Goal: Information Seeking & Learning: Compare options

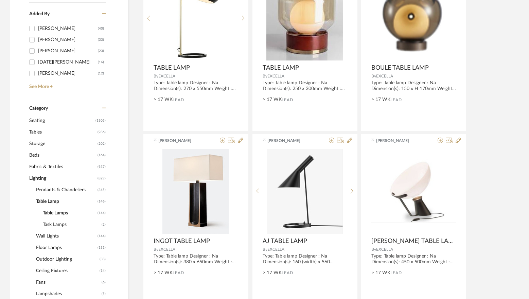
scroll to position [204, 0]
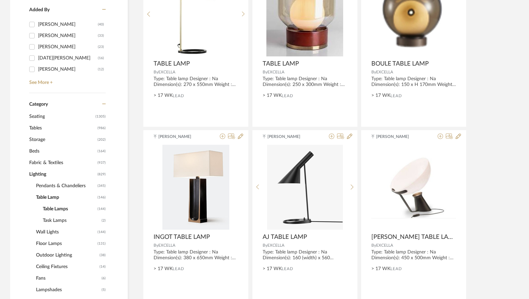
click at [59, 186] on span "Pendants & Chandeliers" at bounding box center [66, 186] width 60 height 12
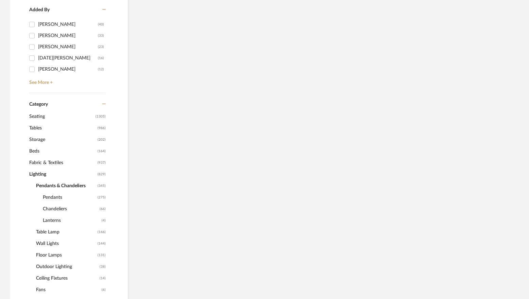
click at [58, 210] on span "Chandeliers" at bounding box center [70, 209] width 55 height 12
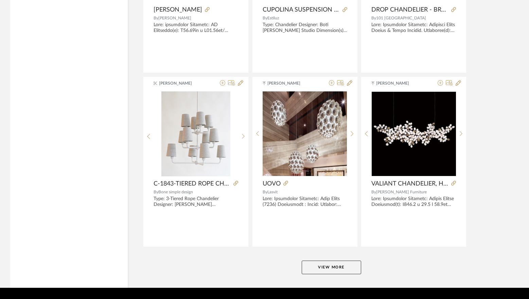
scroll to position [2017, 0]
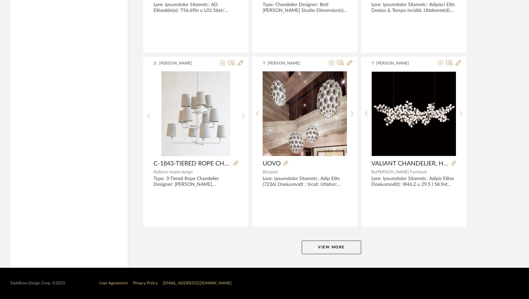
click at [344, 253] on button "View More" at bounding box center [332, 248] width 60 height 14
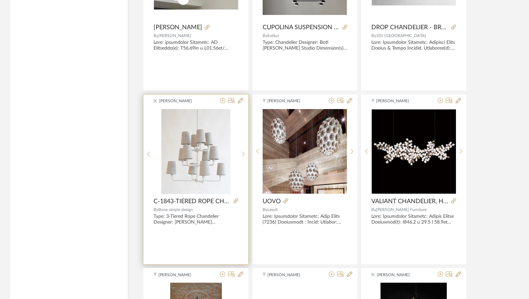
scroll to position [1847, 0]
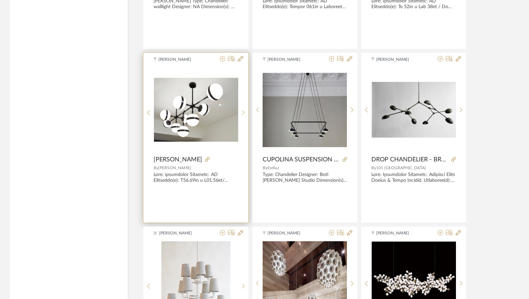
click at [0, 0] on img at bounding box center [0, 0] width 0 height 0
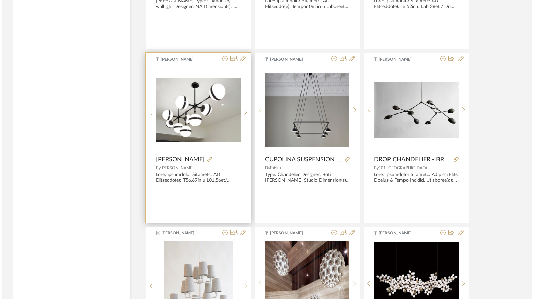
scroll to position [0, 0]
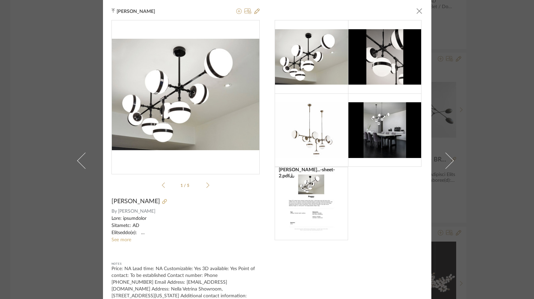
click at [381, 132] on img at bounding box center [384, 129] width 73 height 55
click at [207, 186] on div "[PERSON_NAME]...-sheet-2.pdf [PERSON_NAME]...-sheet-2.pdf 1 / 5" at bounding box center [186, 105] width 148 height 171
click at [206, 186] on icon at bounding box center [207, 185] width 3 height 5
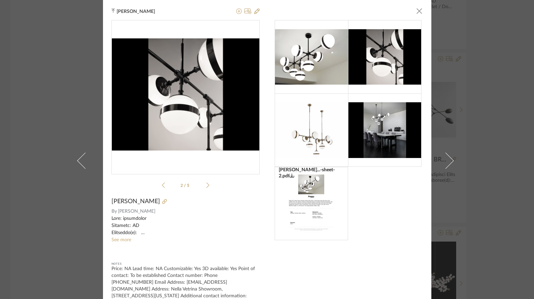
click at [206, 185] on icon at bounding box center [207, 185] width 3 height 6
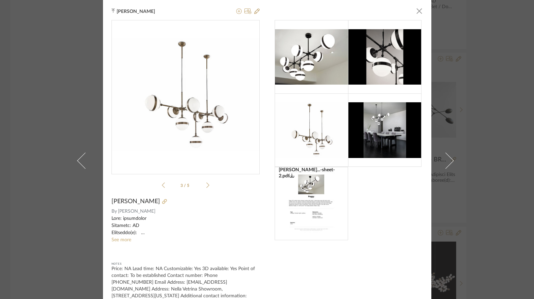
click at [206, 185] on icon at bounding box center [207, 185] width 3 height 6
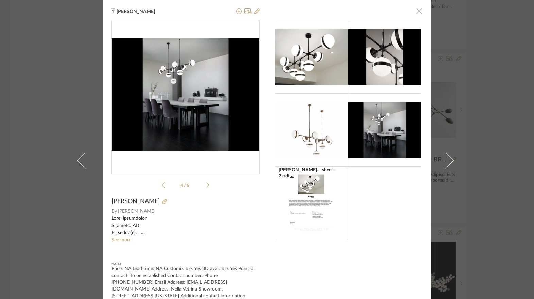
click at [418, 12] on span "button" at bounding box center [420, 11] width 14 height 14
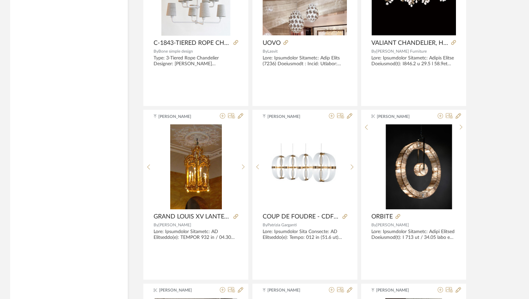
scroll to position [2153, 0]
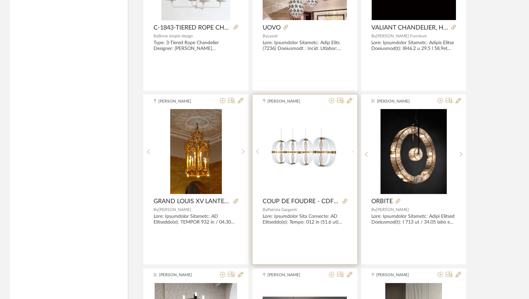
click at [350, 152] on sr-next-btn at bounding box center [352, 152] width 11 height 6
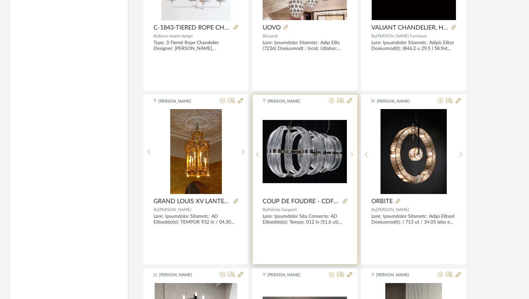
click at [351, 152] on sr-next-btn at bounding box center [352, 155] width 11 height 6
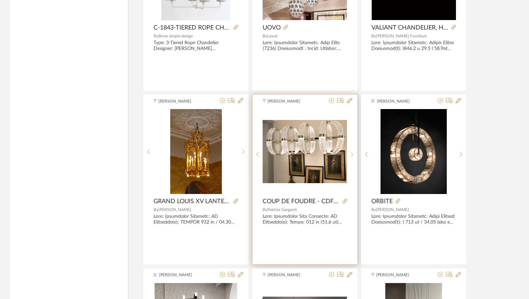
click at [351, 152] on sr-next-btn at bounding box center [352, 155] width 11 height 6
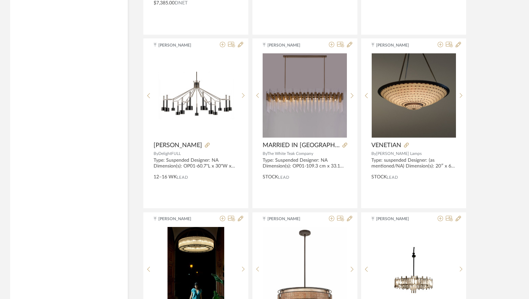
scroll to position [2561, 0]
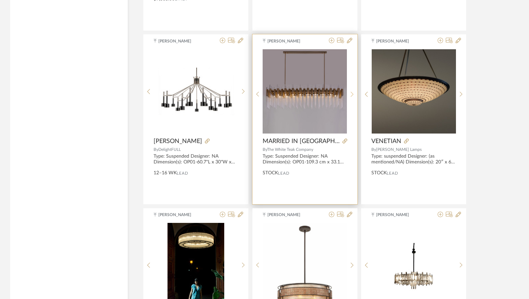
click at [352, 91] on icon at bounding box center [352, 94] width 3 height 6
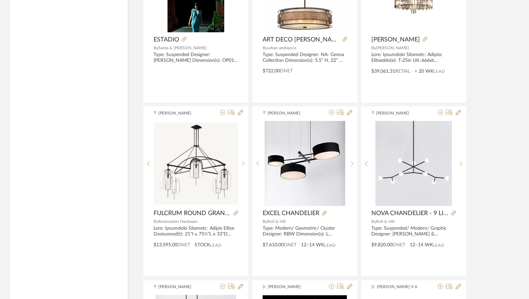
scroll to position [2867, 0]
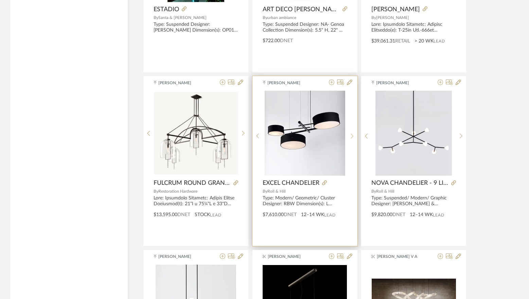
click at [352, 134] on icon at bounding box center [352, 136] width 3 height 6
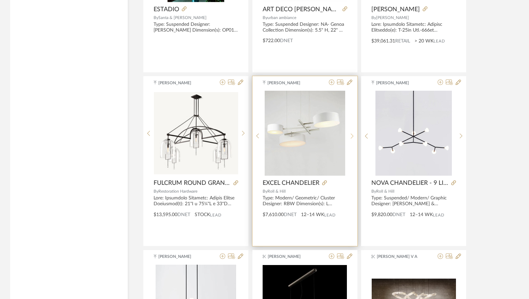
click at [352, 134] on icon at bounding box center [352, 136] width 3 height 6
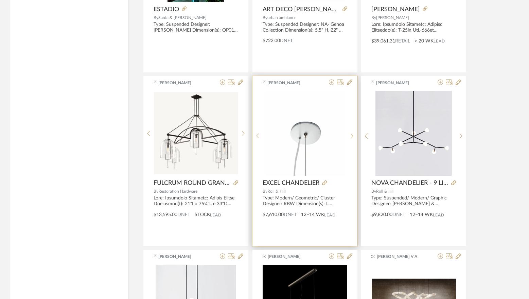
click at [352, 134] on icon at bounding box center [352, 136] width 3 height 6
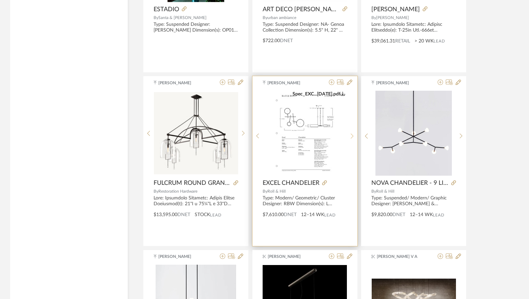
click at [352, 134] on icon at bounding box center [352, 136] width 3 height 6
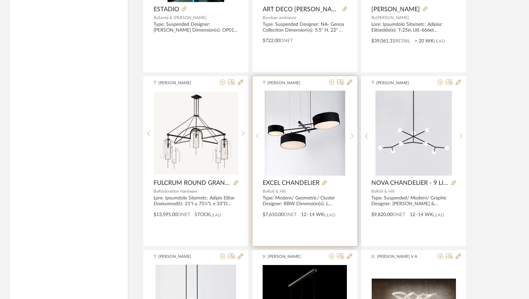
click at [301, 121] on img "0" at bounding box center [305, 133] width 81 height 85
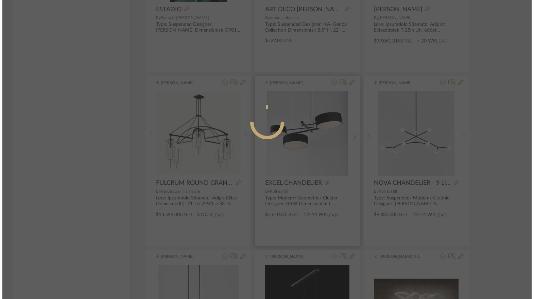
scroll to position [0, 0]
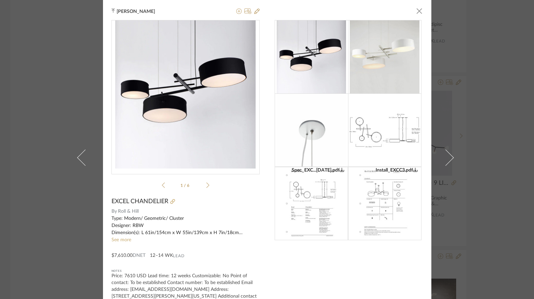
click at [190, 86] on img "0" at bounding box center [185, 94] width 140 height 148
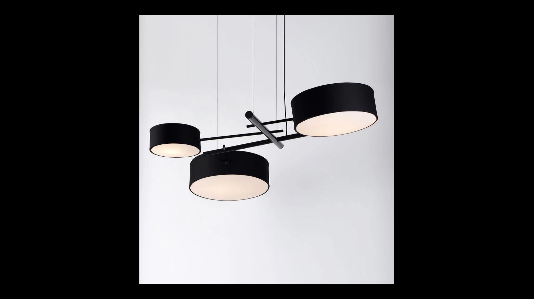
click at [61, 11] on div "1 / 4" at bounding box center [267, 7] width 534 height 15
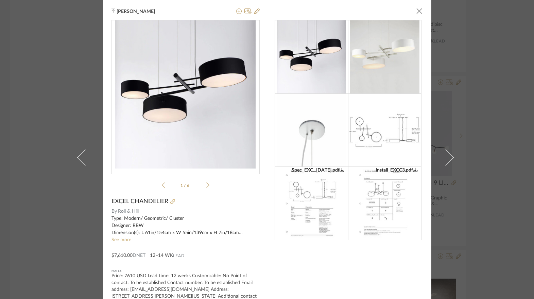
click at [122, 238] on link "See more" at bounding box center [122, 240] width 20 height 5
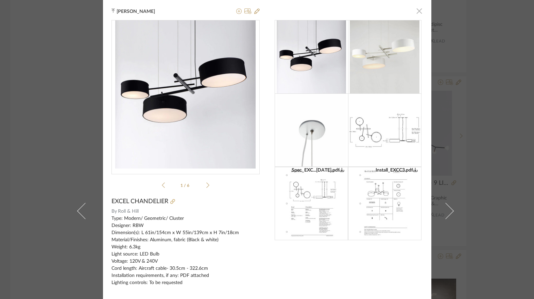
click at [416, 12] on span "button" at bounding box center [420, 11] width 14 height 14
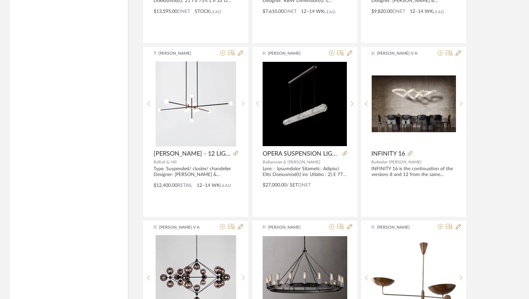
scroll to position [3071, 0]
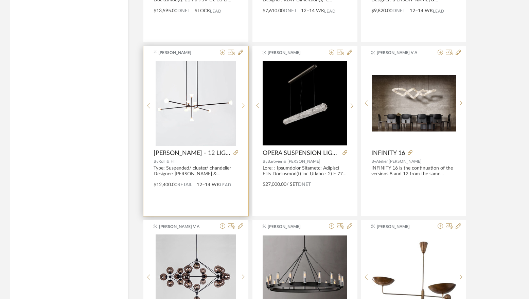
click at [242, 102] on div at bounding box center [243, 106] width 11 height 90
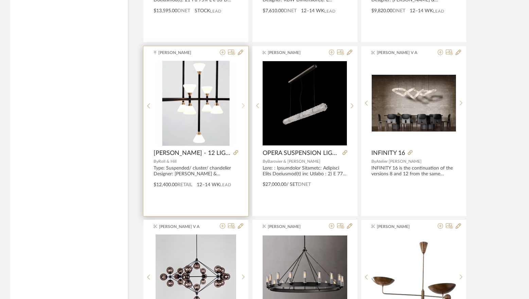
click at [242, 102] on div at bounding box center [243, 106] width 11 height 90
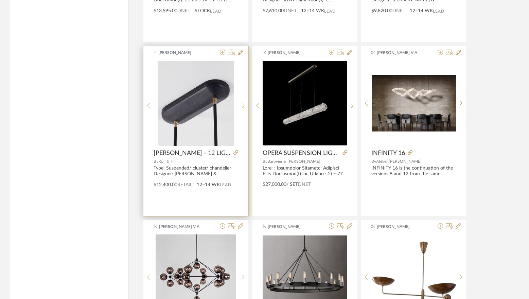
click at [242, 102] on div at bounding box center [243, 106] width 11 height 90
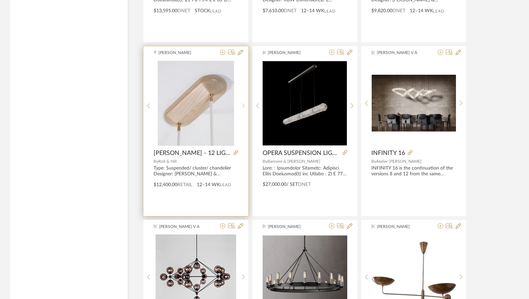
click at [242, 102] on div at bounding box center [243, 106] width 11 height 90
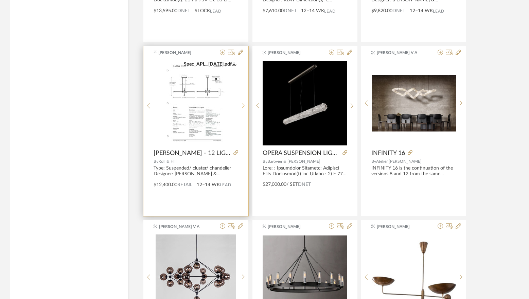
click at [242, 102] on div at bounding box center [243, 106] width 11 height 90
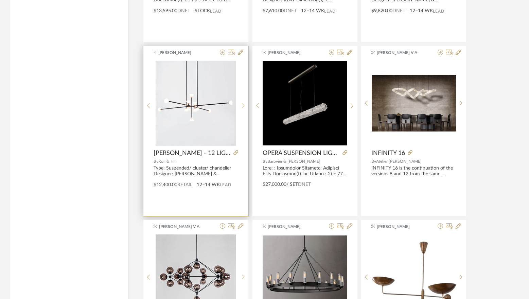
click at [242, 102] on div at bounding box center [243, 106] width 11 height 90
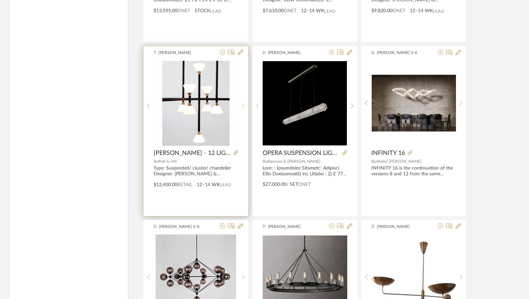
click at [242, 102] on div at bounding box center [243, 106] width 11 height 90
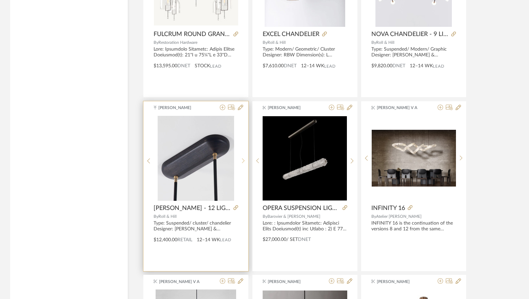
scroll to position [3014, 0]
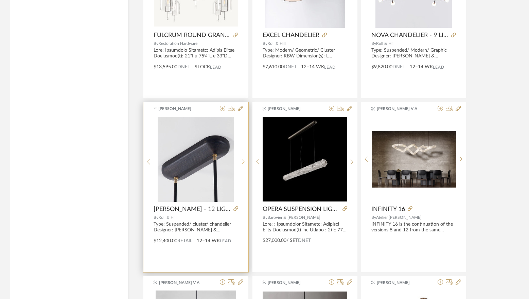
click at [244, 159] on icon at bounding box center [243, 162] width 3 height 6
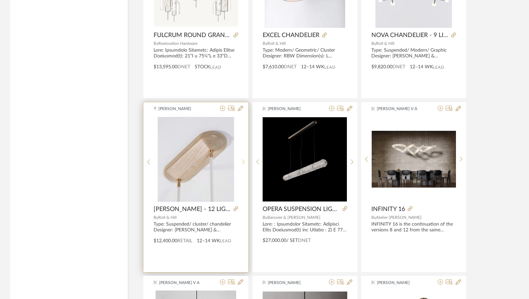
click at [244, 159] on icon at bounding box center [243, 162] width 3 height 6
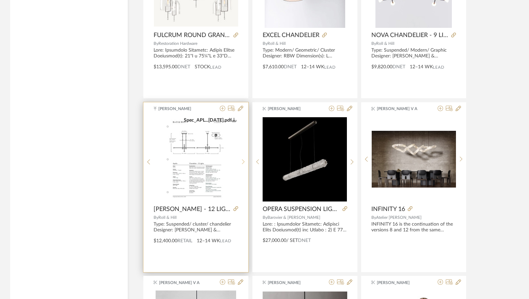
click at [244, 159] on icon at bounding box center [243, 162] width 3 height 6
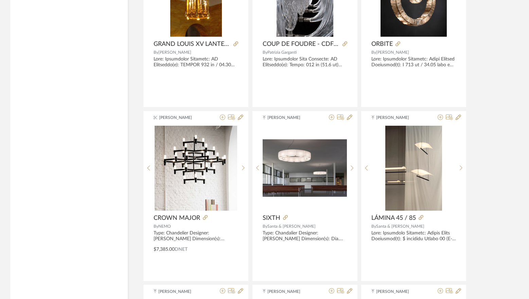
scroll to position [2368, 0]
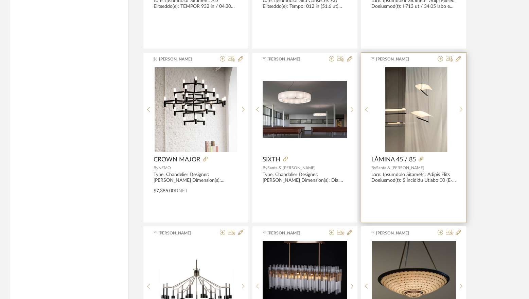
click at [456, 108] on div at bounding box center [461, 109] width 11 height 85
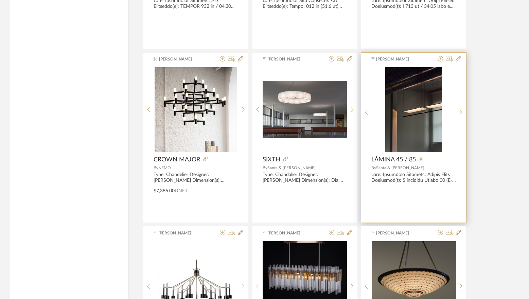
click at [460, 109] on div at bounding box center [461, 112] width 11 height 90
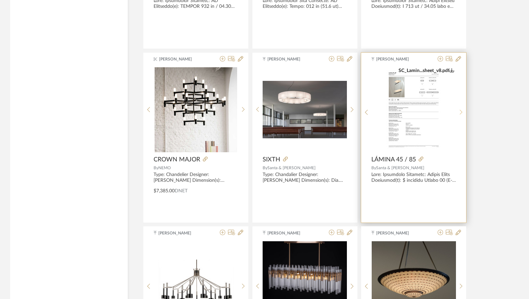
click at [460, 109] on div at bounding box center [461, 112] width 11 height 90
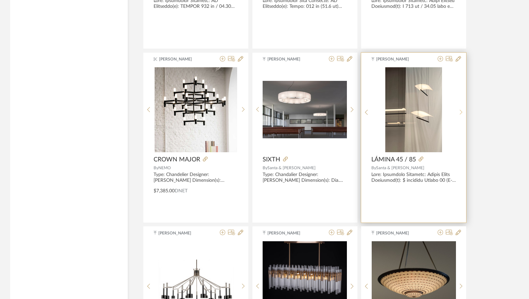
click at [460, 109] on div at bounding box center [461, 112] width 11 height 90
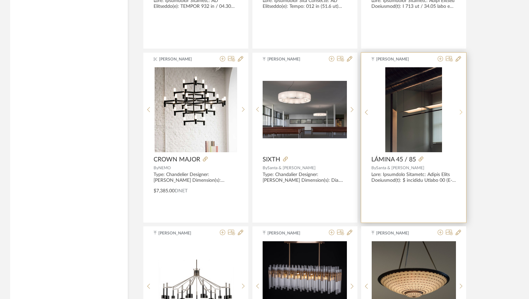
click at [460, 109] on div at bounding box center [461, 112] width 11 height 90
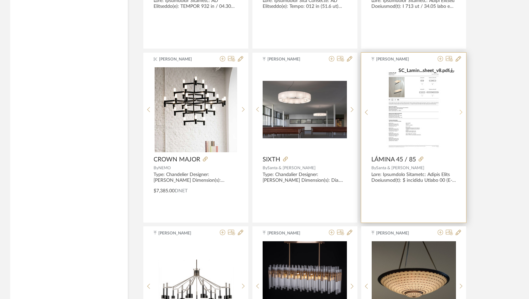
click at [460, 109] on div at bounding box center [461, 112] width 11 height 90
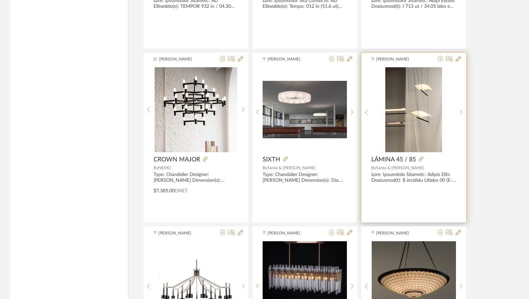
click at [402, 123] on img "0" at bounding box center [414, 109] width 57 height 85
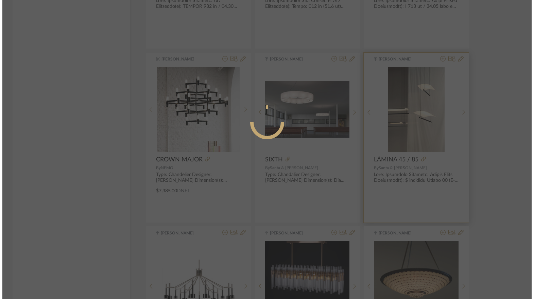
scroll to position [0, 0]
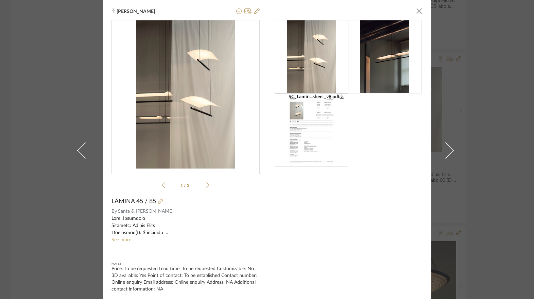
click at [383, 66] on img at bounding box center [384, 56] width 49 height 73
click at [316, 129] on img at bounding box center [311, 130] width 52 height 73
click at [124, 243] on sr-see-more-text "See more" at bounding box center [186, 229] width 148 height 29
click at [121, 242] on link "See more" at bounding box center [122, 240] width 20 height 5
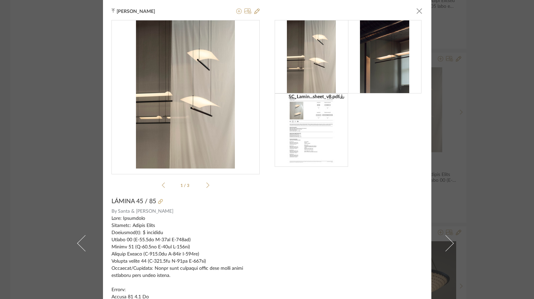
drag, startPoint x: 77, startPoint y: 70, endPoint x: 81, endPoint y: 72, distance: 5.2
click at [77, 70] on link at bounding box center [81, 243] width 18 height 487
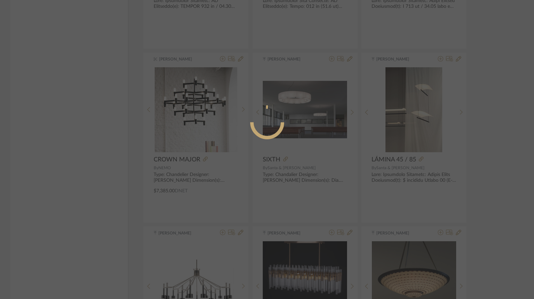
click at [486, 87] on div at bounding box center [267, 149] width 534 height 299
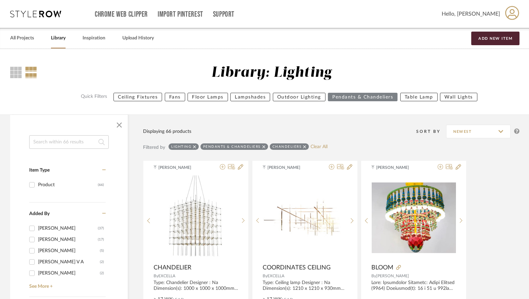
click at [35, 38] on div "All Projects Library Inspiration Upload History Add New Item" at bounding box center [264, 38] width 529 height 21
click at [28, 42] on link "All Projects" at bounding box center [22, 38] width 24 height 9
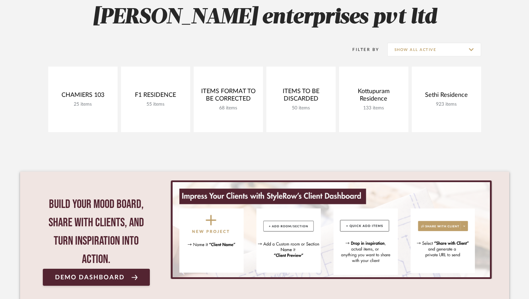
scroll to position [102, 0]
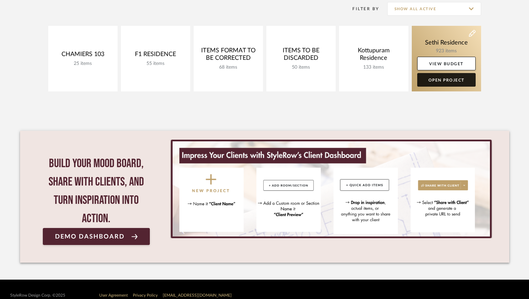
click at [441, 82] on link "Open Project" at bounding box center [447, 80] width 58 height 14
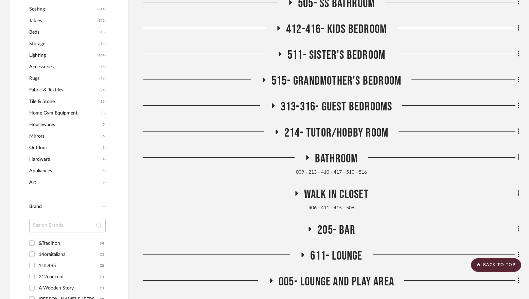
scroll to position [487, 0]
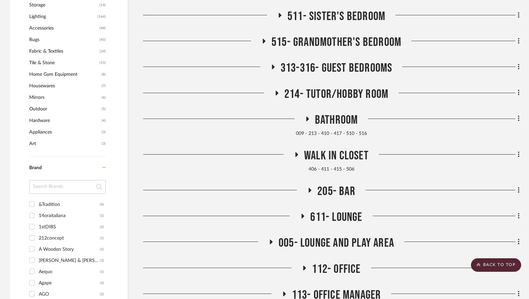
click at [39, 19] on span "Lighting" at bounding box center [62, 17] width 67 height 12
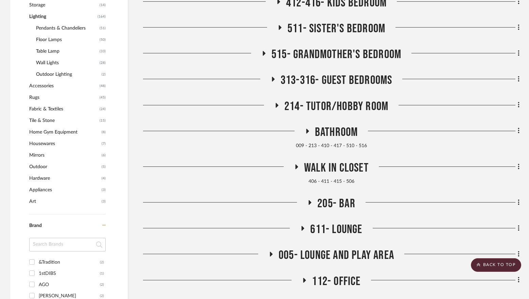
click at [47, 64] on span "Wall Lights" at bounding box center [67, 63] width 62 height 12
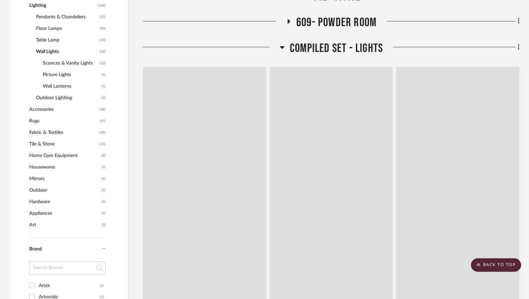
scroll to position [476, 0]
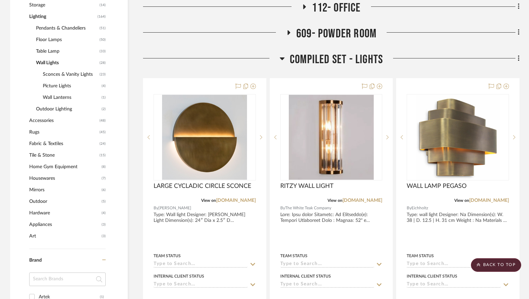
click at [64, 74] on span "Sconces & Vanity Lights" at bounding box center [70, 75] width 55 height 12
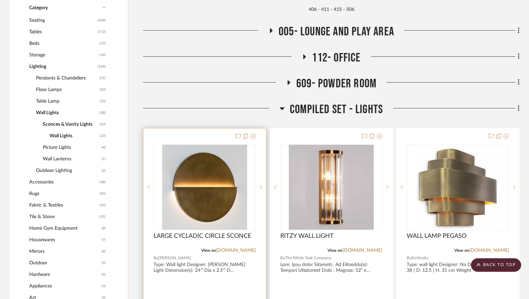
scroll to position [306, 0]
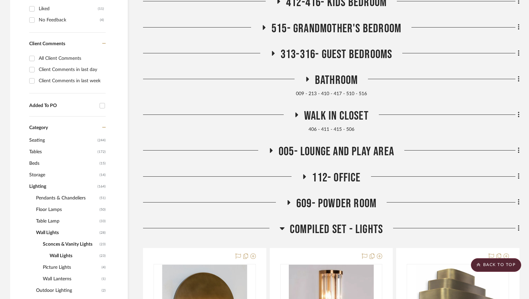
click at [301, 230] on span "COMPILED SET - LIGHTS" at bounding box center [336, 229] width 93 height 15
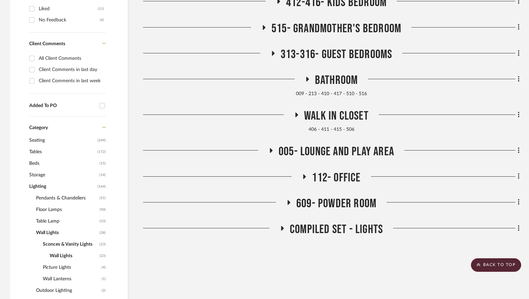
click at [311, 204] on span "609- Powder Room" at bounding box center [336, 204] width 80 height 15
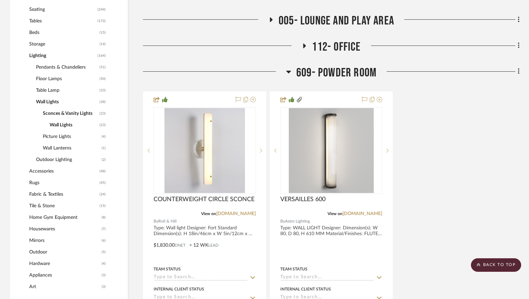
scroll to position [476, 0]
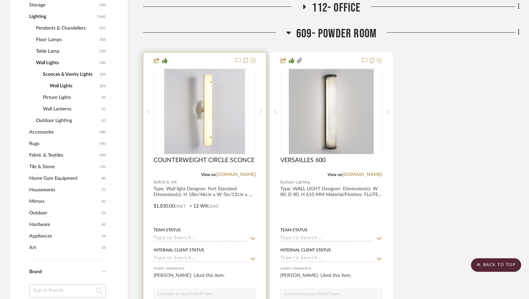
click at [262, 112] on div at bounding box center [261, 111] width 10 height 86
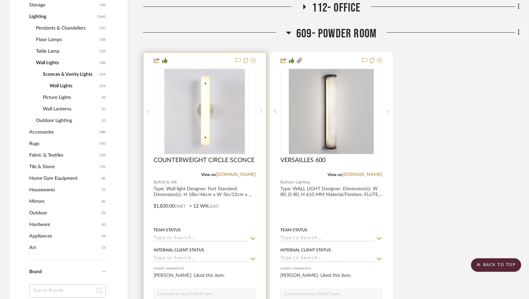
click at [262, 112] on icon at bounding box center [261, 111] width 2 height 5
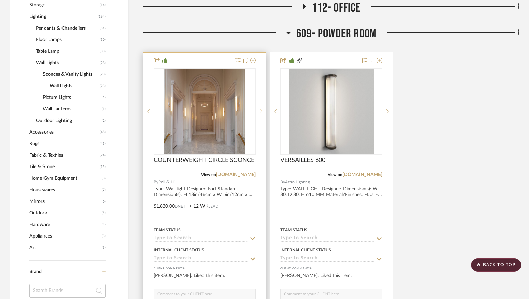
click at [262, 112] on icon at bounding box center [261, 111] width 2 height 5
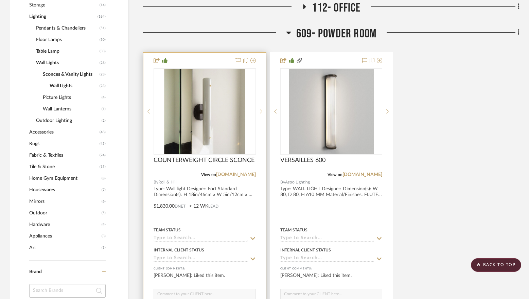
click at [262, 112] on icon at bounding box center [261, 111] width 2 height 5
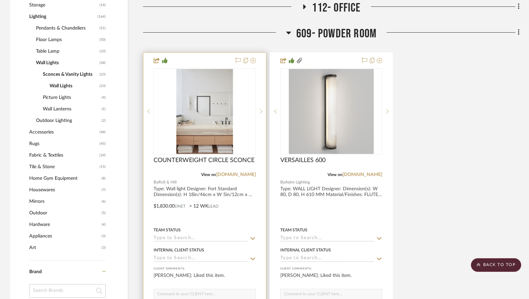
click at [214, 117] on img "4" at bounding box center [205, 111] width 81 height 85
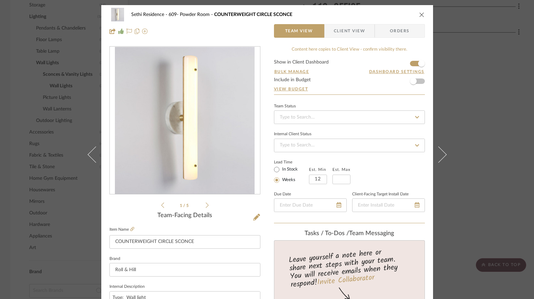
click at [161, 124] on img "0" at bounding box center [185, 121] width 140 height 148
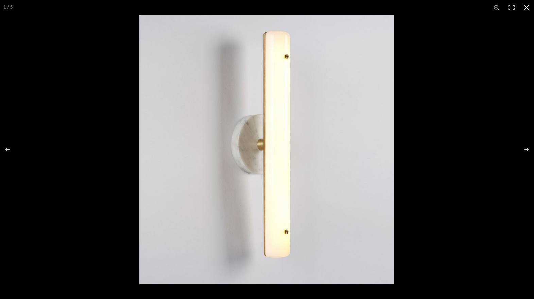
click at [502, 33] on div at bounding box center [406, 164] width 534 height 299
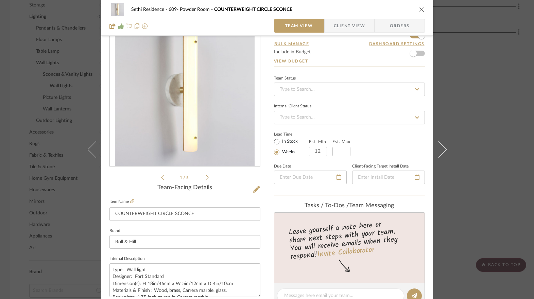
scroll to position [136, 0]
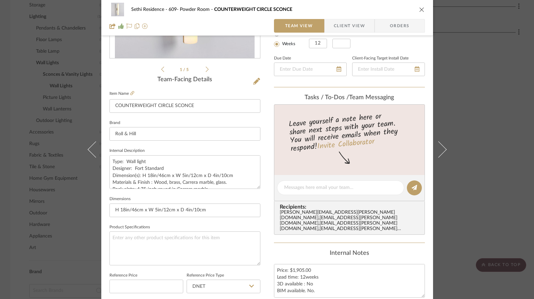
click at [511, 139] on div "Sethi Residence 609- Powder Room COUNTERWEIGHT CIRCLE SCONCE Team View Client V…" at bounding box center [267, 149] width 534 height 299
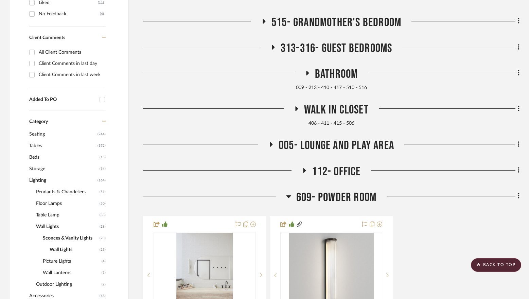
scroll to position [272, 0]
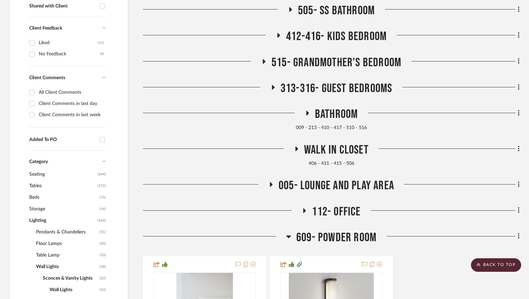
click at [329, 242] on span "609- Powder Room" at bounding box center [336, 238] width 80 height 15
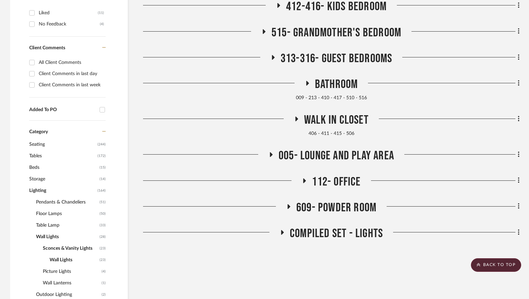
scroll to position [306, 0]
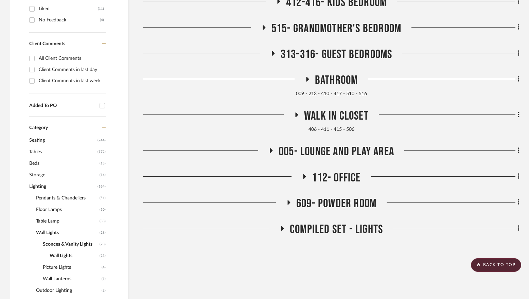
click at [305, 69] on div "Lobby 207- Formal Living 206- Formal Dining 303- Family Living 304- Family Dini…" at bounding box center [331, 53] width 377 height 374
click at [306, 78] on icon at bounding box center [307, 79] width 8 height 5
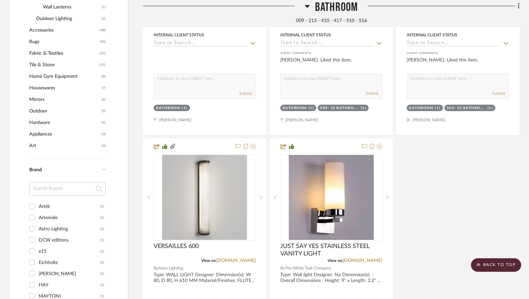
scroll to position [612, 0]
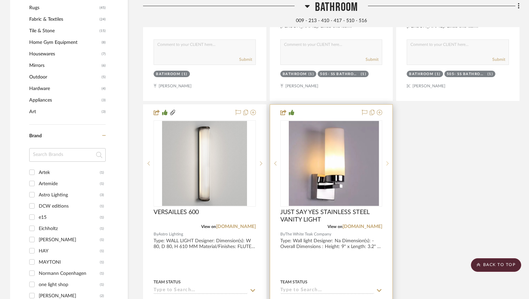
click at [387, 160] on div at bounding box center [388, 163] width 10 height 86
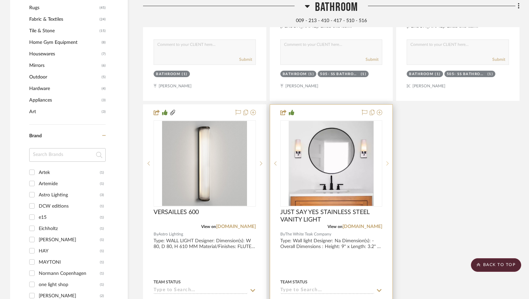
click at [387, 160] on div at bounding box center [388, 163] width 10 height 86
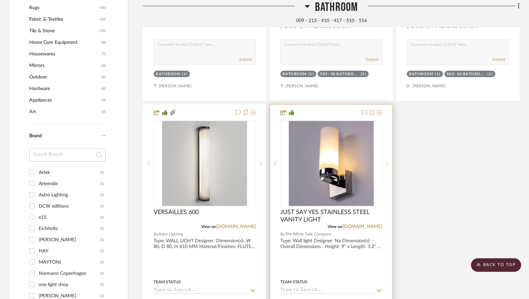
click at [387, 160] on div at bounding box center [388, 163] width 10 height 86
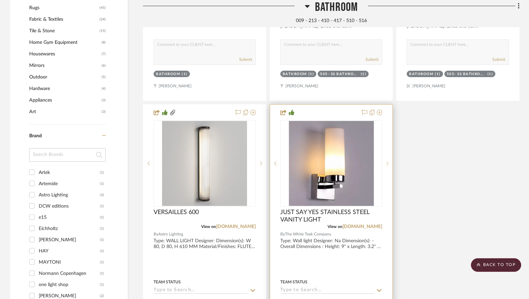
click at [387, 160] on div at bounding box center [388, 163] width 10 height 86
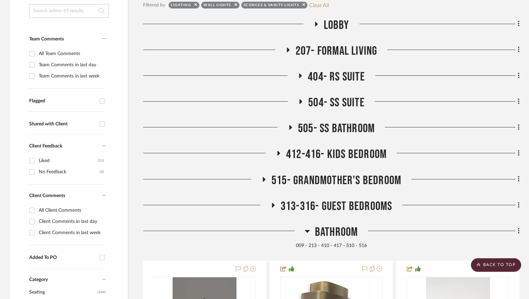
scroll to position [154, 0]
click at [296, 130] on h3 "505- SS Bathroom" at bounding box center [331, 129] width 87 height 15
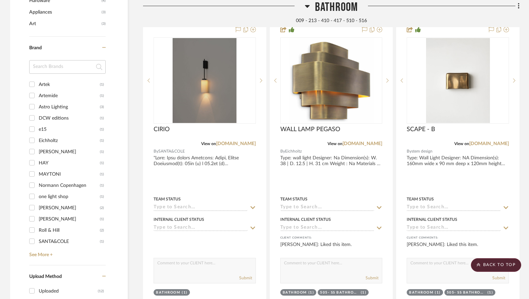
scroll to position [698, 0]
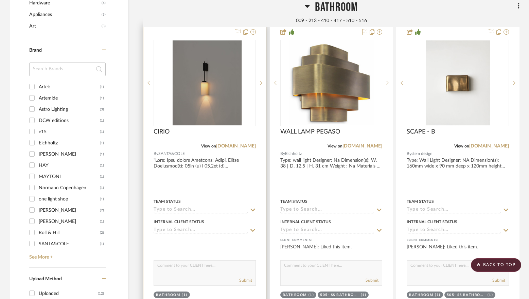
click at [245, 89] on div "0" at bounding box center [210, 83] width 112 height 86
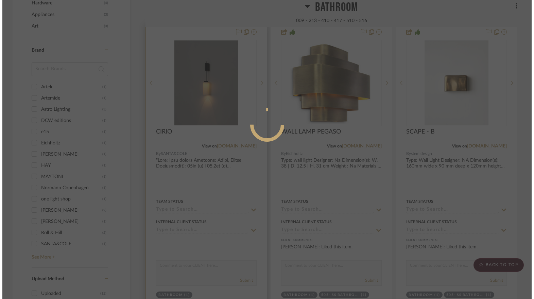
scroll to position [0, 0]
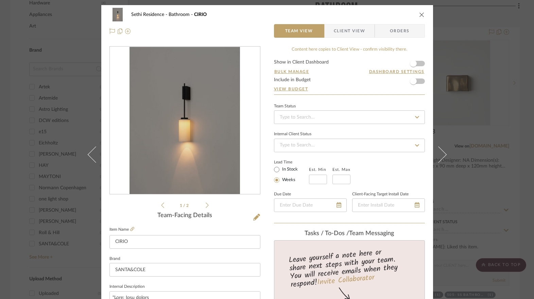
click at [206, 205] on div "SC_Cirio..._sheet_2.pdf SC_Cirio..._sheet_2.pdf 1 / 2" at bounding box center [184, 127] width 151 height 163
click at [206, 205] on icon at bounding box center [207, 205] width 3 height 6
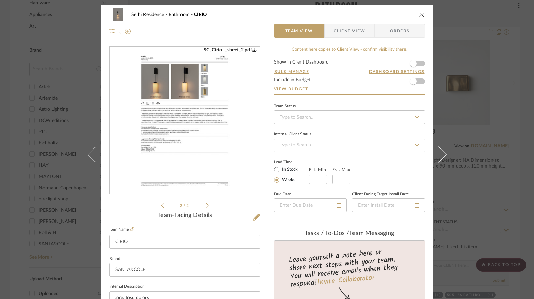
click at [422, 16] on icon "close" at bounding box center [421, 14] width 5 height 5
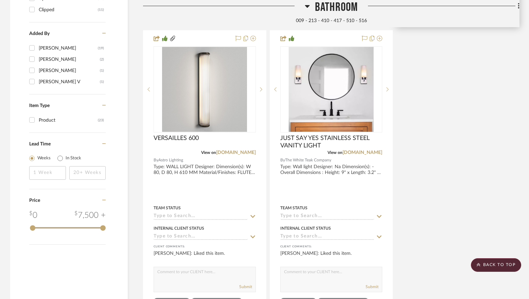
scroll to position [1004, 0]
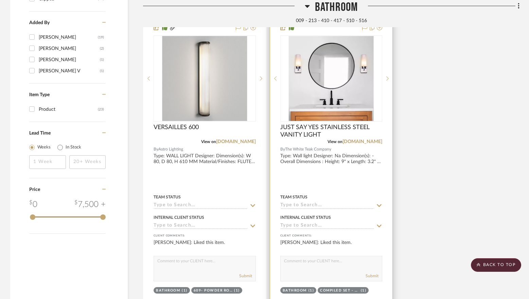
click at [343, 67] on img "1" at bounding box center [331, 78] width 85 height 85
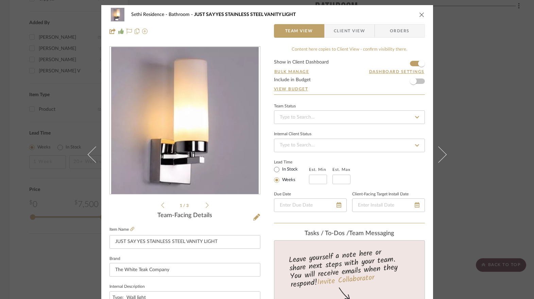
click at [209, 203] on div "1 / 3" at bounding box center [184, 127] width 151 height 163
click at [206, 205] on div "1 / 3" at bounding box center [184, 127] width 151 height 163
click at [206, 205] on icon at bounding box center [207, 205] width 3 height 6
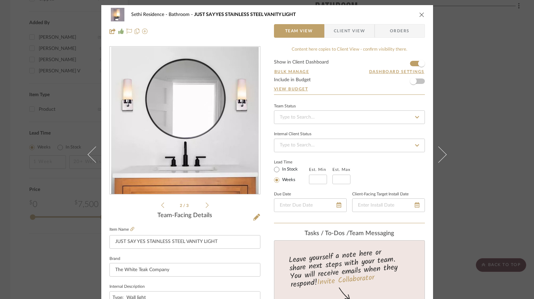
click at [206, 205] on icon at bounding box center [207, 205] width 3 height 6
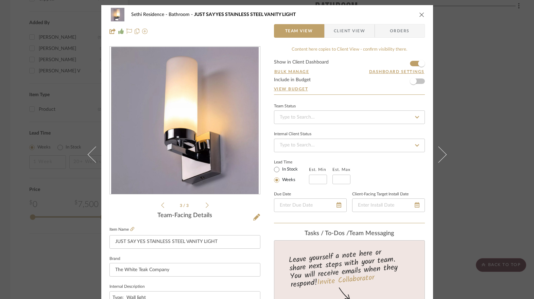
click at [472, 98] on div "Sethi Residence Bathroom JUST SAY YES STAINLESS STEEL VANITY LIGHT Team View Cl…" at bounding box center [267, 149] width 534 height 299
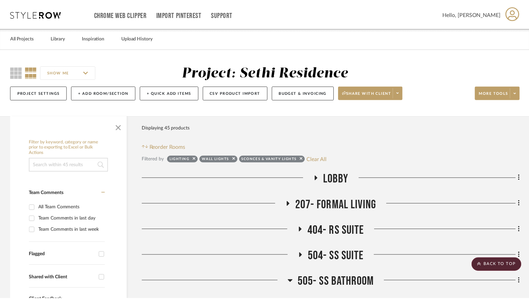
scroll to position [1004, 0]
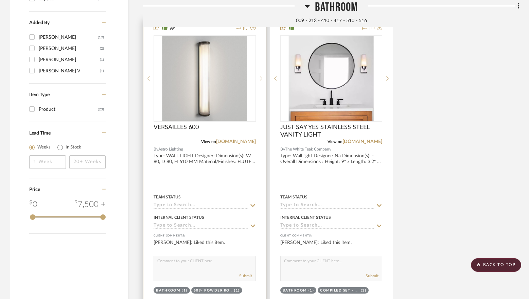
click at [205, 98] on img "0" at bounding box center [204, 78] width 85 height 85
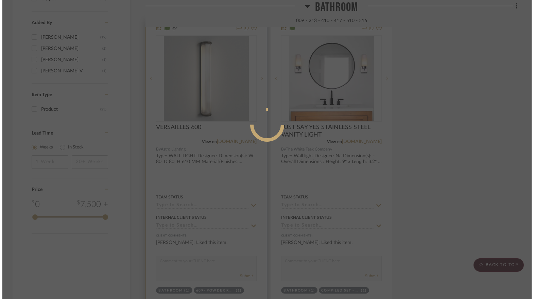
scroll to position [0, 0]
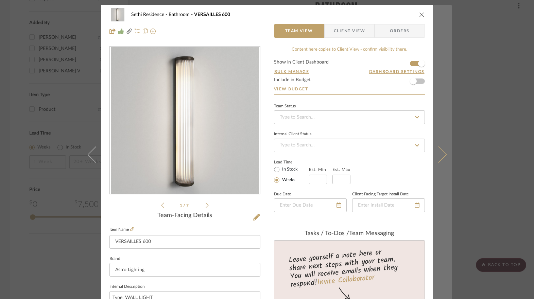
click at [446, 147] on button at bounding box center [442, 154] width 19 height 299
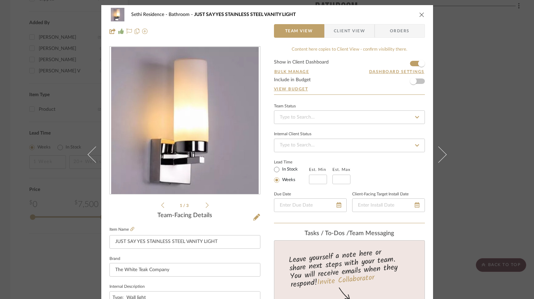
click at [484, 142] on div "Sethi Residence Bathroom JUST SAY YES STAINLESS STEEL VANITY LIGHT Team View Cl…" at bounding box center [267, 149] width 534 height 299
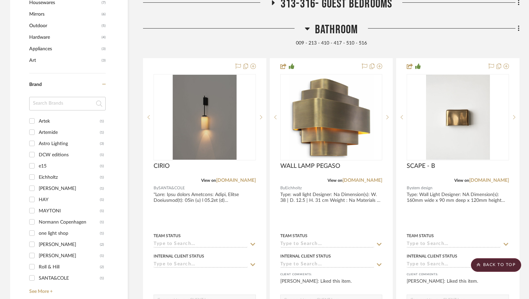
scroll to position [630, 0]
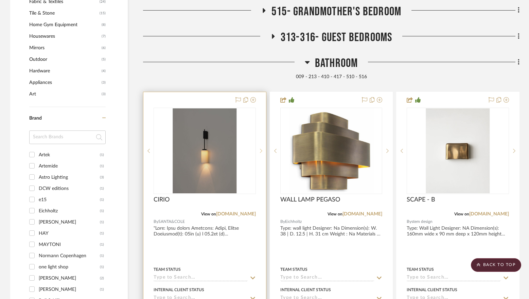
click at [261, 151] on icon at bounding box center [261, 151] width 2 height 5
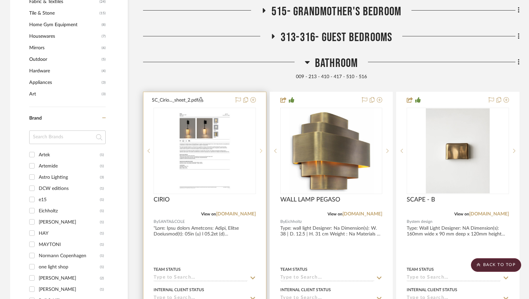
click at [261, 151] on icon at bounding box center [261, 151] width 2 height 5
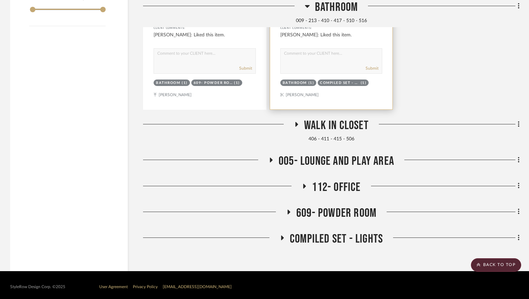
scroll to position [1215, 0]
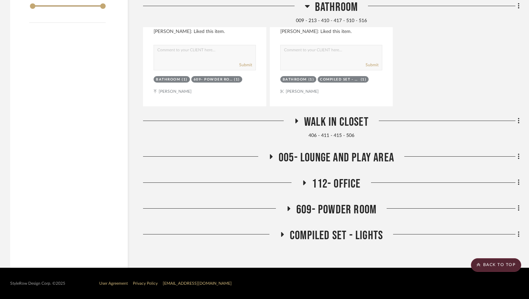
click at [323, 212] on span "609- Powder Room" at bounding box center [336, 210] width 80 height 15
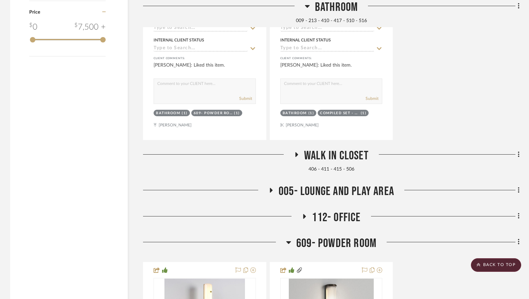
scroll to position [1181, 0]
click at [337, 158] on span "Walk in closet" at bounding box center [336, 156] width 65 height 15
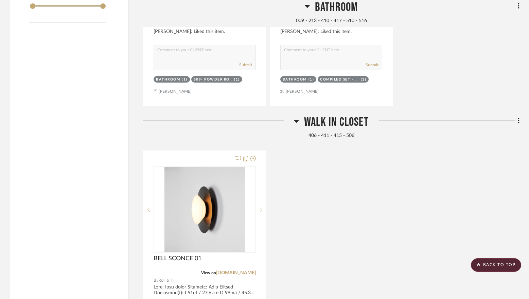
click at [337, 128] on span "Walk in closet" at bounding box center [336, 122] width 65 height 15
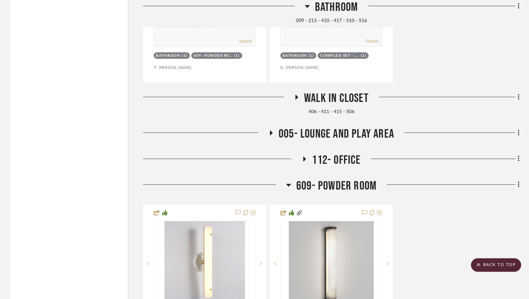
scroll to position [1283, 0]
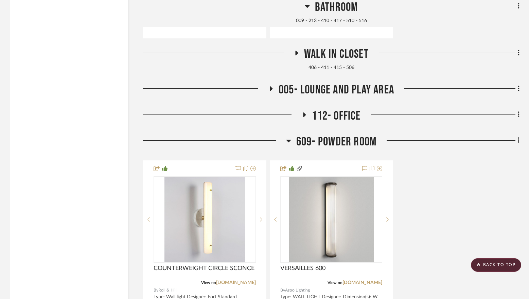
click at [335, 94] on span "005- Lounge and Play area" at bounding box center [337, 90] width 116 height 15
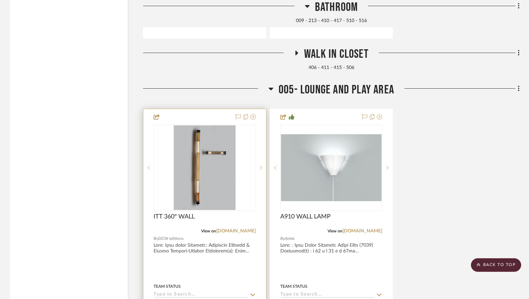
click at [0, 0] on img at bounding box center [0, 0] width 0 height 0
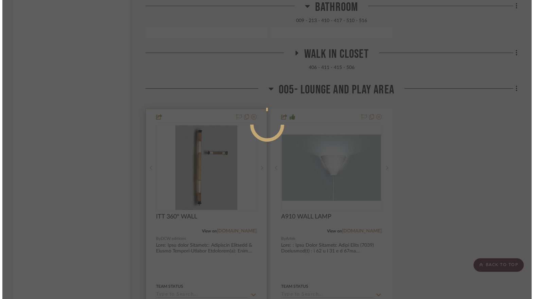
scroll to position [0, 0]
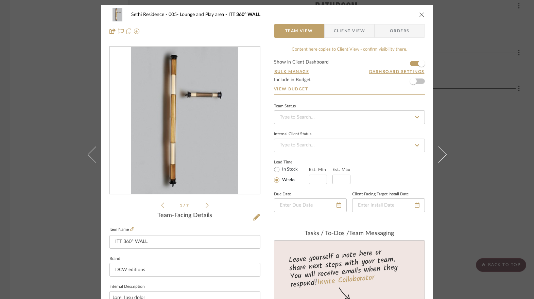
click at [207, 205] on div "1 / 7" at bounding box center [184, 127] width 151 height 163
click at [206, 206] on icon at bounding box center [207, 205] width 3 height 6
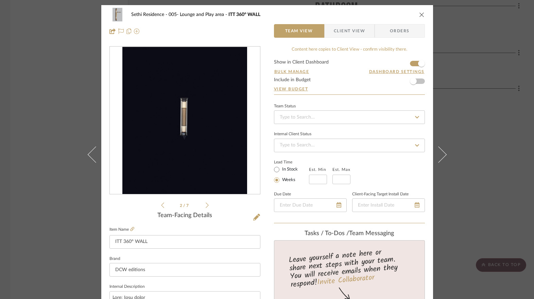
click at [206, 206] on icon at bounding box center [207, 205] width 3 height 6
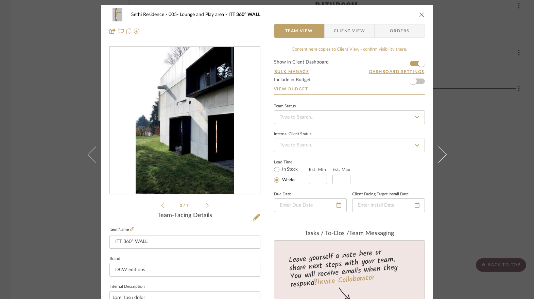
click at [206, 206] on icon at bounding box center [207, 205] width 3 height 6
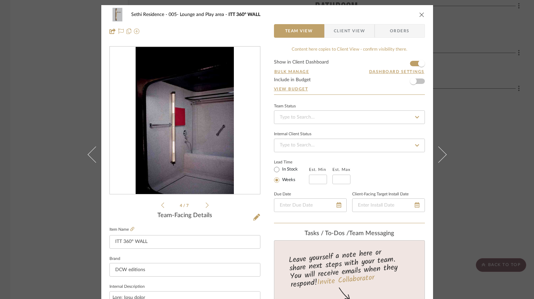
click at [486, 169] on div "Sethi Residence 005- Lounge and Play area ITT 360° WALL Team View Client View O…" at bounding box center [267, 149] width 534 height 299
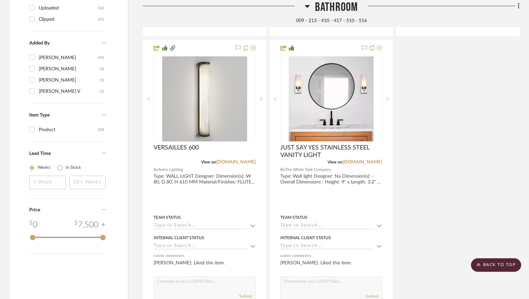
scroll to position [1147, 0]
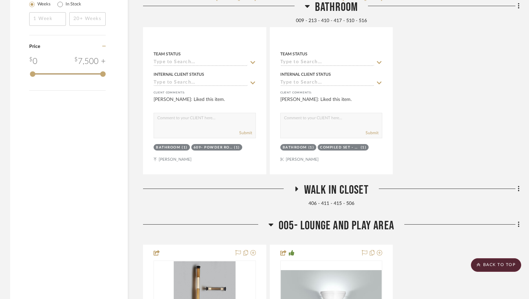
click at [337, 187] on span "Walk in closet" at bounding box center [336, 190] width 65 height 15
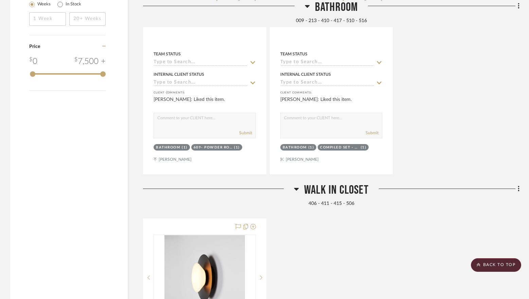
click at [336, 187] on span "Walk in closet" at bounding box center [336, 190] width 65 height 15
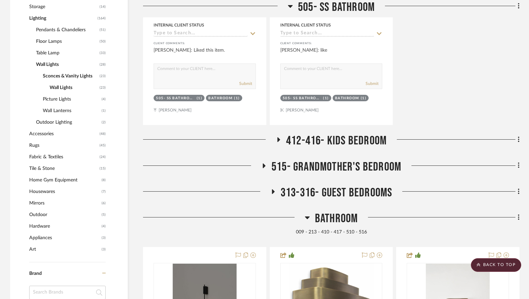
scroll to position [467, 0]
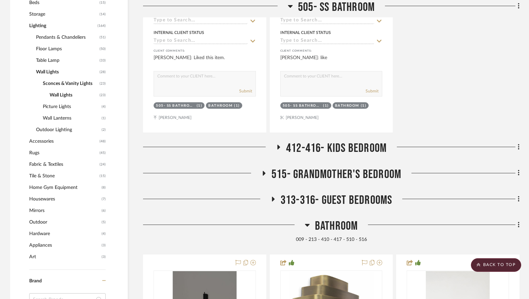
click at [335, 223] on span "Bathroom" at bounding box center [336, 226] width 43 height 15
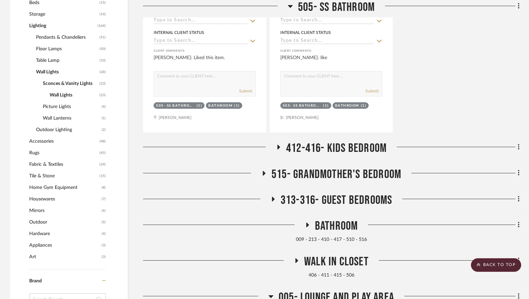
click at [328, 205] on span "313-316- Guest Bedrooms" at bounding box center [337, 200] width 112 height 15
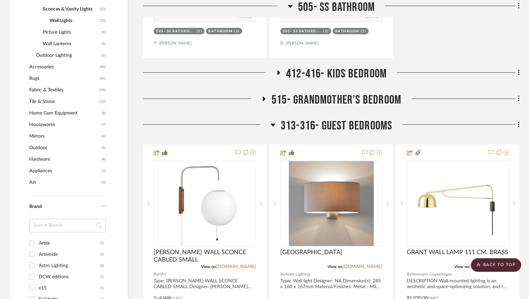
scroll to position [535, 0]
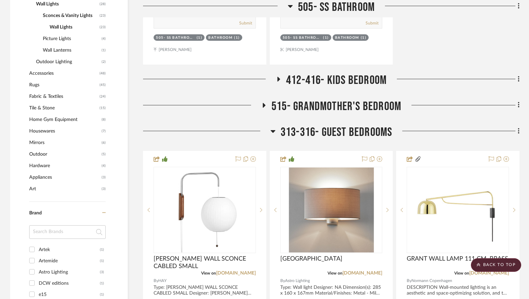
click at [343, 128] on span "313-316- Guest Bedrooms" at bounding box center [337, 132] width 112 height 15
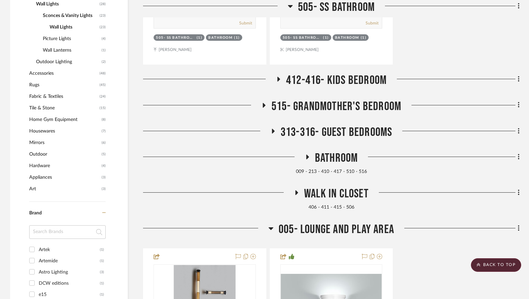
click at [343, 78] on span "412-416- Kids Bedroom" at bounding box center [336, 80] width 101 height 15
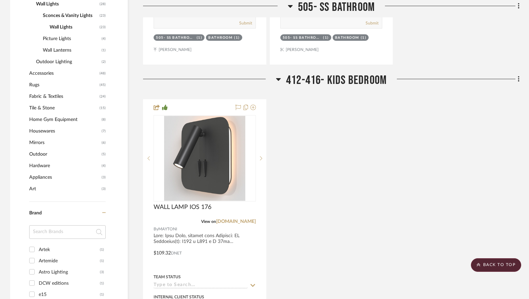
click at [343, 78] on span "412-416- Kids Bedroom" at bounding box center [336, 80] width 101 height 15
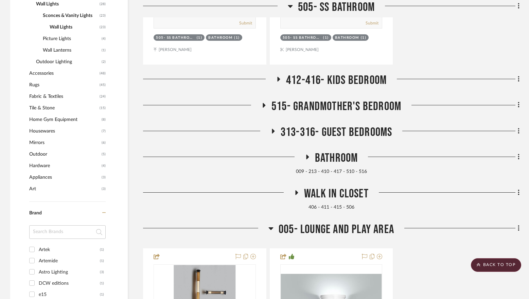
click at [342, 98] on div "Lobby 207- Formal Living 206- Formal Dining 303- Family Living 304- Family Dini…" at bounding box center [331, 284] width 377 height 1294
click at [341, 104] on span "515- Grandmother's Bedroom" at bounding box center [337, 106] width 130 height 15
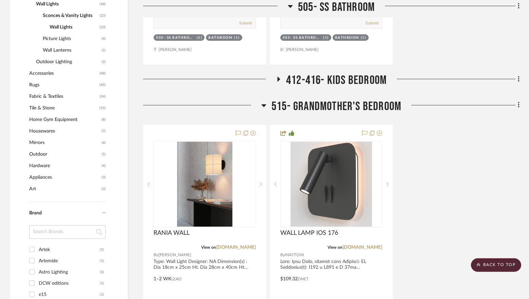
click at [341, 104] on span "515- Grandmother's Bedroom" at bounding box center [337, 106] width 130 height 15
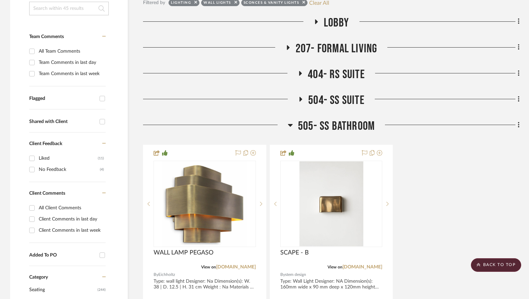
scroll to position [127, 0]
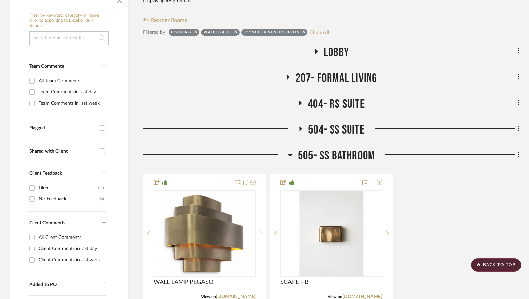
click at [336, 157] on span "505- SS Bathroom" at bounding box center [336, 156] width 77 height 15
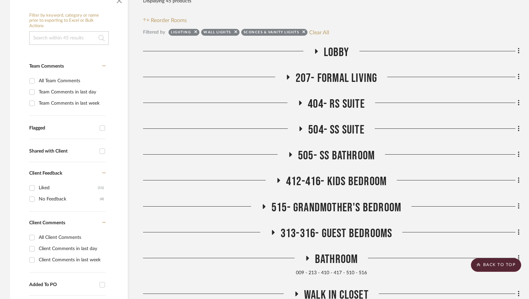
click at [341, 127] on span "504- SS Suite" at bounding box center [336, 130] width 56 height 15
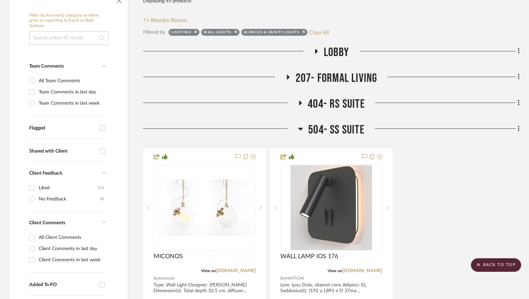
click at [341, 127] on span "504- SS Suite" at bounding box center [336, 130] width 56 height 15
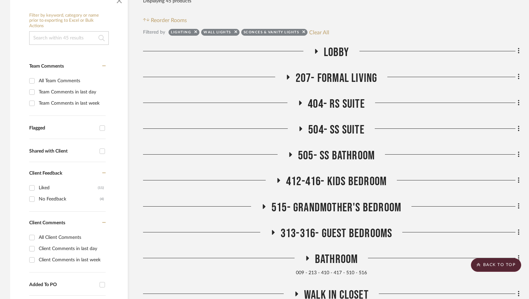
click at [346, 109] on span "404- RS Suite" at bounding box center [336, 104] width 57 height 15
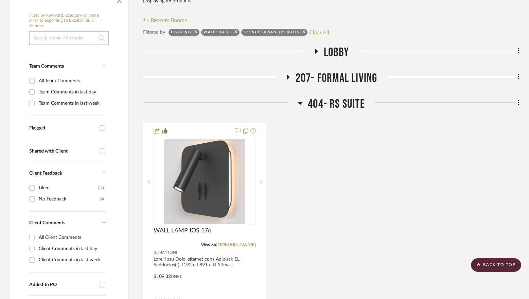
click at [346, 104] on span "404- RS Suite" at bounding box center [336, 104] width 57 height 15
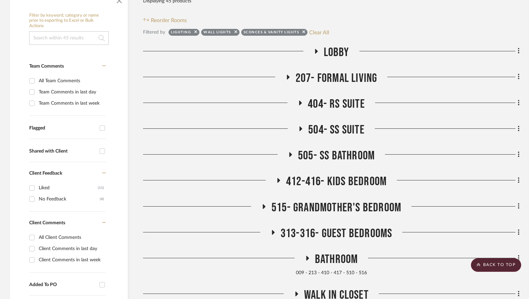
click at [352, 71] on span "207- Formal Living" at bounding box center [337, 78] width 82 height 15
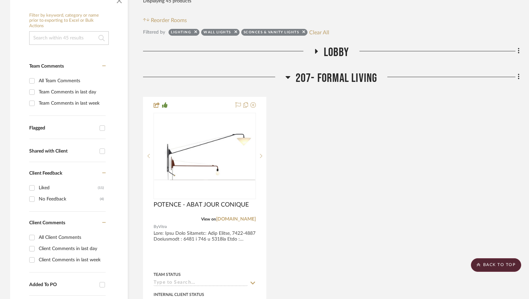
click at [345, 81] on span "207- Formal Living" at bounding box center [337, 78] width 82 height 15
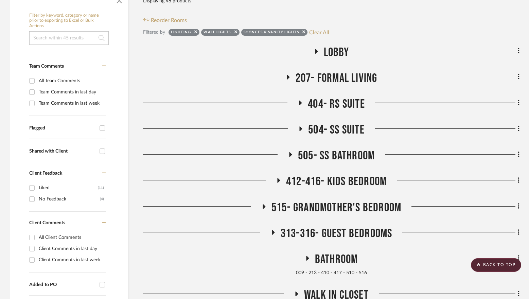
click at [338, 50] on span "Lobby" at bounding box center [337, 52] width 26 height 15
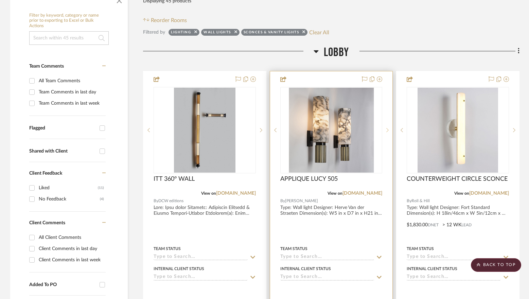
click at [389, 131] on icon at bounding box center [388, 130] width 2 height 5
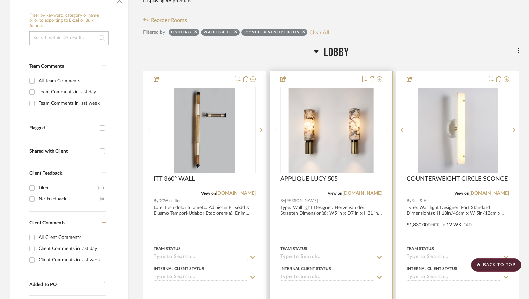
click at [389, 131] on icon at bounding box center [388, 130] width 2 height 5
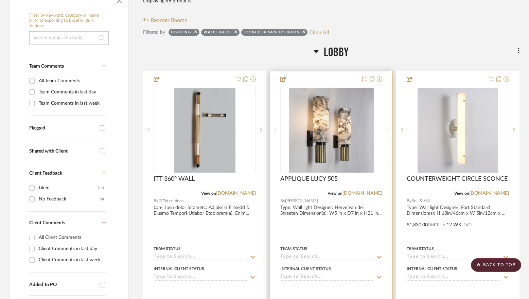
click at [389, 131] on icon at bounding box center [388, 130] width 2 height 5
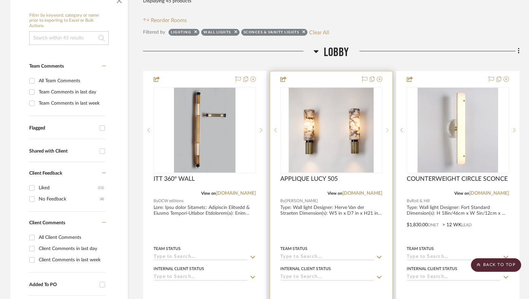
click at [389, 131] on icon at bounding box center [388, 130] width 2 height 5
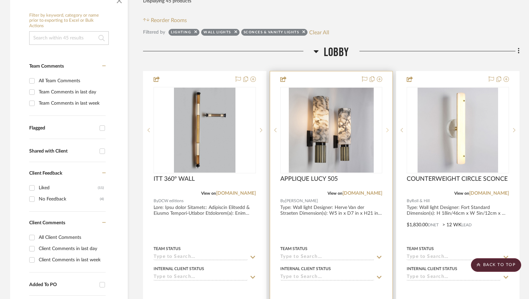
click at [389, 131] on icon at bounding box center [388, 130] width 2 height 5
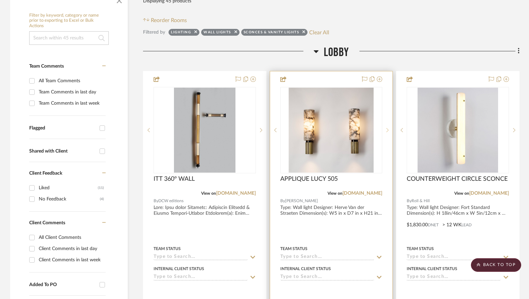
click at [389, 131] on icon at bounding box center [388, 130] width 2 height 5
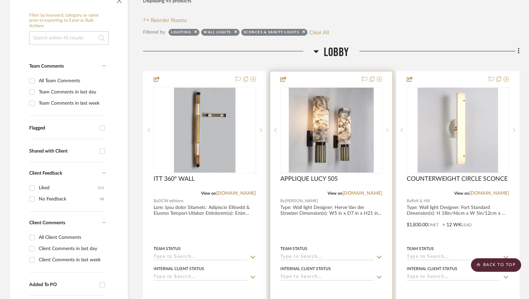
click at [389, 131] on icon at bounding box center [388, 130] width 2 height 5
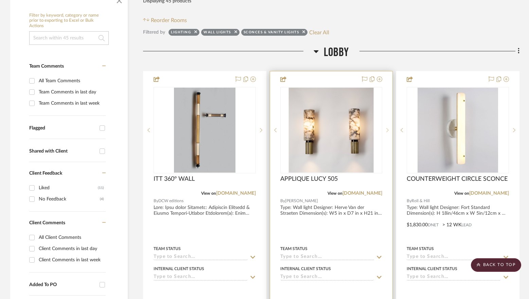
click at [389, 131] on icon at bounding box center [388, 130] width 2 height 5
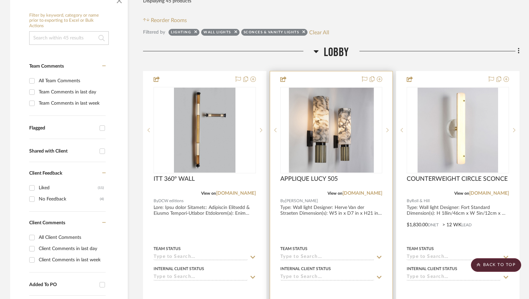
click at [344, 133] on img "0" at bounding box center [331, 130] width 85 height 85
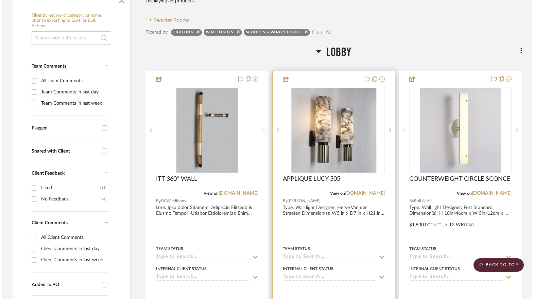
scroll to position [0, 0]
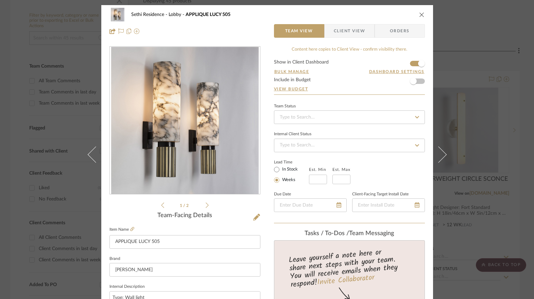
click at [206, 204] on icon at bounding box center [207, 205] width 3 height 6
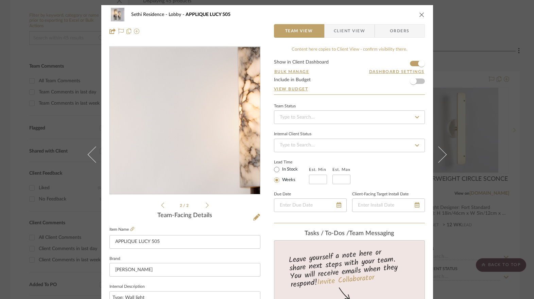
drag, startPoint x: 196, startPoint y: 115, endPoint x: 182, endPoint y: 95, distance: 24.5
click at [182, 95] on img "1" at bounding box center [185, 121] width 148 height 148
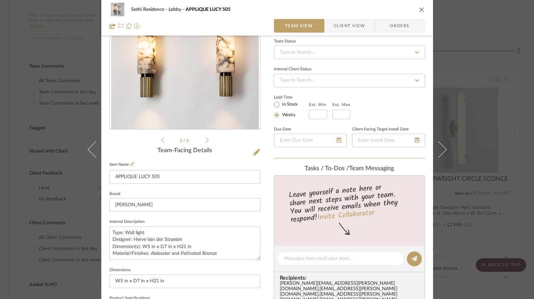
scroll to position [68, 0]
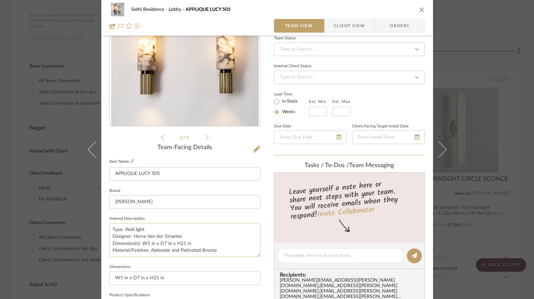
click at [194, 237] on textarea "Type: Wall light Designer: Herve Van der Straeten Dimension(s): W5 in x D7 in x…" at bounding box center [184, 240] width 151 height 34
click at [419, 10] on icon "close" at bounding box center [421, 9] width 5 height 5
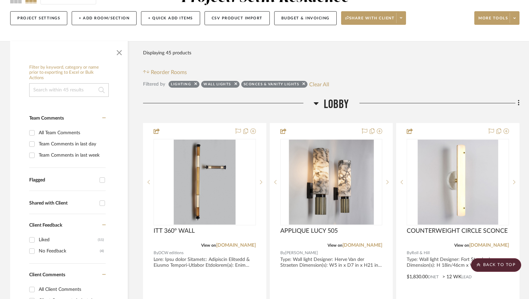
scroll to position [59, 0]
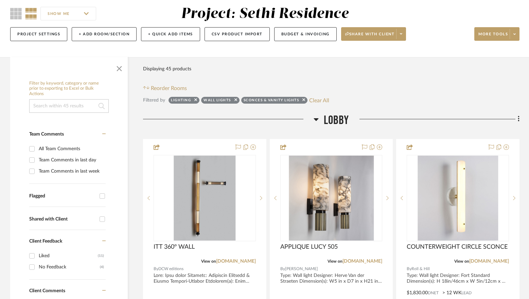
click at [345, 120] on span "Lobby" at bounding box center [337, 120] width 26 height 15
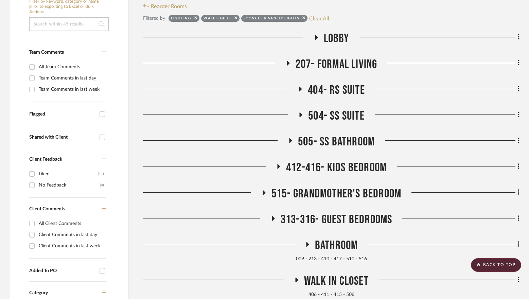
scroll to position [127, 0]
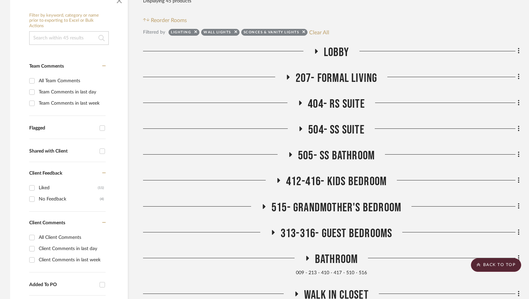
click at [353, 83] on span "207- Formal Living" at bounding box center [337, 78] width 82 height 15
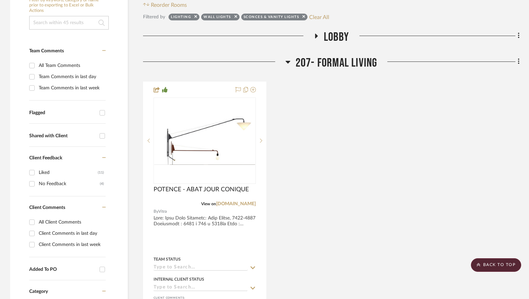
scroll to position [161, 0]
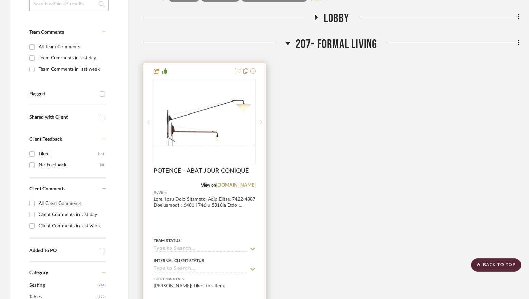
click at [261, 121] on icon at bounding box center [261, 122] width 2 height 5
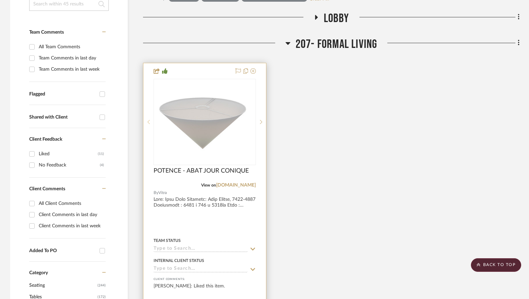
click at [149, 121] on icon at bounding box center [149, 122] width 2 height 4
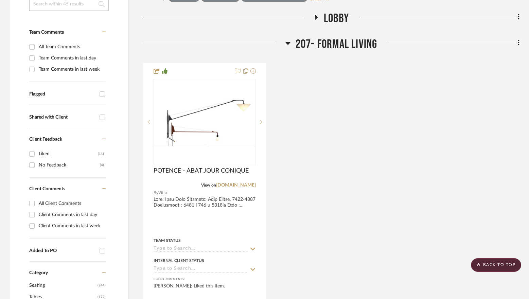
click at [324, 50] on span "207- Formal Living" at bounding box center [337, 44] width 82 height 15
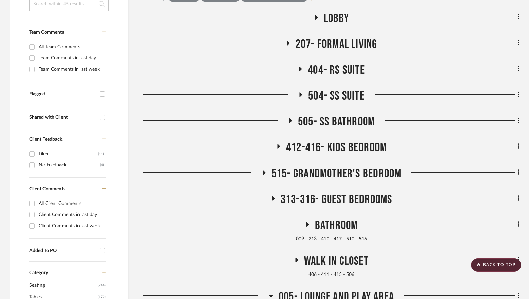
click at [338, 22] on span "Lobby" at bounding box center [337, 18] width 26 height 15
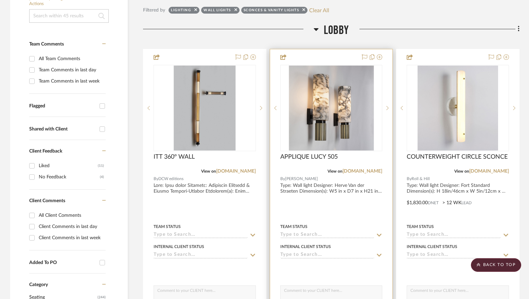
scroll to position [127, 0]
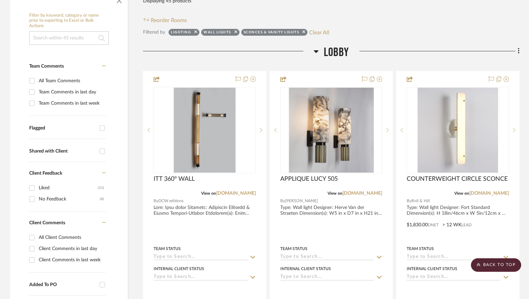
click at [343, 47] on span "Lobby" at bounding box center [337, 52] width 26 height 15
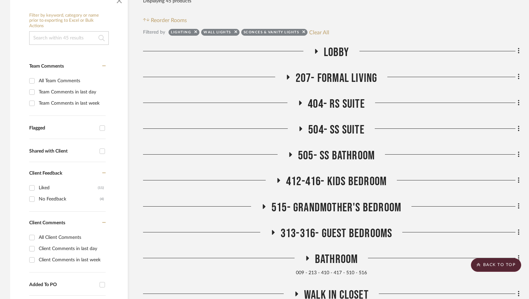
click at [330, 107] on span "404- RS Suite" at bounding box center [336, 104] width 57 height 15
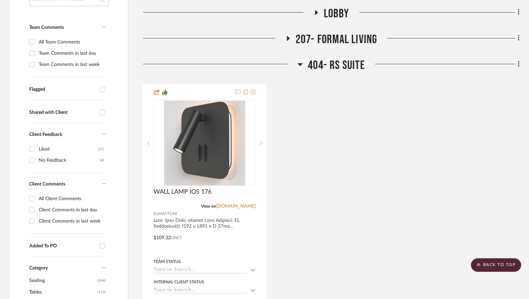
scroll to position [195, 0]
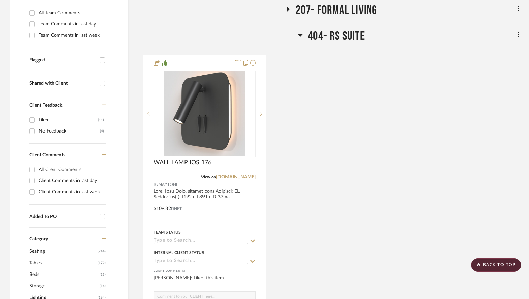
click at [334, 39] on span "404- RS Suite" at bounding box center [336, 36] width 57 height 15
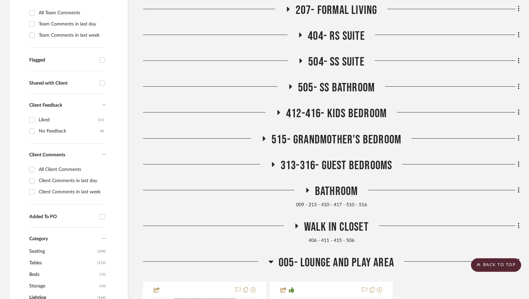
click at [334, 56] on span "504- SS Suite" at bounding box center [336, 62] width 56 height 15
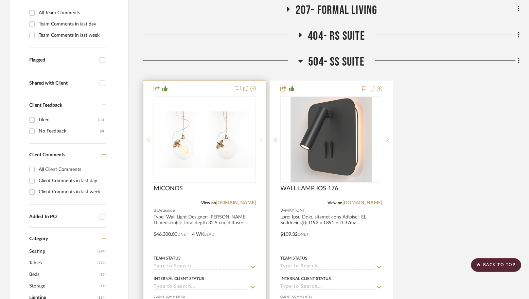
click at [265, 137] on sr-next-btn at bounding box center [261, 139] width 10 height 5
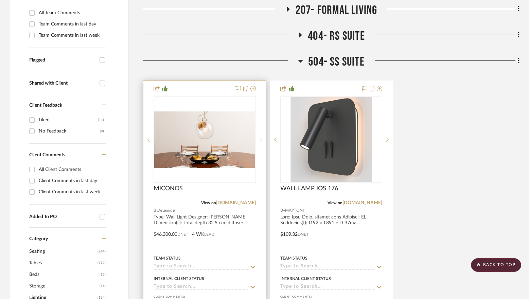
click at [262, 139] on icon at bounding box center [261, 139] width 2 height 5
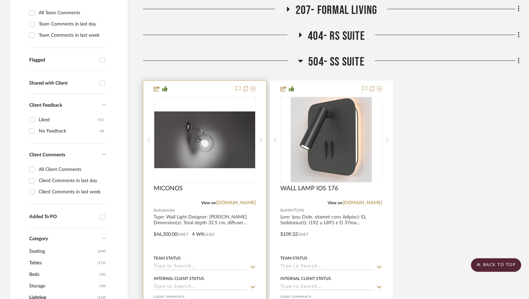
click at [211, 128] on img "2" at bounding box center [204, 140] width 101 height 57
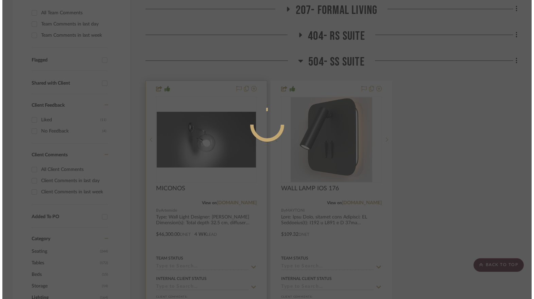
scroll to position [0, 0]
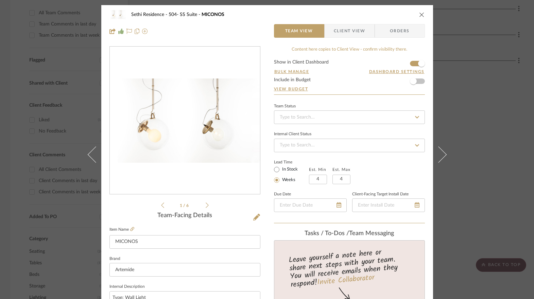
click at [206, 203] on icon at bounding box center [207, 205] width 3 height 6
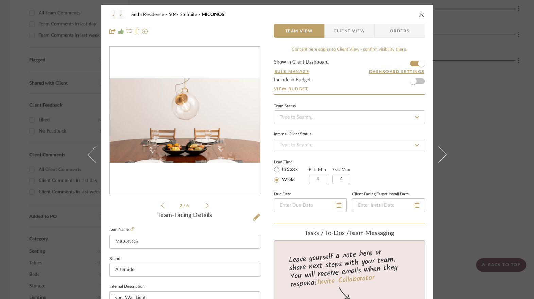
click at [206, 204] on icon at bounding box center [207, 205] width 3 height 5
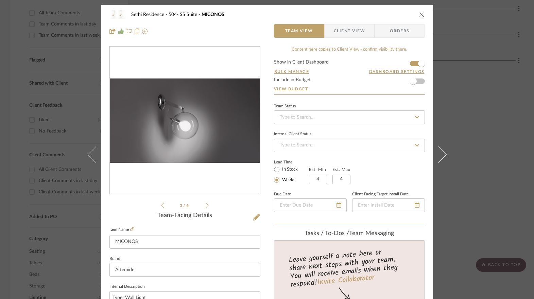
click at [206, 204] on icon at bounding box center [207, 205] width 3 height 5
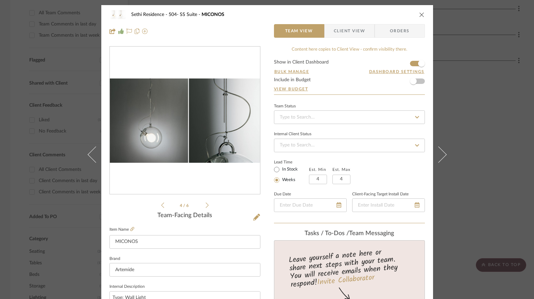
click at [206, 204] on icon at bounding box center [207, 205] width 3 height 5
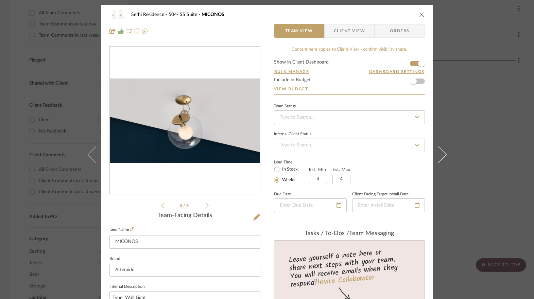
click at [206, 204] on icon at bounding box center [207, 205] width 3 height 5
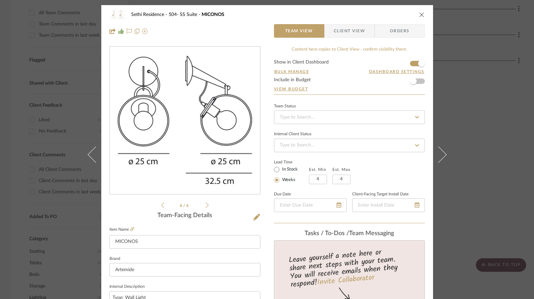
click at [161, 205] on icon at bounding box center [162, 205] width 3 height 6
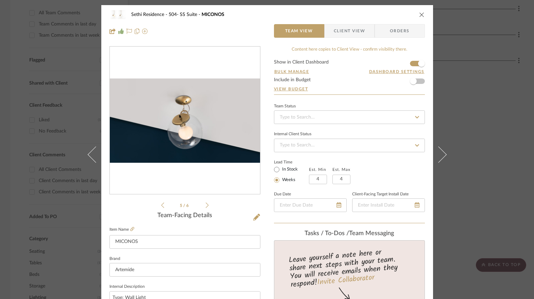
click at [161, 205] on icon at bounding box center [162, 205] width 3 height 6
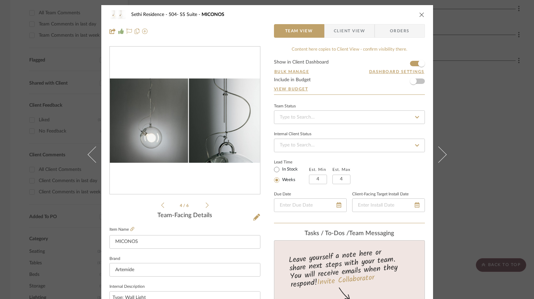
click at [161, 205] on icon at bounding box center [162, 205] width 3 height 6
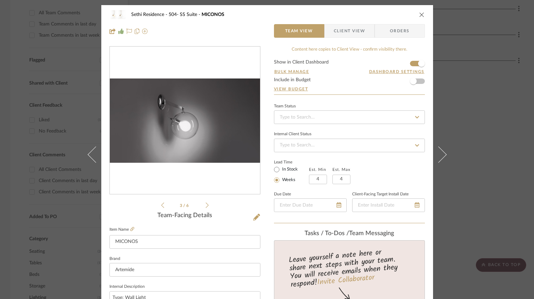
click at [415, 13] on div "Sethi Residence 504- SS Suite MICONOS" at bounding box center [267, 15] width 316 height 14
click at [423, 14] on div "Sethi Residence 504- SS Suite MICONOS Team View Client View Orders" at bounding box center [267, 23] width 332 height 36
click at [421, 14] on icon "close" at bounding box center [421, 14] width 5 height 5
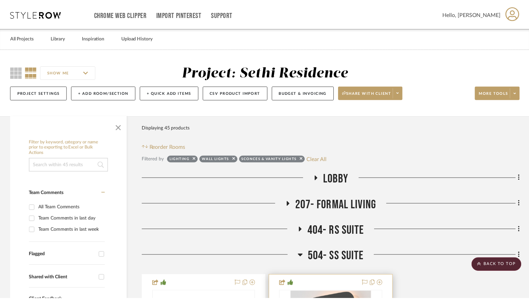
scroll to position [195, 0]
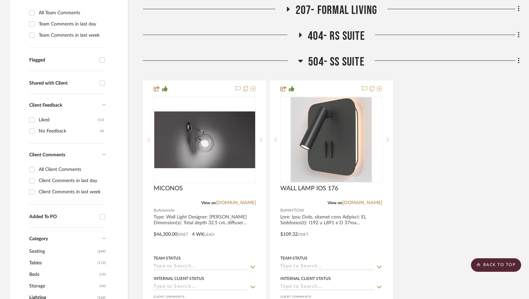
click at [316, 63] on span "504- SS Suite" at bounding box center [336, 62] width 56 height 15
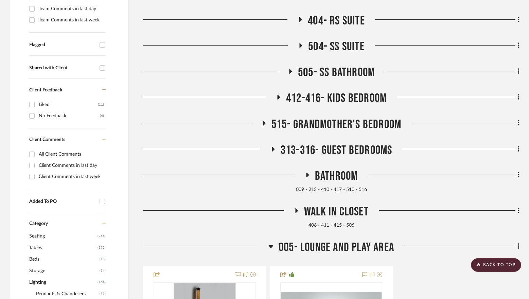
scroll to position [229, 0]
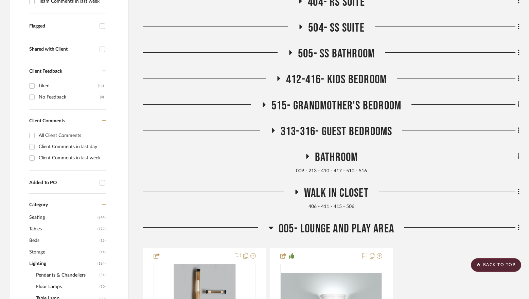
click at [325, 126] on span "313-316- Guest Bedrooms" at bounding box center [337, 131] width 112 height 15
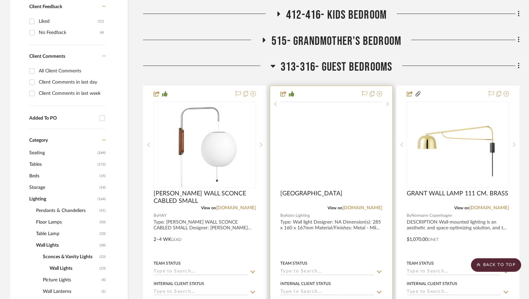
scroll to position [297, 0]
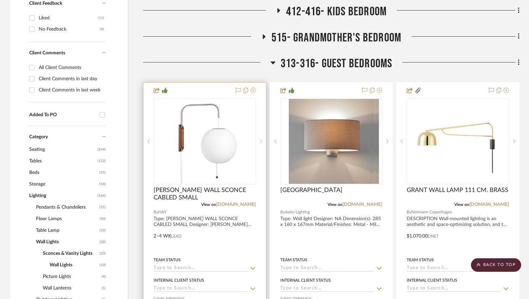
click at [262, 141] on sr-next-btn at bounding box center [261, 141] width 10 height 5
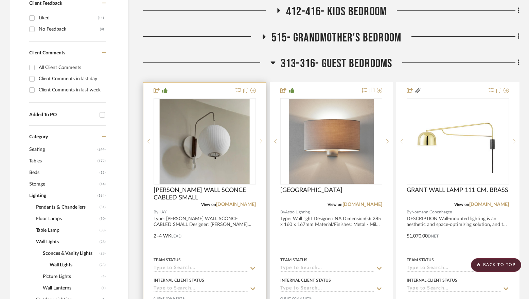
click at [262, 141] on sr-next-btn at bounding box center [261, 141] width 10 height 5
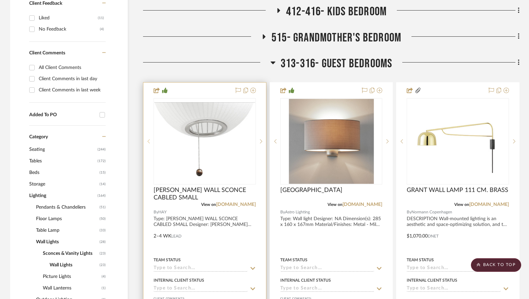
click at [147, 142] on sr-prev-btn at bounding box center [148, 141] width 10 height 5
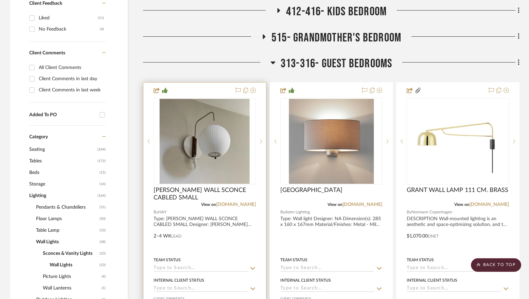
click at [214, 138] on img "1" at bounding box center [205, 141] width 90 height 85
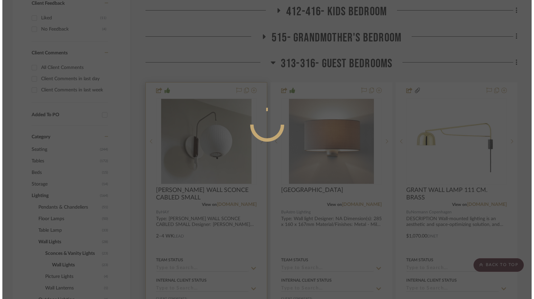
scroll to position [0, 0]
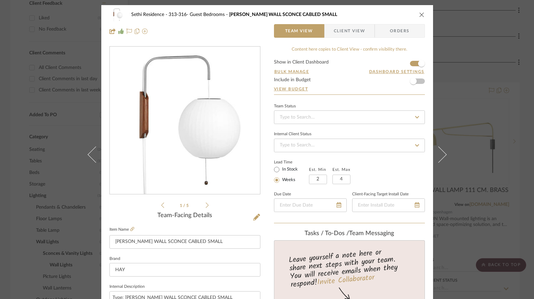
click at [207, 205] on div "1 / 5" at bounding box center [184, 127] width 151 height 163
click at [206, 206] on icon at bounding box center [207, 205] width 3 height 5
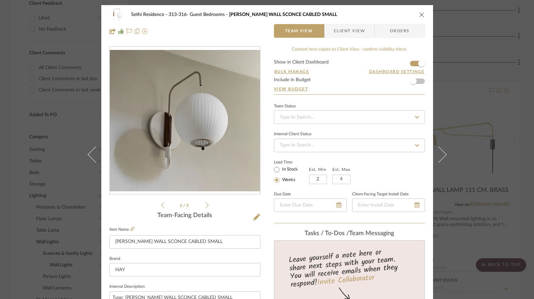
click at [206, 206] on icon at bounding box center [207, 205] width 3 height 5
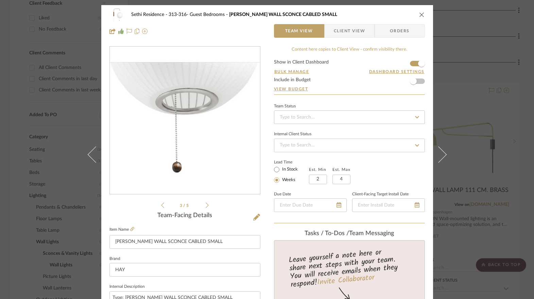
click at [206, 206] on icon at bounding box center [207, 205] width 3 height 5
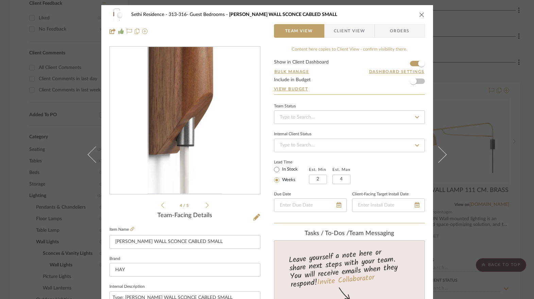
click at [206, 206] on icon at bounding box center [207, 205] width 3 height 5
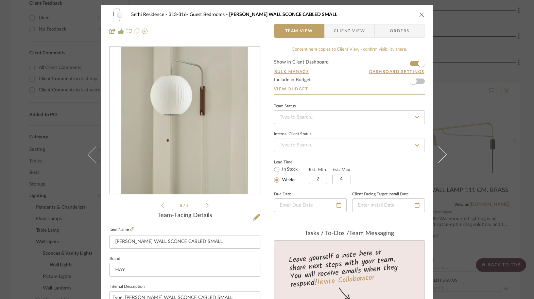
click at [206, 206] on icon at bounding box center [207, 205] width 3 height 5
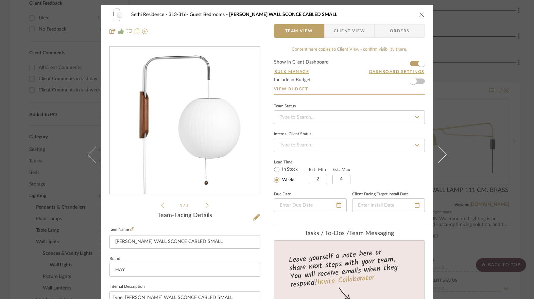
click at [206, 206] on icon at bounding box center [207, 205] width 3 height 5
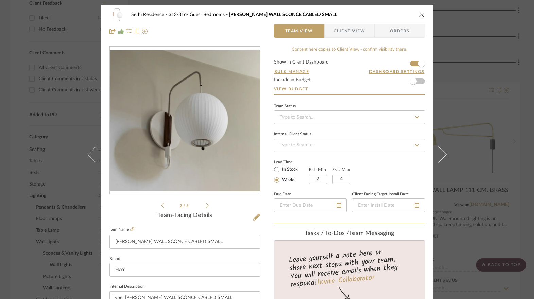
click at [206, 206] on icon at bounding box center [207, 205] width 3 height 5
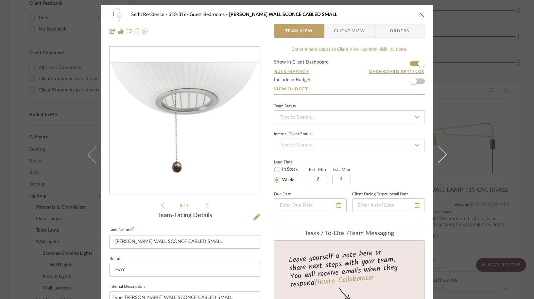
click at [419, 15] on icon "close" at bounding box center [421, 14] width 5 height 5
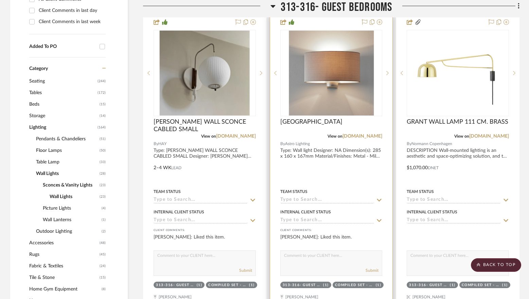
scroll to position [365, 0]
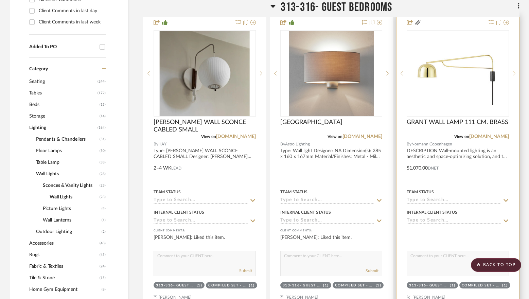
click at [509, 71] on sr-next-btn at bounding box center [514, 73] width 10 height 5
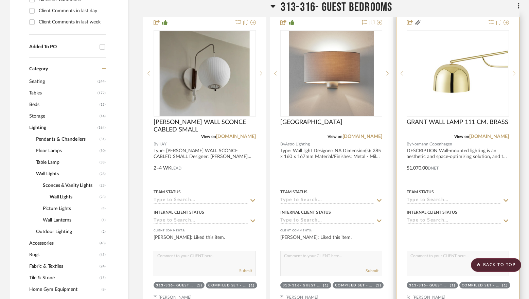
click at [513, 71] on sr-next-btn at bounding box center [514, 73] width 10 height 5
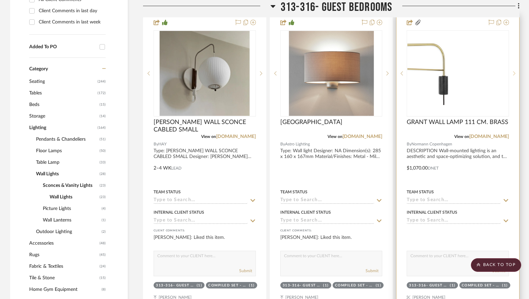
click at [513, 71] on sr-next-btn at bounding box center [514, 73] width 10 height 5
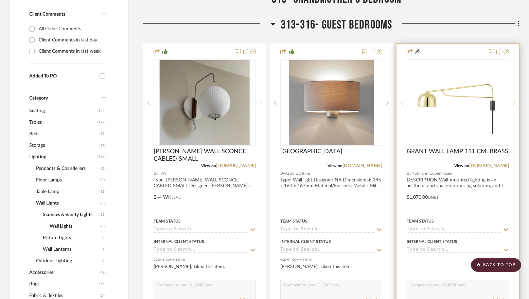
scroll to position [229, 0]
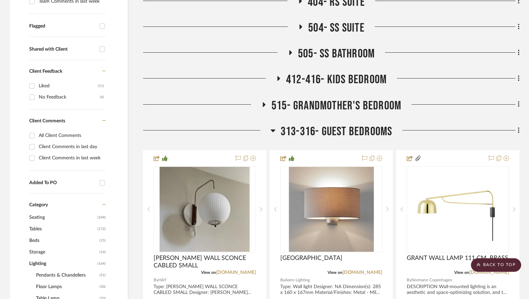
click at [321, 136] on span "313-316- Guest Bedrooms" at bounding box center [337, 131] width 112 height 15
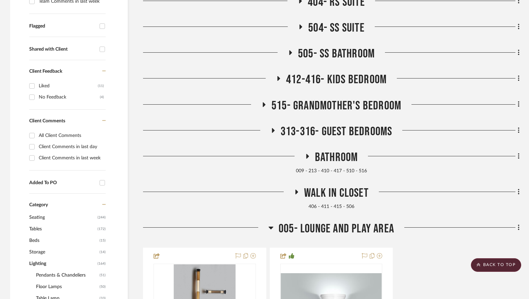
click at [341, 77] on span "412-416- Kids Bedroom" at bounding box center [336, 79] width 101 height 15
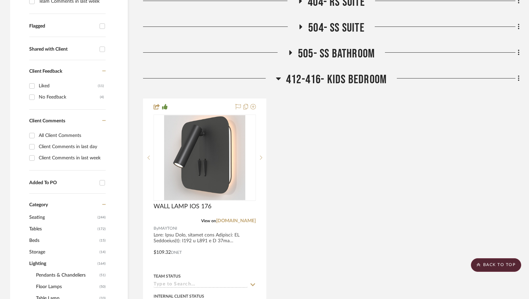
click at [341, 77] on span "412-416- Kids Bedroom" at bounding box center [336, 79] width 101 height 15
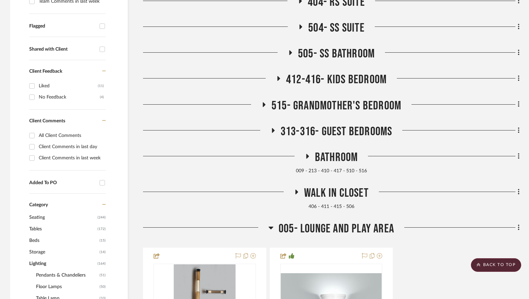
click at [341, 103] on span "515- Grandmother's Bedroom" at bounding box center [337, 106] width 130 height 15
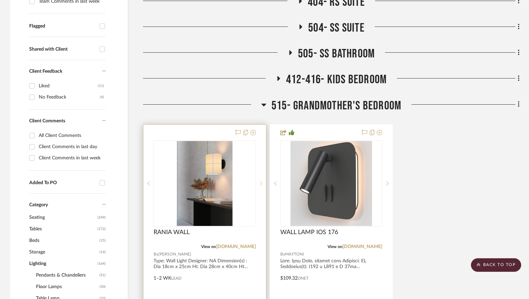
click at [261, 182] on icon at bounding box center [261, 183] width 2 height 5
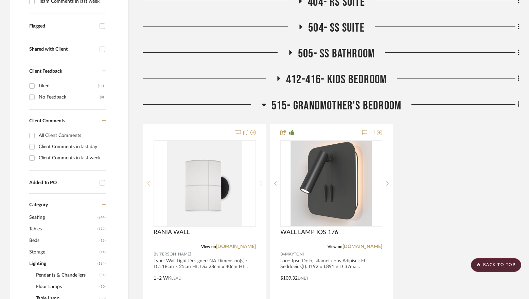
click at [347, 99] on span "515- Grandmother's Bedroom" at bounding box center [337, 106] width 130 height 15
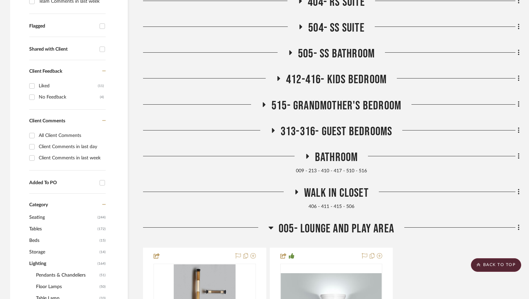
scroll to position [263, 0]
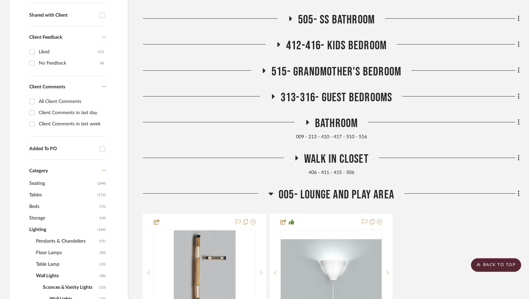
click at [332, 155] on span "Walk in closet" at bounding box center [336, 159] width 65 height 15
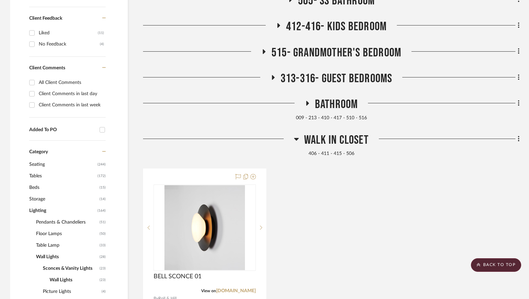
scroll to position [297, 0]
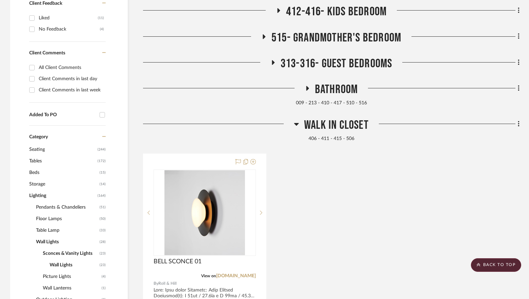
click at [333, 122] on span "Walk in closet" at bounding box center [336, 125] width 65 height 15
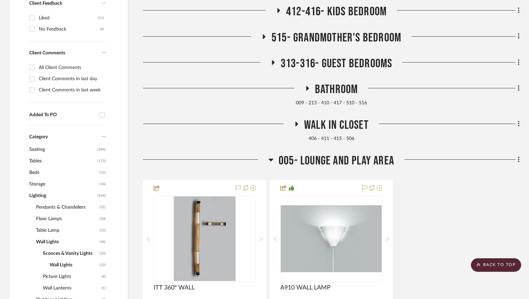
click at [335, 91] on span "Bathroom" at bounding box center [336, 89] width 43 height 15
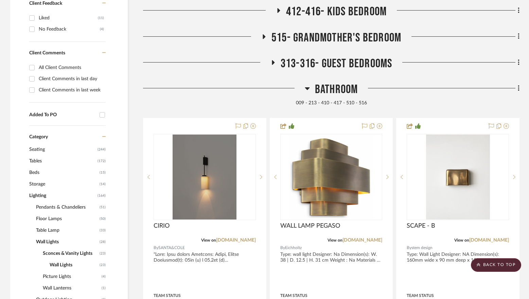
click at [335, 91] on span "Bathroom" at bounding box center [336, 89] width 43 height 15
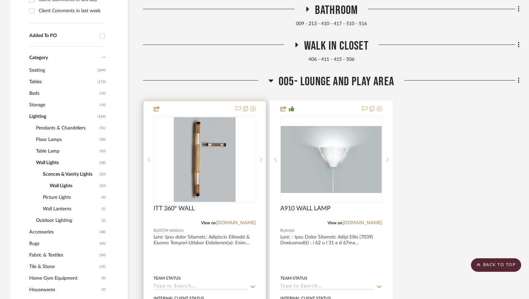
scroll to position [399, 0]
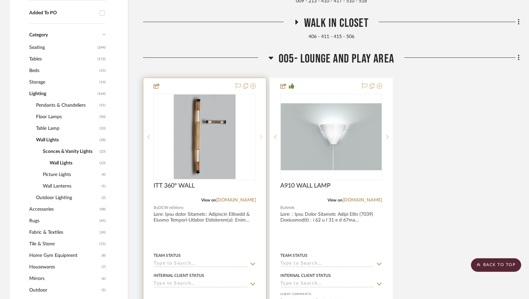
click at [261, 136] on icon at bounding box center [261, 137] width 2 height 4
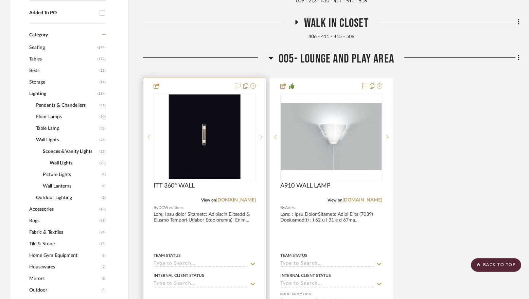
click at [261, 136] on icon at bounding box center [261, 137] width 2 height 4
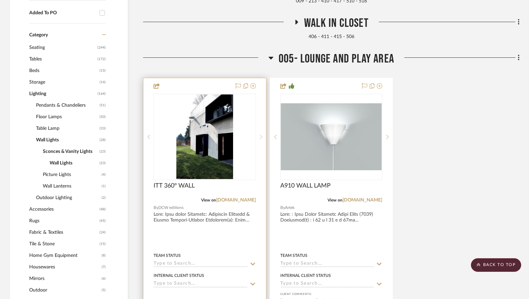
click at [261, 136] on icon at bounding box center [261, 137] width 2 height 4
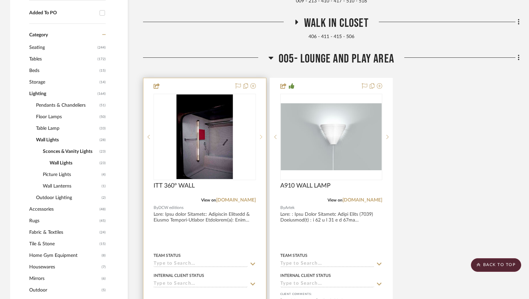
click at [261, 136] on icon at bounding box center [261, 137] width 2 height 4
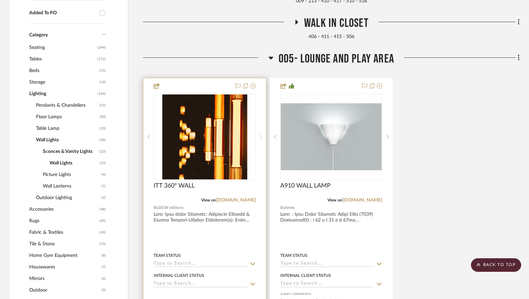
click at [261, 136] on icon at bounding box center [261, 137] width 2 height 4
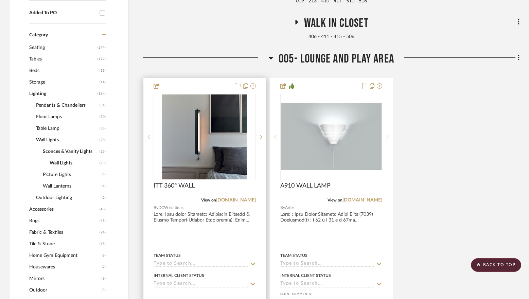
click at [214, 140] on img "5" at bounding box center [204, 137] width 85 height 85
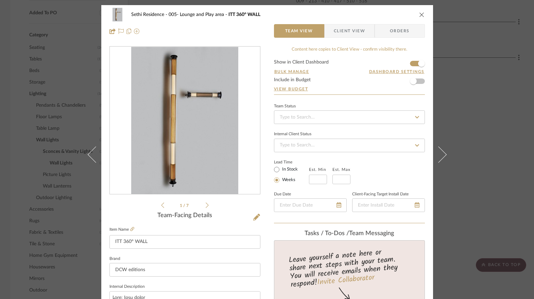
click at [206, 205] on icon at bounding box center [207, 205] width 3 height 6
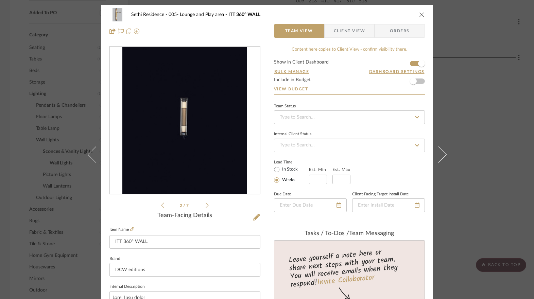
click at [206, 205] on icon at bounding box center [207, 205] width 3 height 6
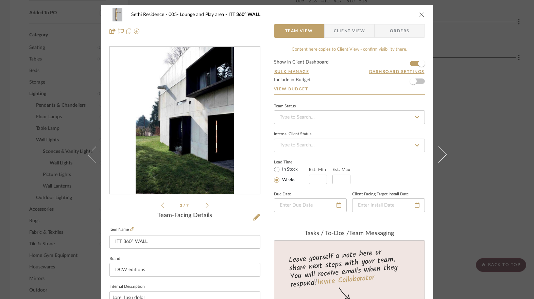
click at [206, 205] on icon at bounding box center [207, 205] width 3 height 6
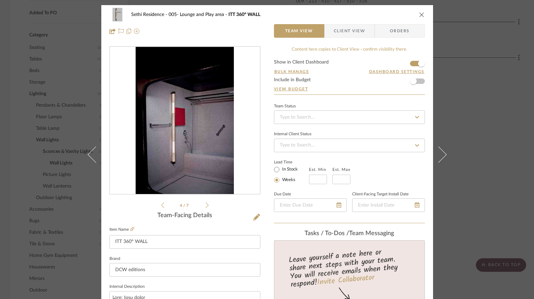
click at [206, 205] on icon at bounding box center [207, 205] width 3 height 6
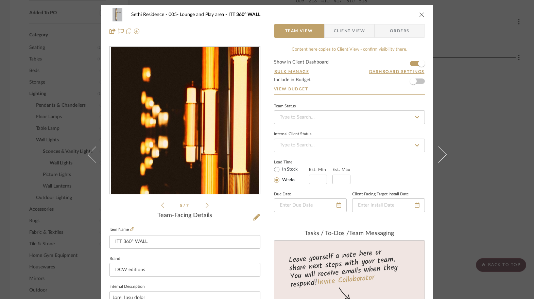
click at [206, 205] on icon at bounding box center [207, 205] width 3 height 6
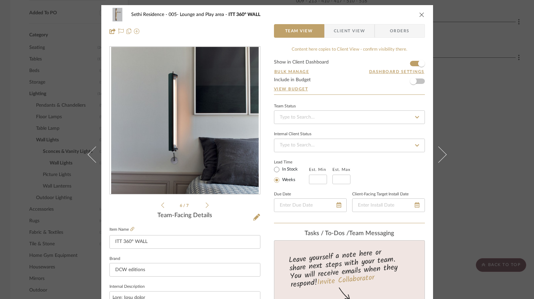
click at [206, 205] on icon at bounding box center [207, 205] width 3 height 6
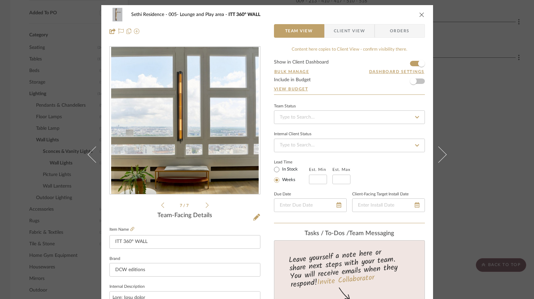
click at [206, 205] on icon at bounding box center [207, 205] width 3 height 6
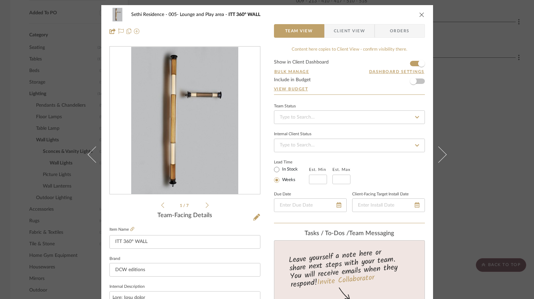
click at [206, 205] on icon at bounding box center [207, 205] width 3 height 6
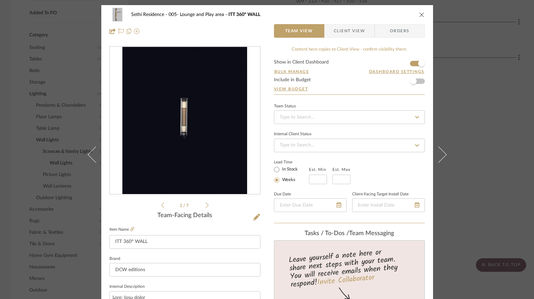
click at [206, 205] on icon at bounding box center [207, 205] width 3 height 6
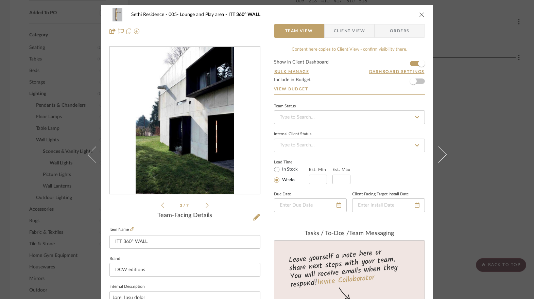
click at [206, 205] on icon at bounding box center [207, 205] width 3 height 6
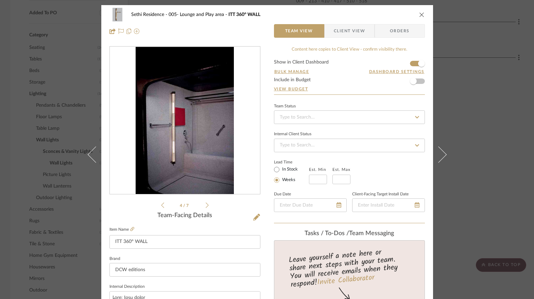
click at [206, 205] on icon at bounding box center [207, 205] width 3 height 6
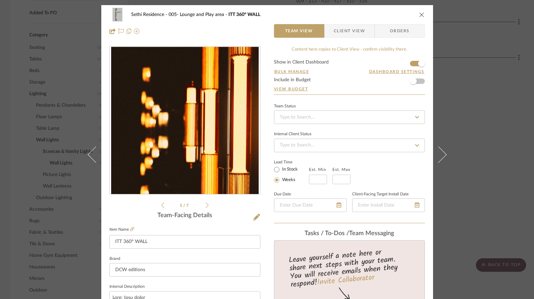
click at [206, 205] on icon at bounding box center [207, 205] width 3 height 6
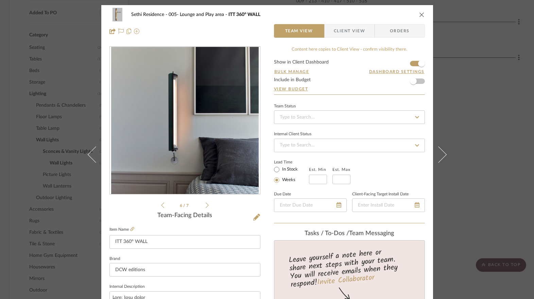
click at [206, 205] on icon at bounding box center [207, 205] width 3 height 6
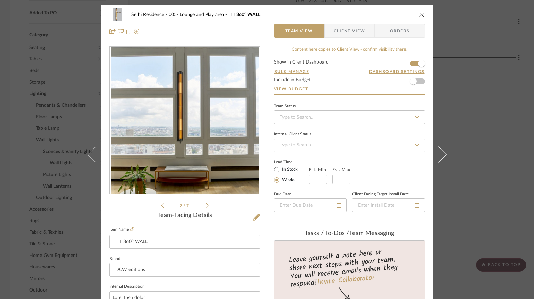
click at [206, 205] on icon at bounding box center [207, 205] width 3 height 6
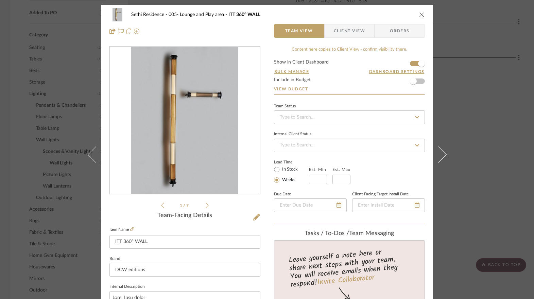
click at [206, 205] on icon at bounding box center [207, 205] width 3 height 6
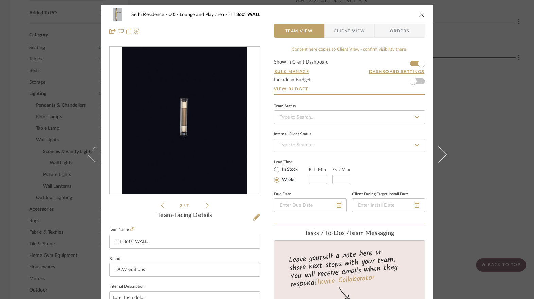
click at [206, 205] on icon at bounding box center [207, 205] width 3 height 6
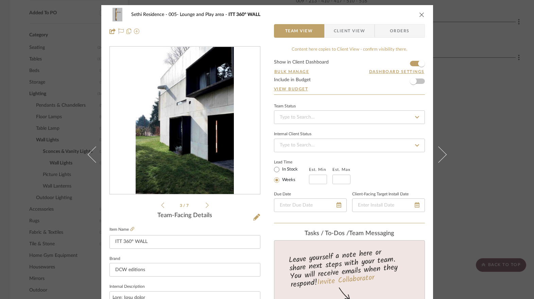
click at [161, 204] on icon at bounding box center [162, 205] width 3 height 6
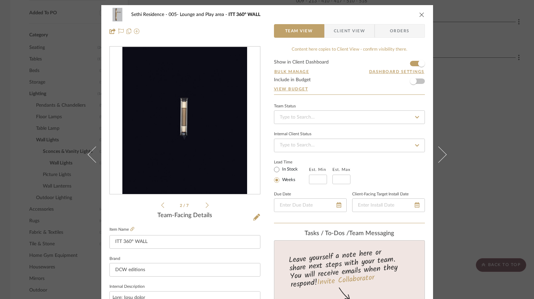
click at [161, 204] on icon at bounding box center [162, 205] width 3 height 5
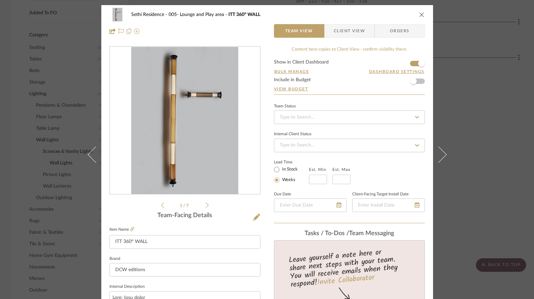
click at [188, 130] on img "0" at bounding box center [184, 121] width 107 height 148
click at [187, 114] on img "0" at bounding box center [184, 121] width 107 height 148
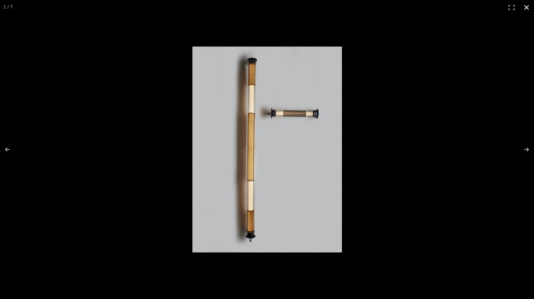
click at [471, 24] on div at bounding box center [267, 149] width 534 height 299
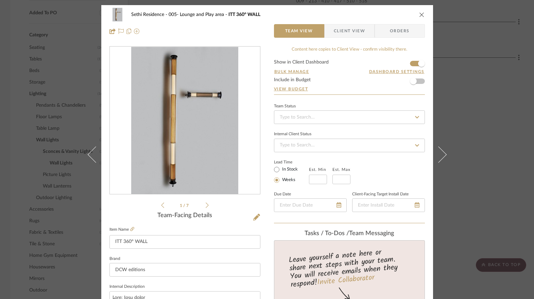
click at [419, 14] on button "close" at bounding box center [422, 15] width 6 height 6
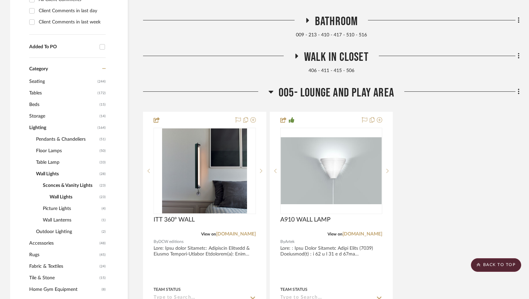
click at [346, 91] on span "005- Lounge and Play area" at bounding box center [337, 93] width 116 height 15
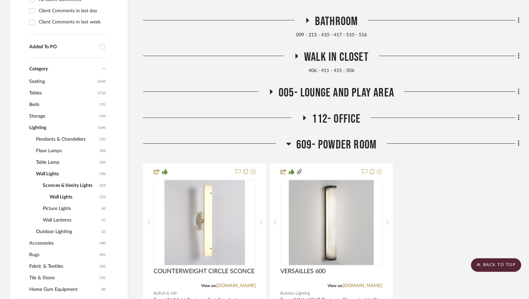
scroll to position [399, 0]
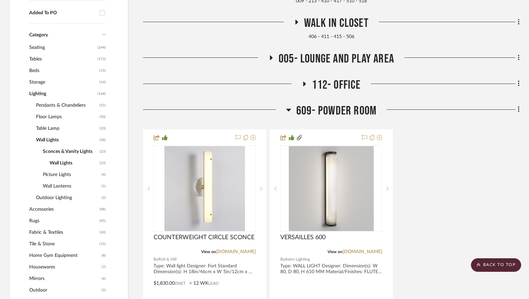
click at [332, 84] on span "112- Office" at bounding box center [336, 85] width 49 height 15
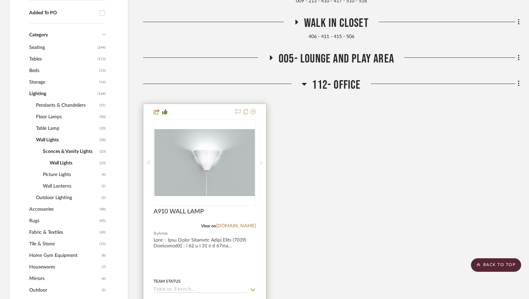
click at [262, 164] on sr-next-btn at bounding box center [261, 162] width 10 height 5
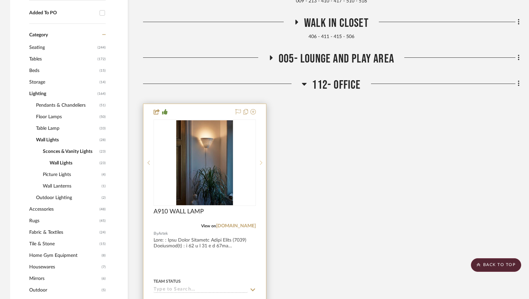
click at [262, 164] on sr-next-btn at bounding box center [261, 162] width 10 height 5
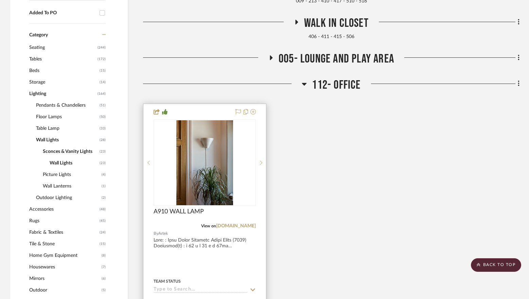
click at [223, 156] on img "2" at bounding box center [204, 162] width 56 height 85
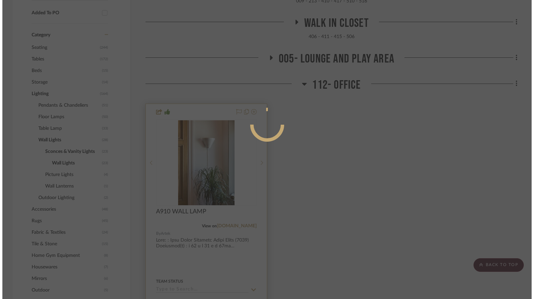
scroll to position [0, 0]
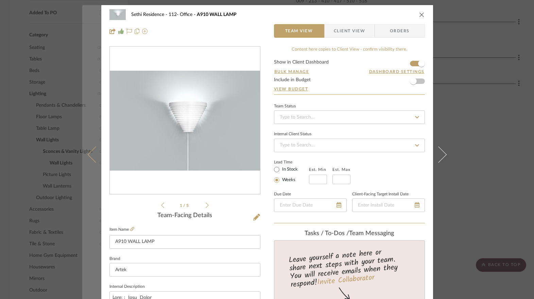
click at [82, 69] on button at bounding box center [91, 154] width 19 height 299
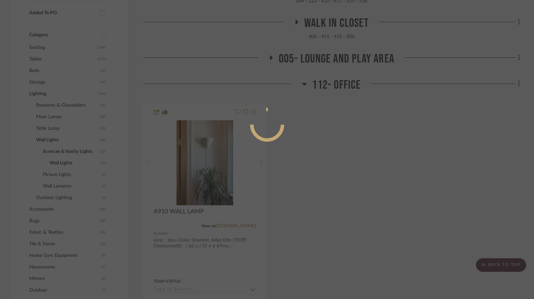
click at [343, 174] on div at bounding box center [267, 149] width 534 height 299
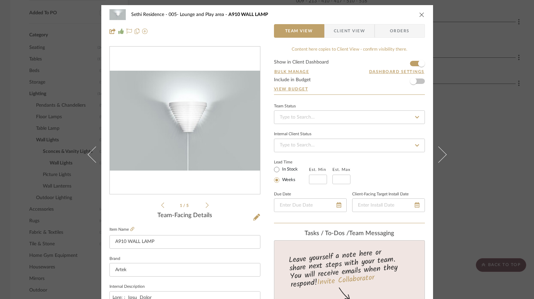
click at [468, 150] on div "Sethi Residence 005- Lounge and Play area A910 WALL LAMP Team View Client View …" at bounding box center [267, 149] width 534 height 299
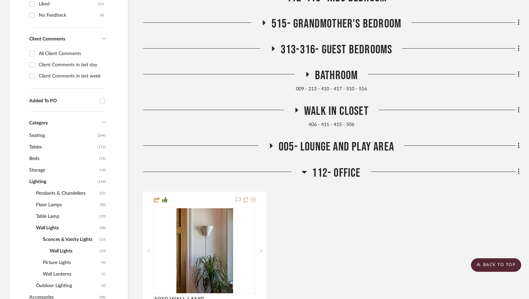
scroll to position [263, 0]
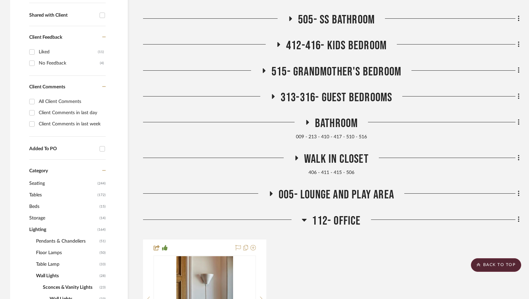
click at [313, 127] on h3 "Bathroom" at bounding box center [331, 123] width 53 height 15
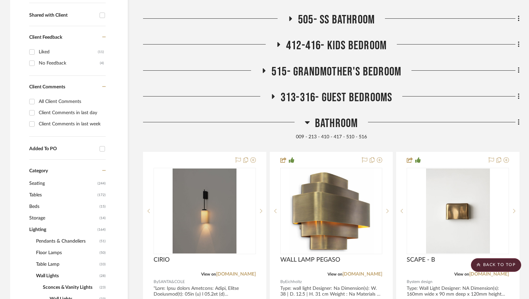
click at [323, 124] on span "Bathroom" at bounding box center [336, 123] width 43 height 15
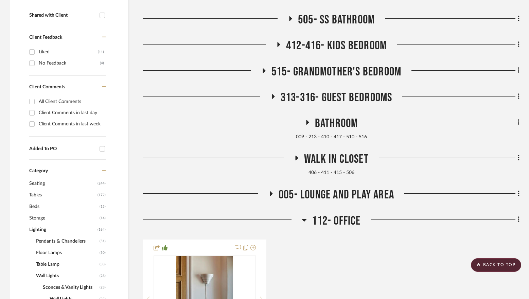
click at [310, 189] on span "005- Lounge and Play area" at bounding box center [337, 195] width 116 height 15
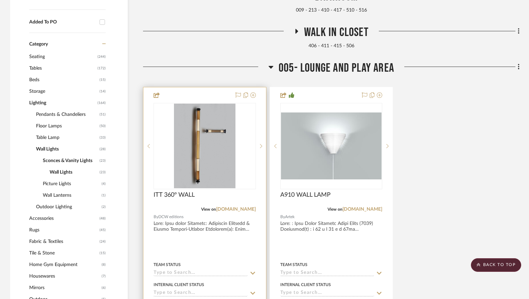
scroll to position [399, 0]
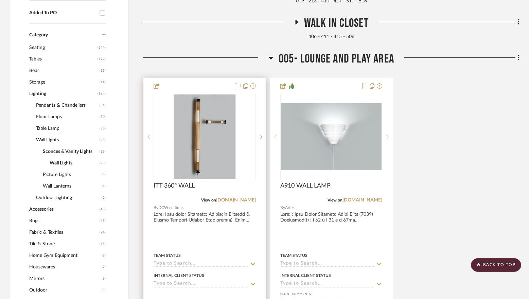
click at [0, 0] on img at bounding box center [0, 0] width 0 height 0
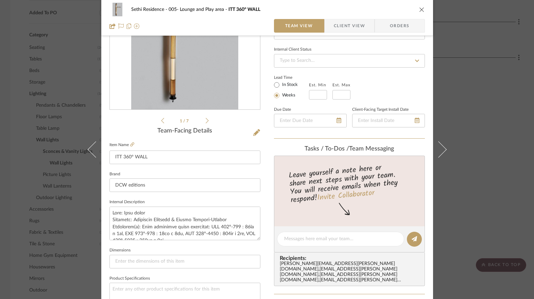
scroll to position [102, 0]
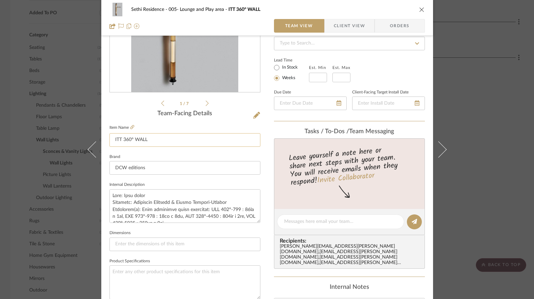
drag, startPoint x: 132, startPoint y: 140, endPoint x: 129, endPoint y: 139, distance: 3.5
click at [129, 139] on input "ITT 360° WALL" at bounding box center [184, 140] width 151 height 14
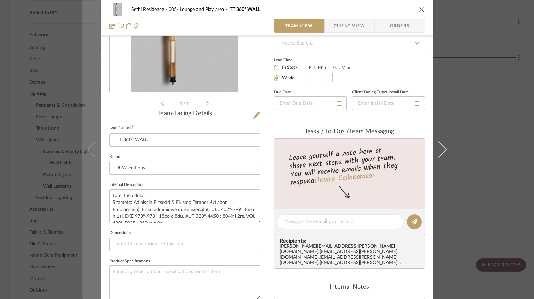
click at [82, 33] on button at bounding box center [91, 149] width 19 height 299
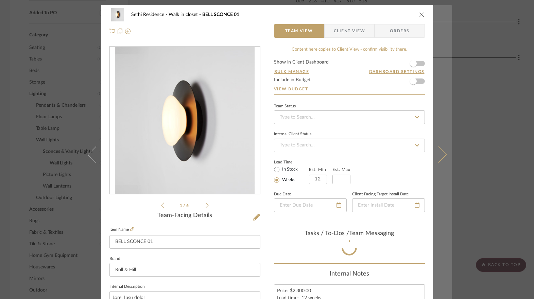
click at [436, 137] on button at bounding box center [442, 154] width 19 height 299
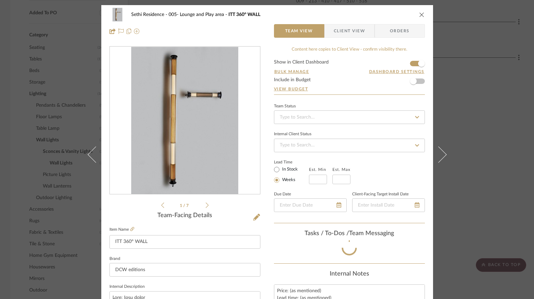
click at [466, 120] on div "Sethi Residence 005- Lounge and Play area ITT 360° WALL Team View Client View O…" at bounding box center [267, 149] width 534 height 299
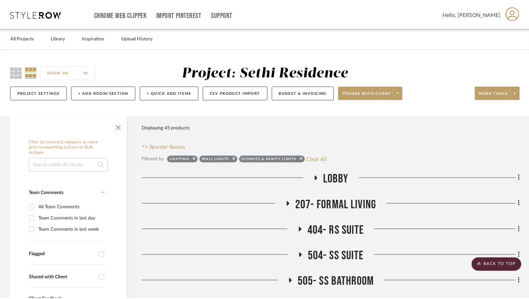
scroll to position [399, 0]
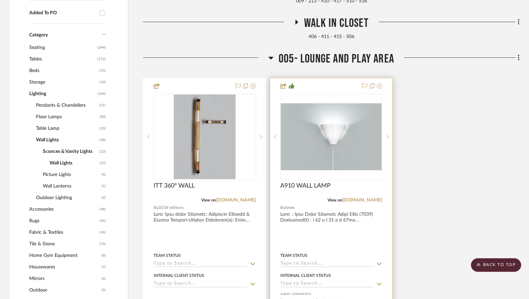
click at [0, 0] on img at bounding box center [0, 0] width 0 height 0
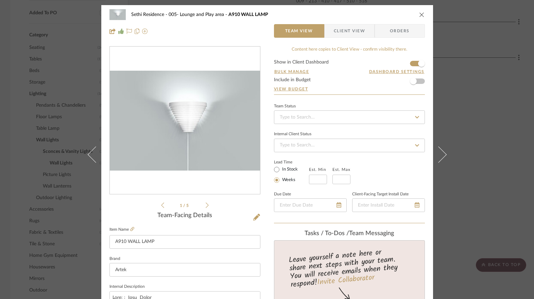
click at [173, 84] on img "0" at bounding box center [185, 121] width 150 height 100
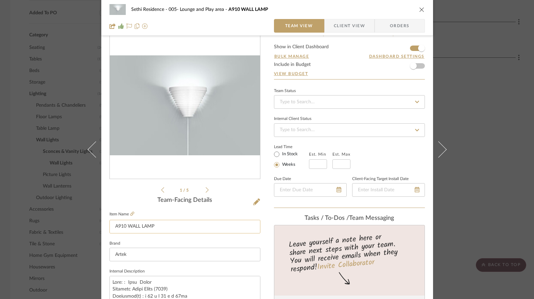
scroll to position [34, 0]
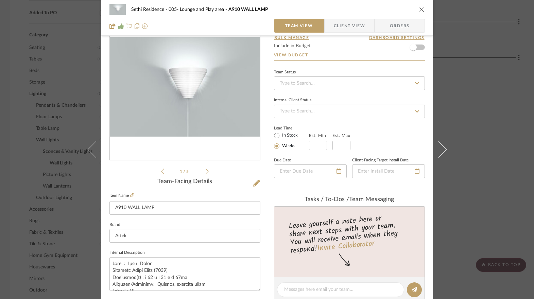
click at [499, 69] on div "Sethi Residence 005- Lounge and Play area A910 WALL LAMP Team View Client View …" at bounding box center [267, 149] width 534 height 299
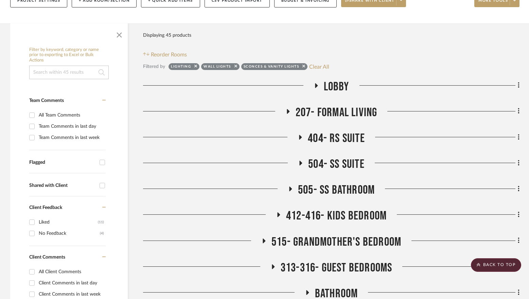
scroll to position [0, 0]
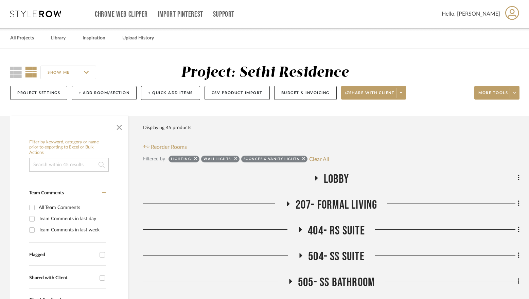
click at [66, 42] on div "All Projects Library Inspiration Upload History" at bounding box center [264, 38] width 529 height 21
click at [61, 40] on link "Library" at bounding box center [58, 38] width 15 height 9
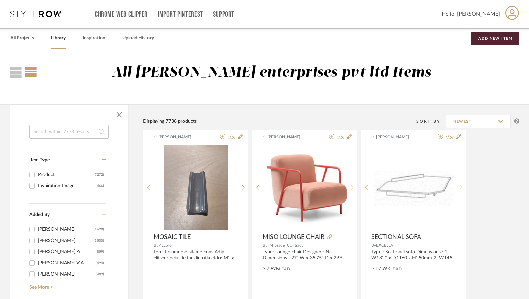
click at [63, 136] on input at bounding box center [69, 132] width 80 height 14
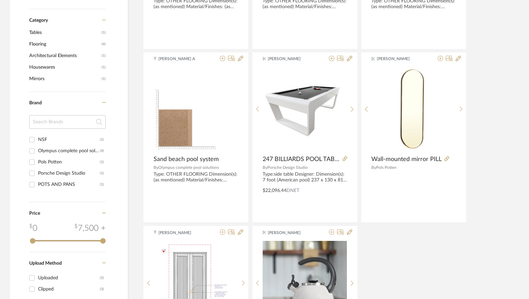
scroll to position [238, 0]
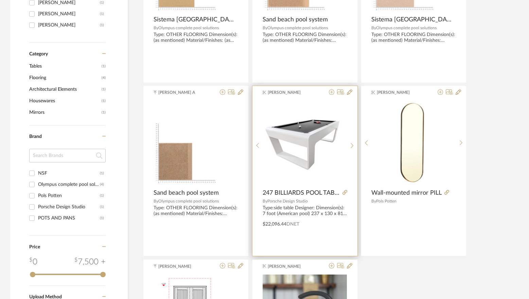
click at [308, 149] on img "0" at bounding box center [305, 143] width 84 height 56
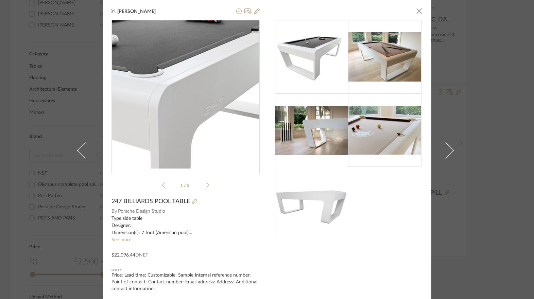
drag, startPoint x: 199, startPoint y: 84, endPoint x: 192, endPoint y: 81, distance: 7.3
click at [192, 81] on img "0" at bounding box center [186, 94] width 148 height 99
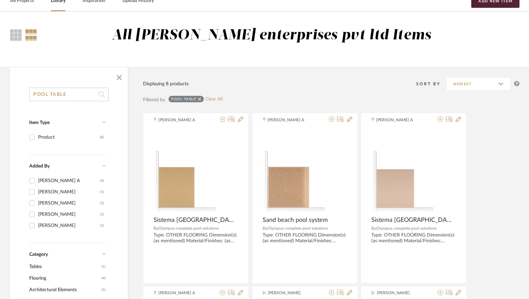
scroll to position [6, 0]
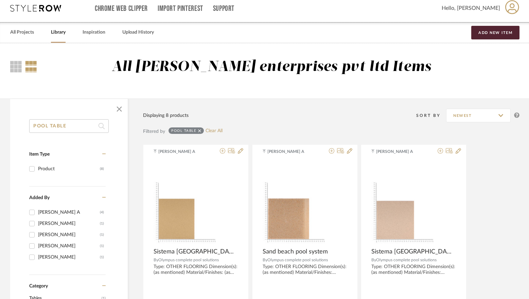
click at [71, 126] on input "POOL TABLE" at bounding box center [69, 126] width 80 height 14
type input "BILLIARDS"
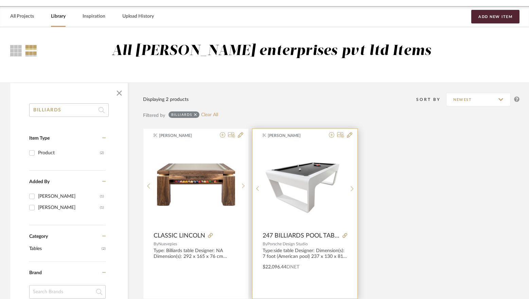
scroll to position [40, 0]
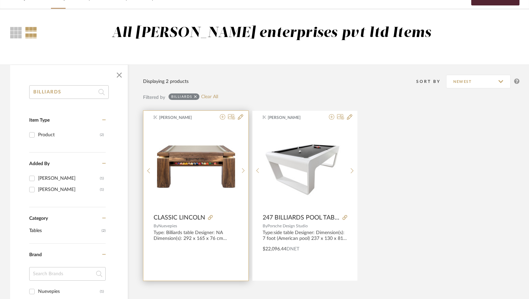
click at [0, 0] on img at bounding box center [0, 0] width 0 height 0
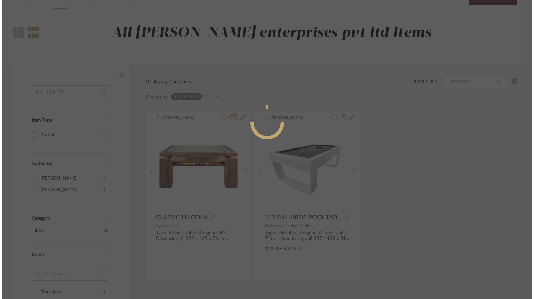
scroll to position [0, 0]
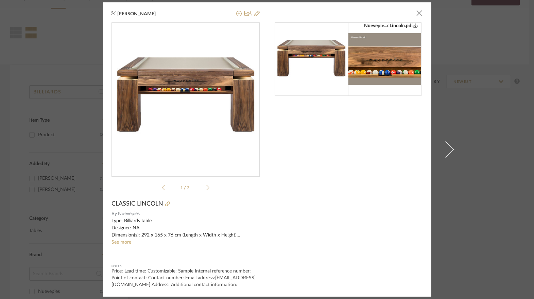
click at [207, 188] on div "Nuevepie...cLincoln.pdf Nuevepie...cLincoln.pdf 1 / 2" at bounding box center [186, 107] width 148 height 171
click at [178, 100] on img "0" at bounding box center [186, 96] width 148 height 79
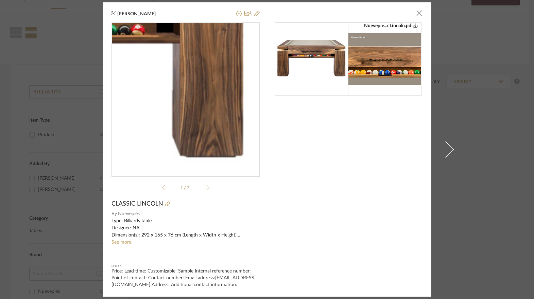
drag, startPoint x: 245, startPoint y: 128, endPoint x: 189, endPoint y: 92, distance: 66.8
click at [189, 92] on img "0" at bounding box center [186, 96] width 148 height 79
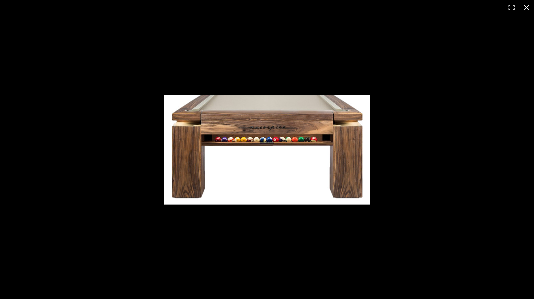
click at [206, 14] on div "1 / 1" at bounding box center [267, 7] width 534 height 15
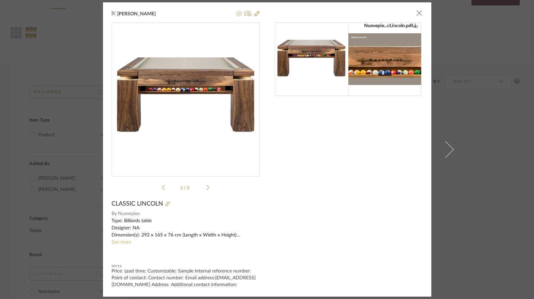
click at [126, 241] on link "See more" at bounding box center [122, 242] width 20 height 5
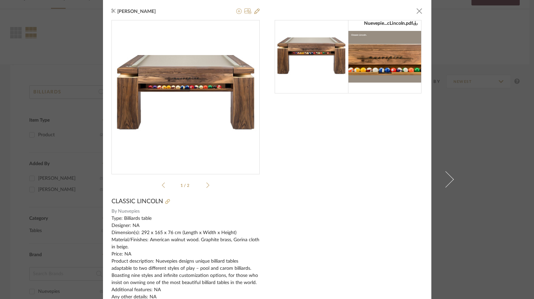
click at [305, 202] on div "Nuevepie...cLincoln.pdf" at bounding box center [349, 185] width 148 height 330
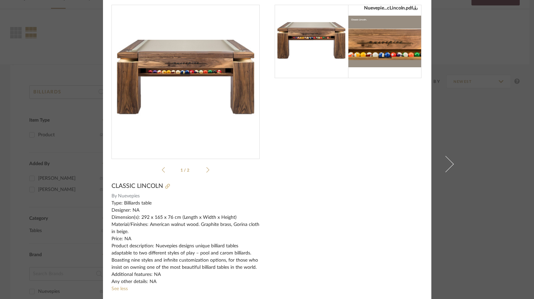
scroll to position [34, 0]
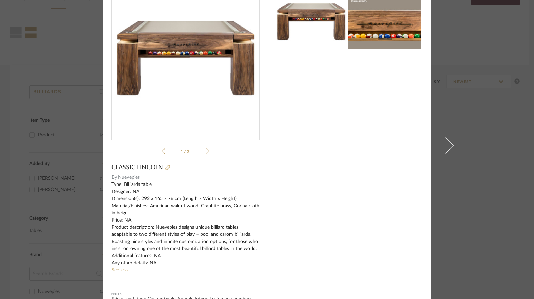
click at [469, 133] on div "[PERSON_NAME] × Nuevepie...cLincoln.pdf Nuevepie...cLincoln.pdf 1 / 2 CLASSIC L…" at bounding box center [267, 149] width 534 height 299
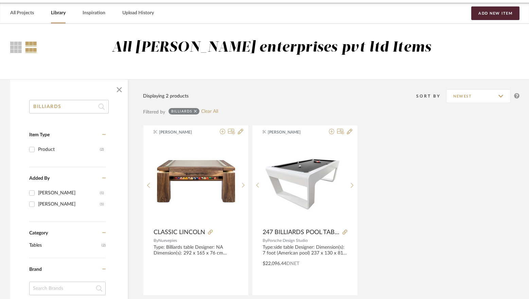
scroll to position [0, 0]
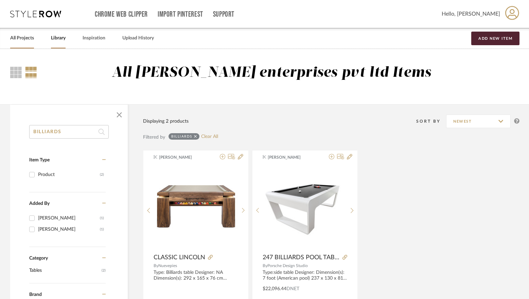
click at [23, 41] on link "All Projects" at bounding box center [22, 38] width 24 height 9
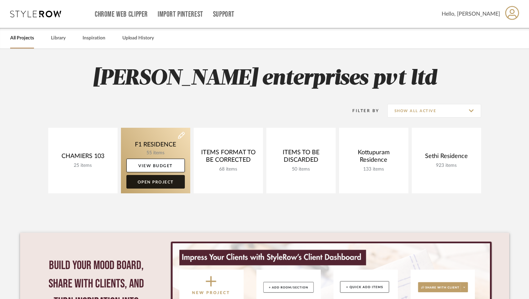
click at [153, 180] on link "Open Project" at bounding box center [155, 182] width 58 height 14
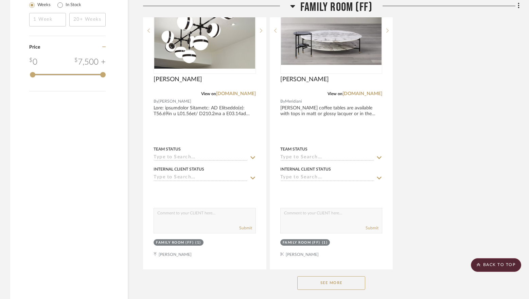
scroll to position [884, 0]
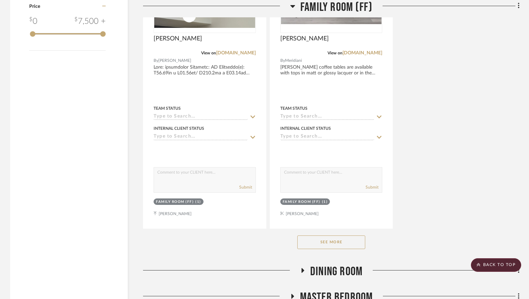
click at [334, 239] on button "See More" at bounding box center [332, 243] width 68 height 14
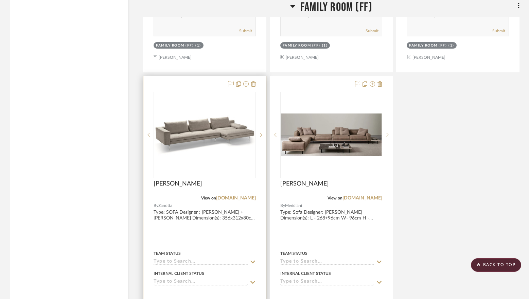
scroll to position [1054, 0]
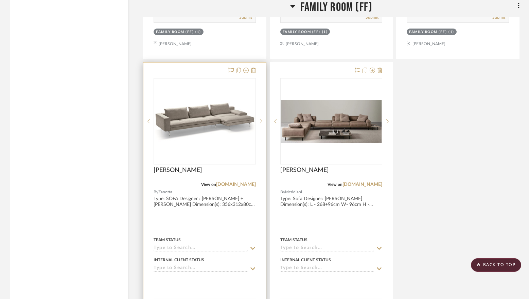
click at [207, 142] on img "0" at bounding box center [204, 121] width 101 height 67
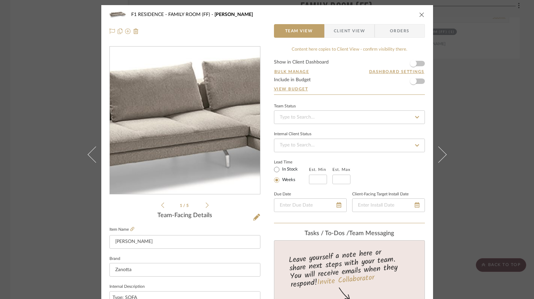
click at [185, 116] on img "0" at bounding box center [185, 121] width 150 height 100
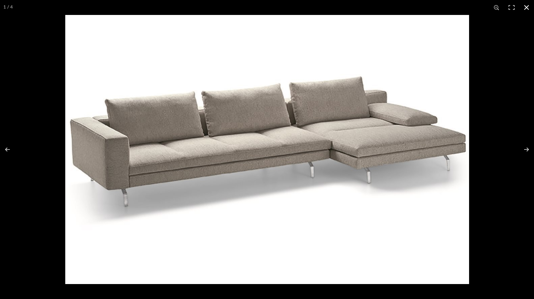
click at [526, 9] on button at bounding box center [526, 7] width 15 height 15
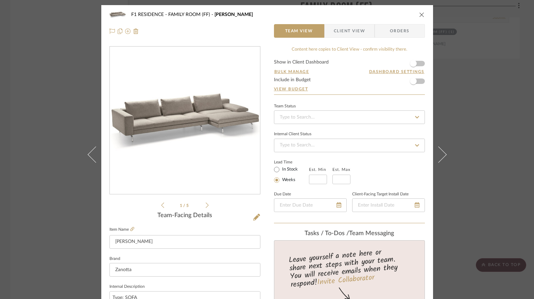
click at [202, 201] on div "[PERSON_NAME] 1335.pdf [PERSON_NAME] 1335.pdf 1 / 5" at bounding box center [184, 127] width 151 height 163
click at [206, 204] on icon at bounding box center [207, 205] width 3 height 6
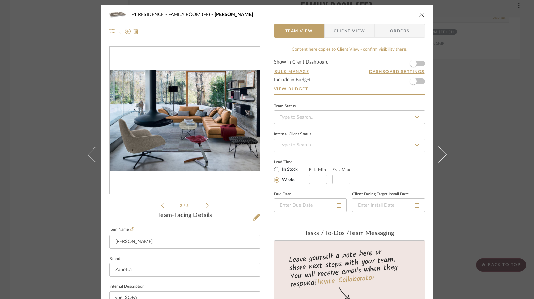
click at [206, 204] on icon at bounding box center [207, 205] width 3 height 6
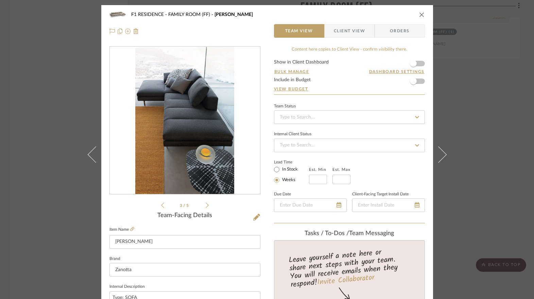
click at [206, 204] on icon at bounding box center [207, 205] width 3 height 6
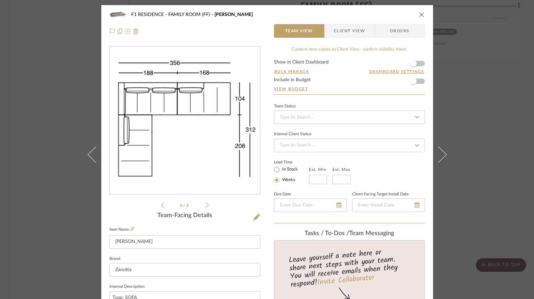
click at [206, 204] on icon at bounding box center [207, 205] width 3 height 6
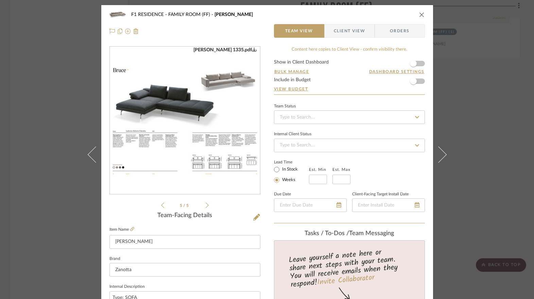
click at [206, 204] on icon at bounding box center [207, 205] width 3 height 6
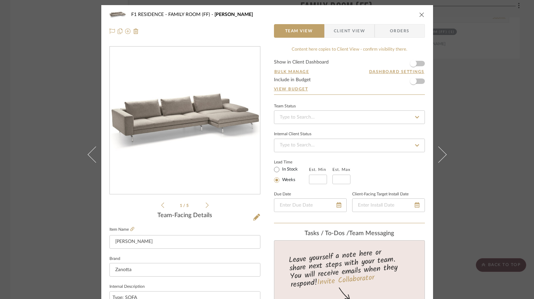
click at [206, 204] on icon at bounding box center [207, 205] width 3 height 6
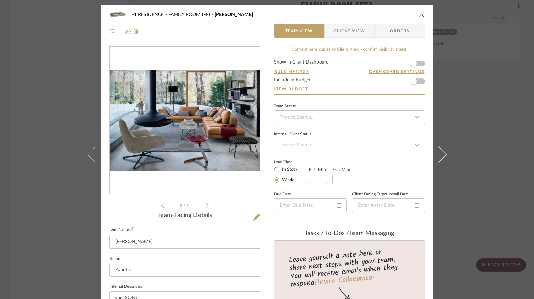
click at [164, 205] on li "2 / 5" at bounding box center [184, 205] width 41 height 8
click at [161, 204] on icon at bounding box center [162, 205] width 3 height 6
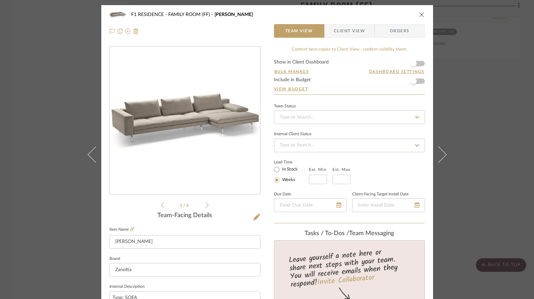
click at [161, 204] on icon at bounding box center [162, 205] width 3 height 6
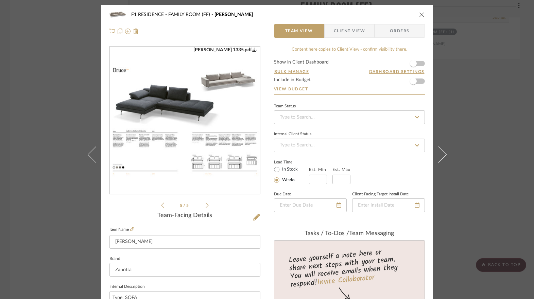
click at [161, 204] on icon at bounding box center [162, 205] width 3 height 6
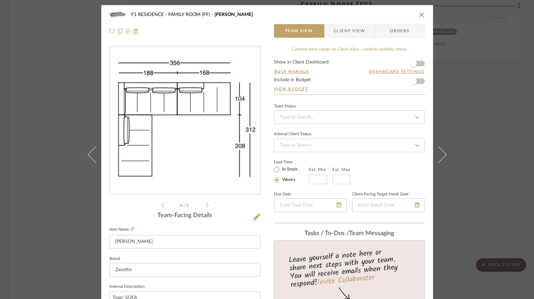
click at [161, 204] on icon at bounding box center [162, 205] width 3 height 6
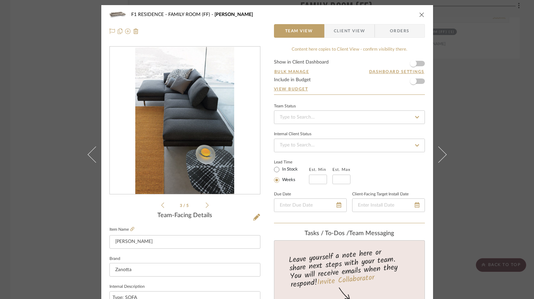
click at [206, 205] on icon at bounding box center [207, 205] width 3 height 6
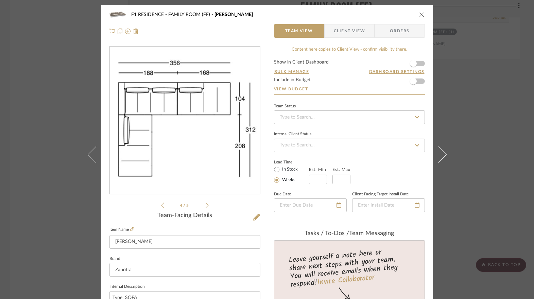
click at [206, 205] on icon at bounding box center [207, 205] width 3 height 6
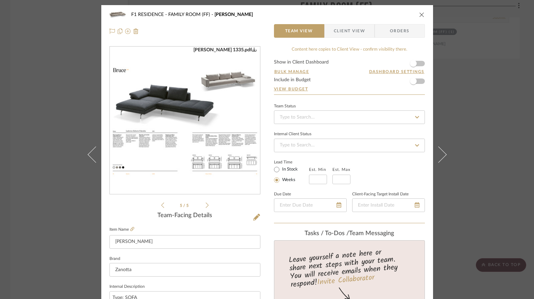
click at [178, 65] on img "4" at bounding box center [185, 120] width 150 height 113
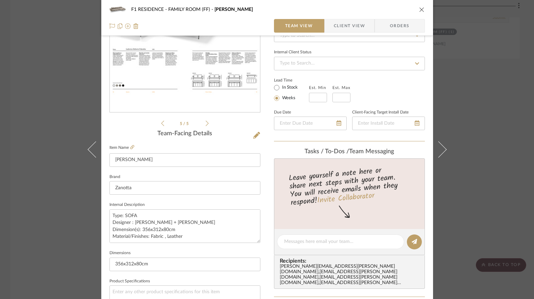
scroll to position [102, 0]
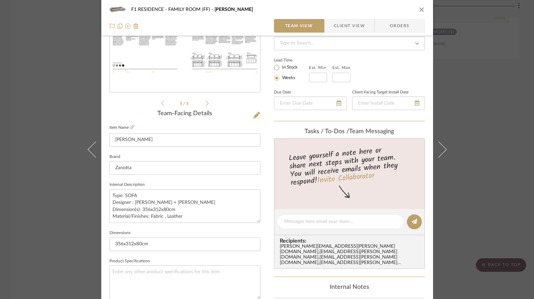
click at [424, 13] on div "F1 RESIDENCE FAMILY ROOM (FF) [PERSON_NAME] Team View Client View Orders" at bounding box center [267, 18] width 332 height 36
click at [420, 9] on icon "close" at bounding box center [421, 9] width 5 height 5
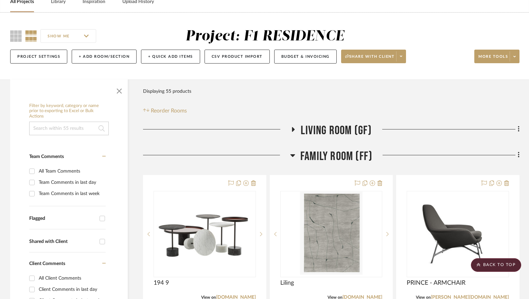
scroll to position [0, 0]
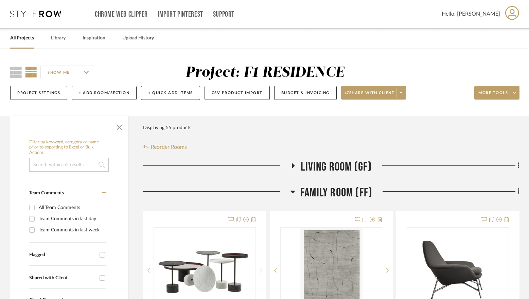
click at [71, 73] on input "SHOW ME" at bounding box center [68, 73] width 56 height 14
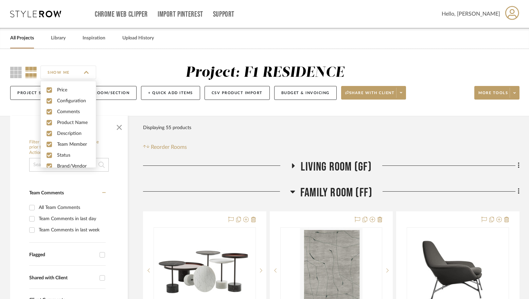
click at [85, 71] on input "SHOW ME" at bounding box center [68, 73] width 56 height 14
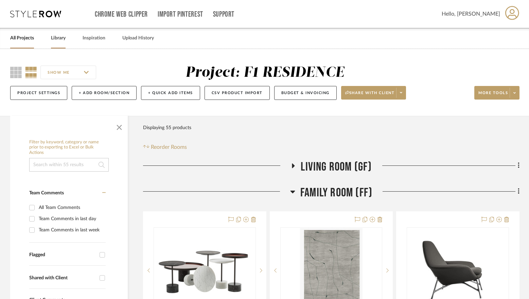
click at [55, 41] on link "Library" at bounding box center [58, 38] width 15 height 9
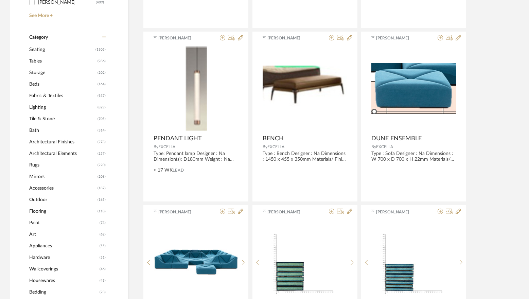
click at [42, 113] on span "Lighting" at bounding box center [62, 108] width 67 height 12
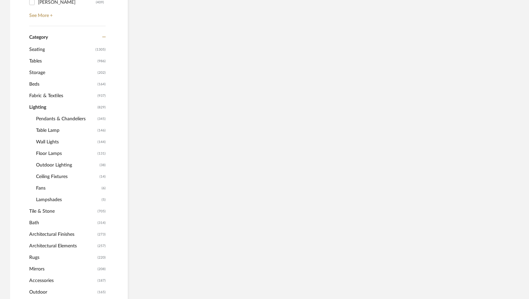
click at [43, 105] on span "Lighting" at bounding box center [62, 108] width 67 height 12
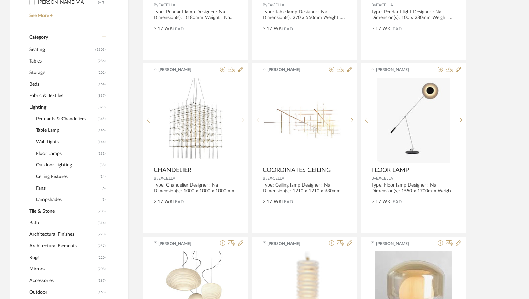
click at [56, 120] on span "Pendants & Chandeliers" at bounding box center [66, 119] width 60 height 12
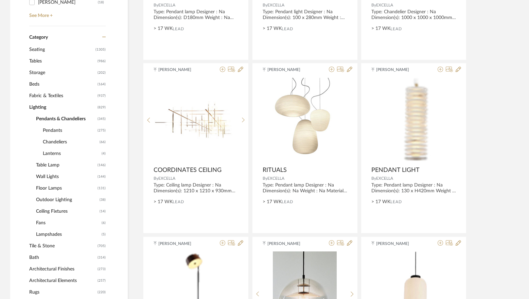
click at [56, 154] on span "Lanterns" at bounding box center [71, 154] width 57 height 12
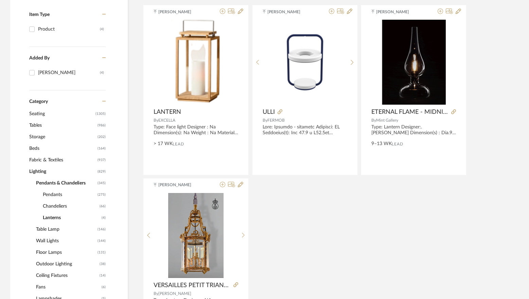
scroll to position [135, 0]
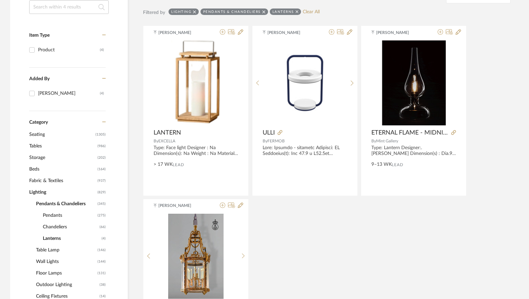
click at [55, 226] on span "Chandeliers" at bounding box center [70, 227] width 55 height 12
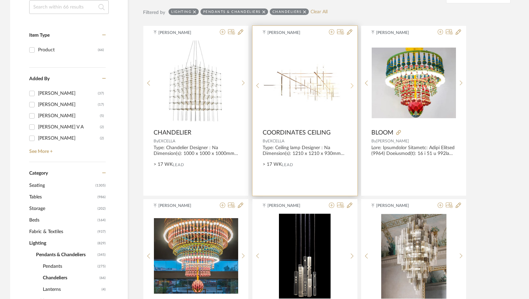
click at [352, 78] on div at bounding box center [352, 85] width 11 height 90
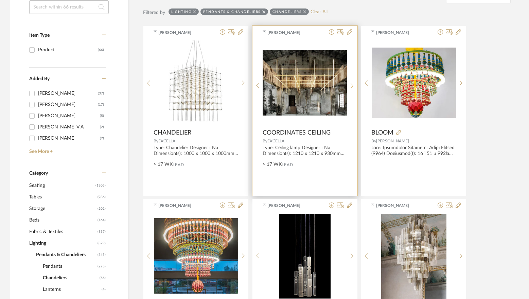
click at [352, 78] on div at bounding box center [352, 85] width 11 height 90
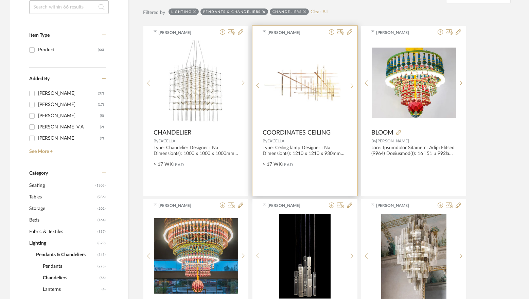
click at [352, 78] on div at bounding box center [352, 85] width 11 height 90
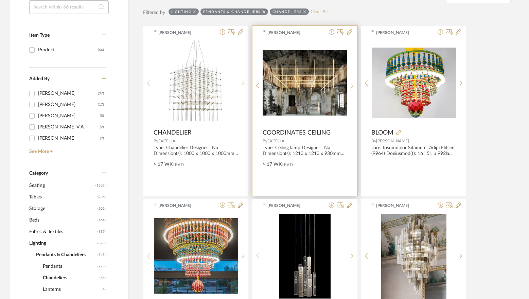
click at [352, 79] on div at bounding box center [352, 85] width 11 height 90
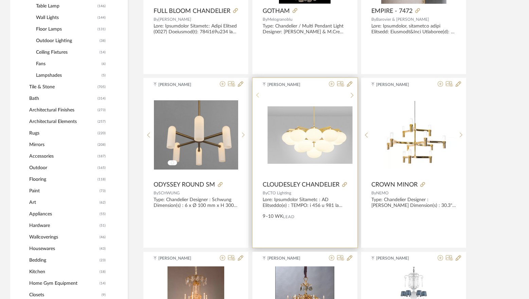
scroll to position [441, 0]
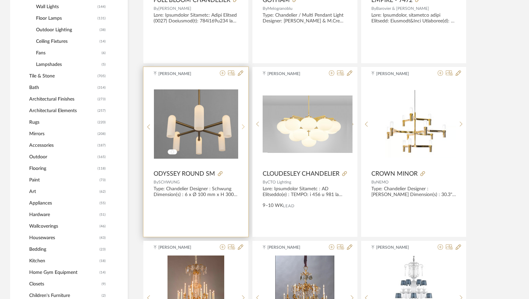
click at [243, 126] on icon at bounding box center [243, 127] width 3 height 6
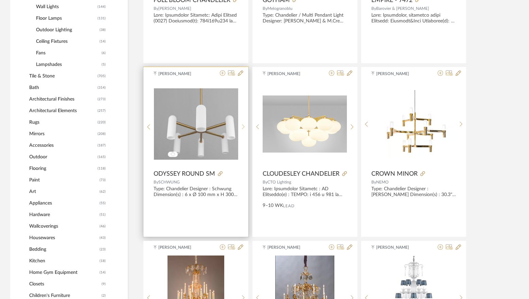
click at [243, 126] on icon at bounding box center [243, 127] width 3 height 6
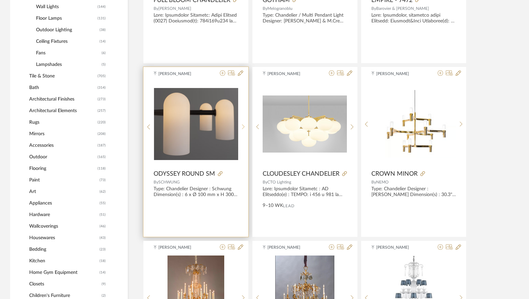
click at [243, 126] on icon at bounding box center [243, 127] width 3 height 6
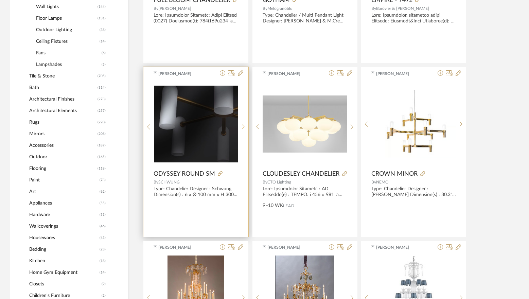
click at [243, 126] on icon at bounding box center [243, 127] width 3 height 6
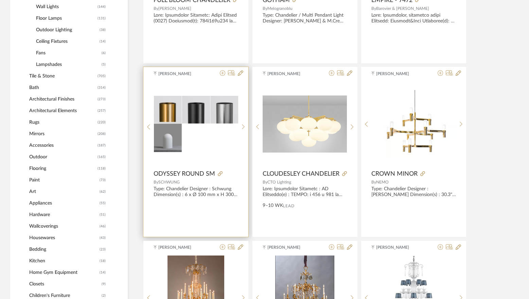
click at [201, 129] on img "4" at bounding box center [196, 124] width 84 height 56
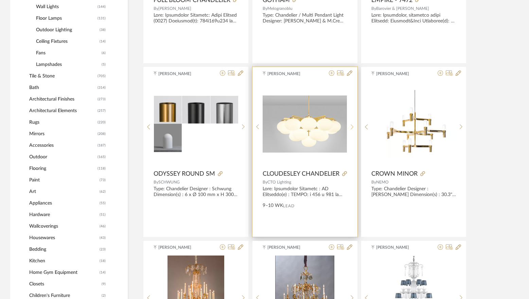
click at [351, 126] on sr-next-btn at bounding box center [352, 127] width 11 height 6
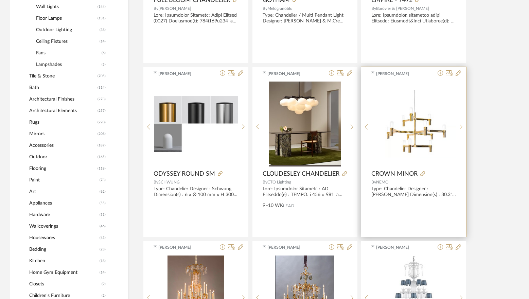
click at [464, 125] on sr-next-btn at bounding box center [461, 127] width 11 height 6
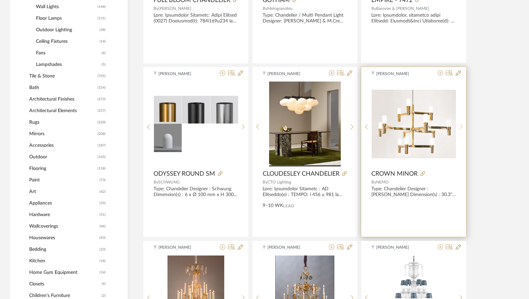
click at [464, 125] on sr-next-btn at bounding box center [461, 127] width 11 height 6
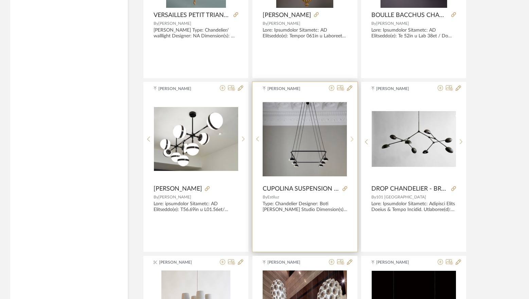
scroll to position [1835, 0]
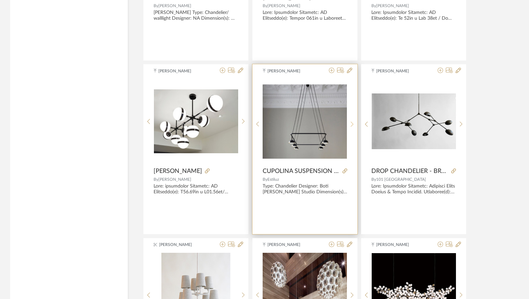
click at [353, 124] on icon at bounding box center [352, 124] width 3 height 5
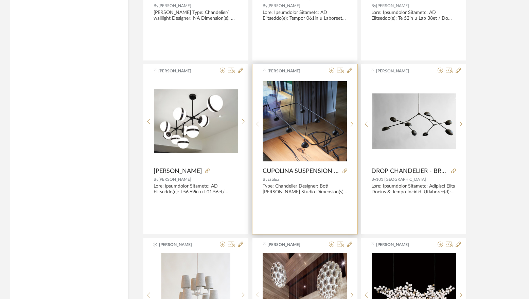
click at [353, 124] on icon at bounding box center [352, 124] width 3 height 5
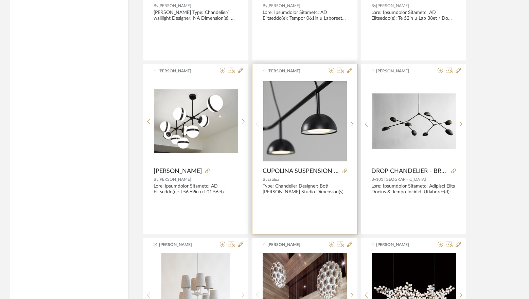
click at [298, 130] on img "2" at bounding box center [305, 121] width 84 height 80
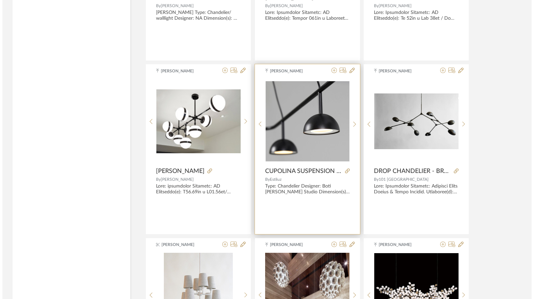
scroll to position [0, 0]
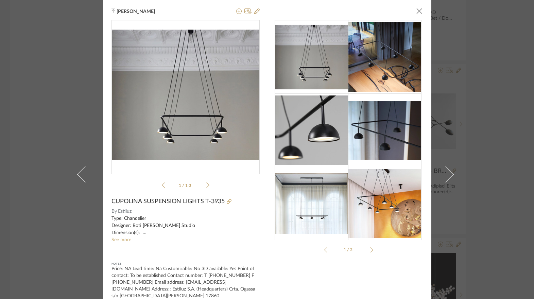
click at [206, 186] on icon at bounding box center [207, 185] width 3 height 6
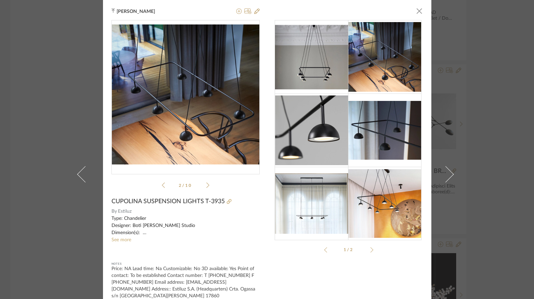
click at [206, 186] on icon at bounding box center [207, 185] width 3 height 6
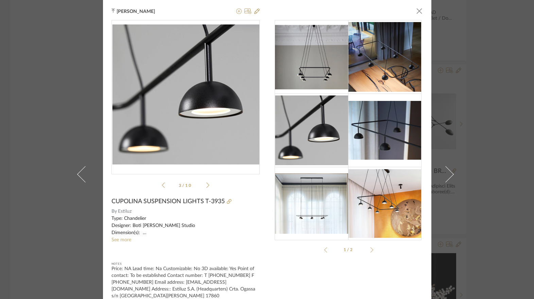
click at [206, 186] on icon at bounding box center [207, 185] width 3 height 6
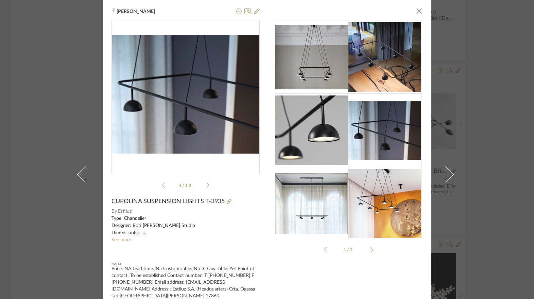
click at [206, 186] on icon at bounding box center [207, 185] width 3 height 6
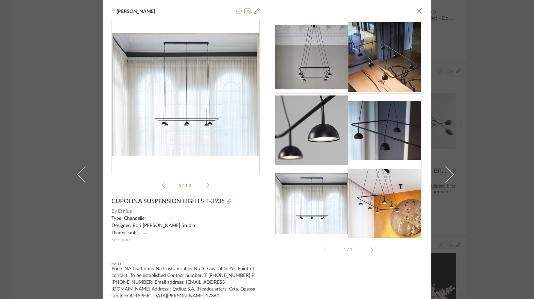
click at [206, 186] on icon at bounding box center [207, 185] width 3 height 6
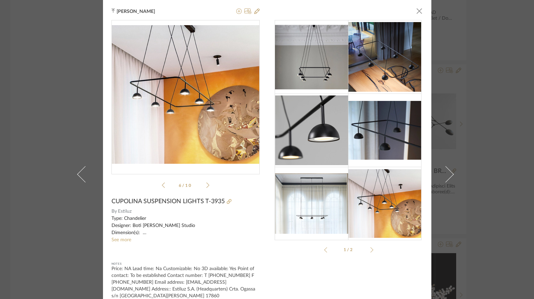
click at [324, 61] on img at bounding box center [311, 56] width 73 height 65
click at [159, 186] on div "estiluz_..._sheet-1.pdf estiluz_..._sheet-1.pdf 6 / 10" at bounding box center [186, 105] width 148 height 171
click at [165, 186] on li "6 / 10" at bounding box center [185, 185] width 41 height 8
click at [162, 185] on icon at bounding box center [163, 185] width 3 height 5
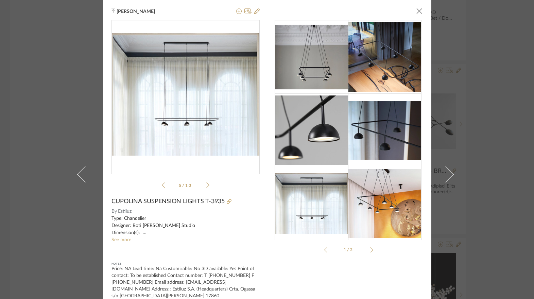
click at [162, 185] on icon at bounding box center [163, 185] width 3 height 5
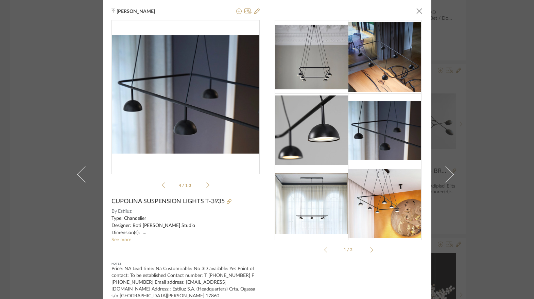
click at [162, 185] on icon at bounding box center [163, 185] width 3 height 5
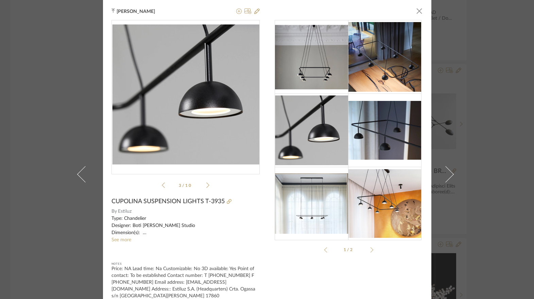
click at [162, 185] on icon at bounding box center [163, 185] width 3 height 5
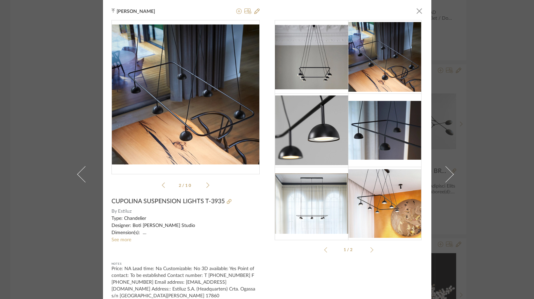
click at [162, 185] on icon at bounding box center [163, 185] width 3 height 5
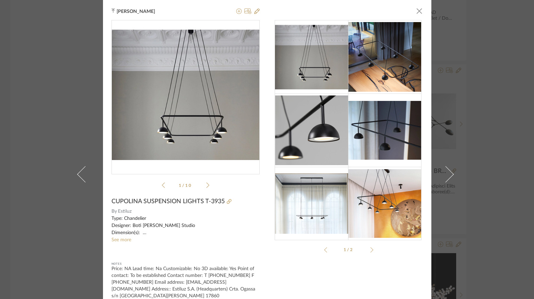
click at [162, 185] on icon at bounding box center [163, 185] width 3 height 5
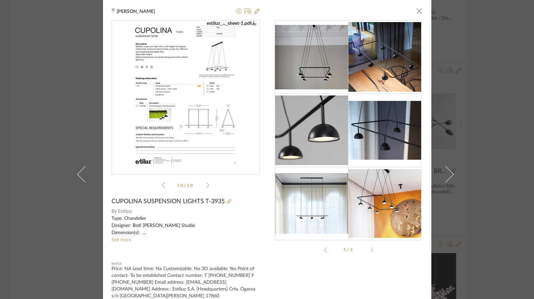
click at [207, 185] on div "estiluz_..._sheet-1.pdf estiluz_..._sheet-1.pdf 10 / 10" at bounding box center [186, 105] width 148 height 171
click at [206, 185] on icon at bounding box center [207, 185] width 3 height 6
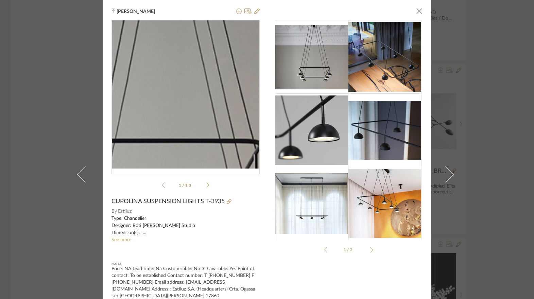
click at [196, 101] on img "0" at bounding box center [186, 95] width 148 height 132
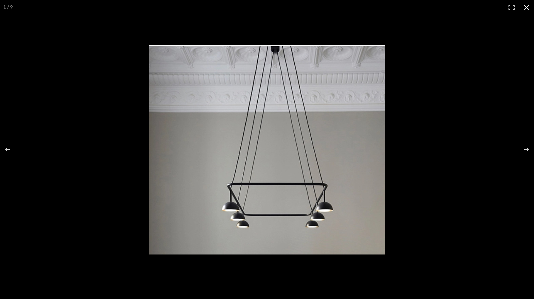
click at [76, 61] on div at bounding box center [267, 149] width 534 height 299
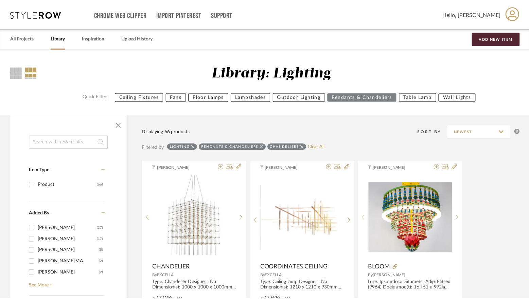
scroll to position [1835, 0]
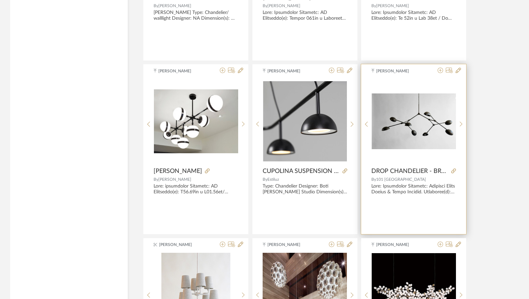
click at [426, 118] on img "0" at bounding box center [414, 122] width 84 height 56
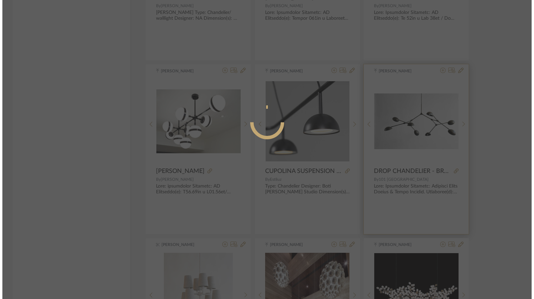
scroll to position [0, 0]
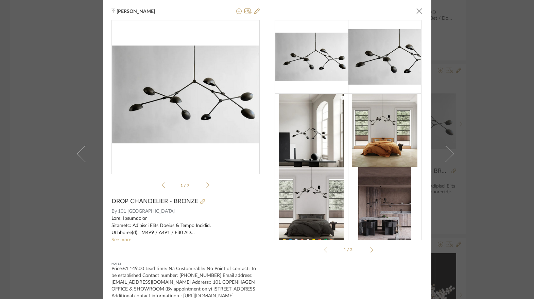
click at [205, 118] on img "0" at bounding box center [186, 95] width 148 height 98
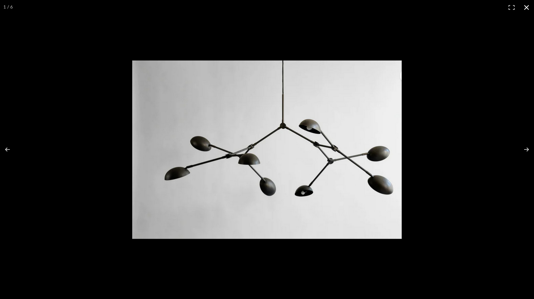
click at [75, 83] on div at bounding box center [267, 149] width 534 height 299
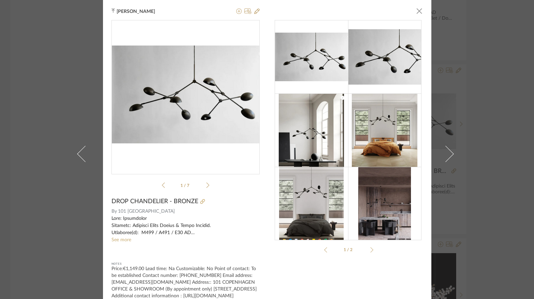
click at [45, 68] on div "[PERSON_NAME] × DROP_CHA...RUCTIONS.pdf DROP_CHA...RUCTIONS.pdf 1 / 7 DROP CHAN…" at bounding box center [267, 149] width 534 height 299
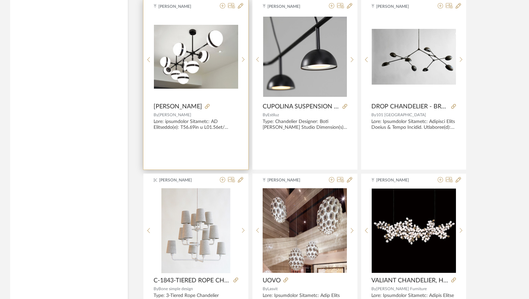
scroll to position [1903, 0]
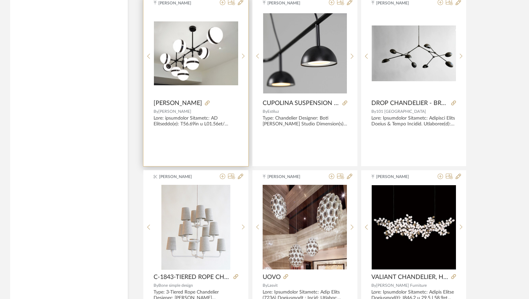
click at [194, 77] on img "0" at bounding box center [196, 53] width 84 height 64
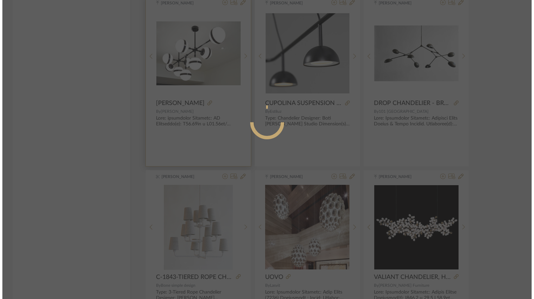
scroll to position [0, 0]
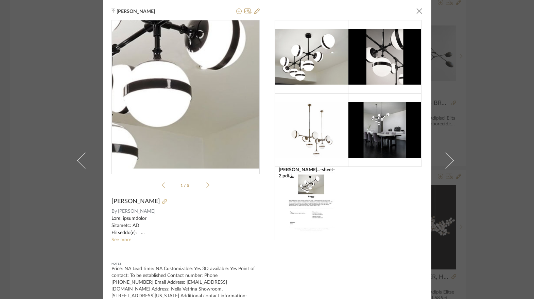
click at [186, 113] on img "0" at bounding box center [186, 95] width 148 height 112
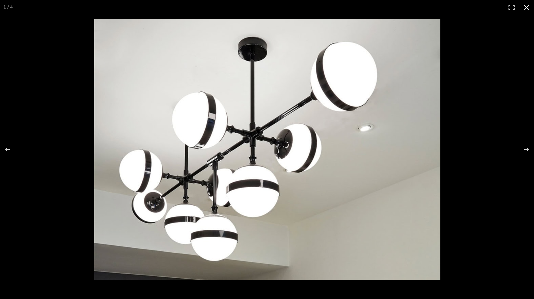
click at [59, 86] on div at bounding box center [267, 149] width 534 height 299
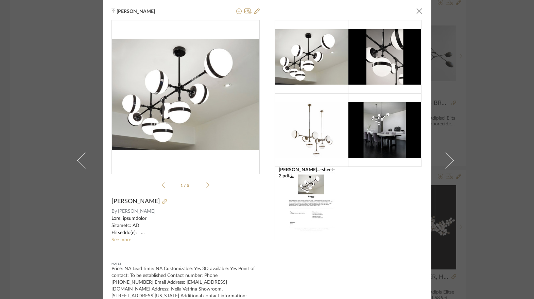
click at [117, 241] on link "See more" at bounding box center [122, 240] width 20 height 5
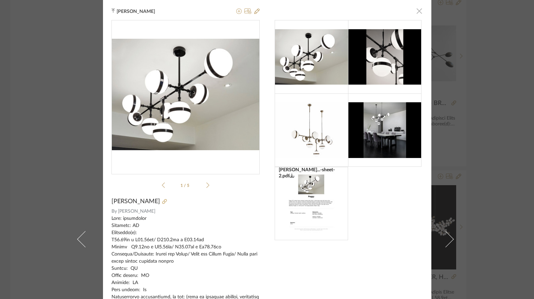
click at [415, 14] on span "button" at bounding box center [420, 11] width 14 height 14
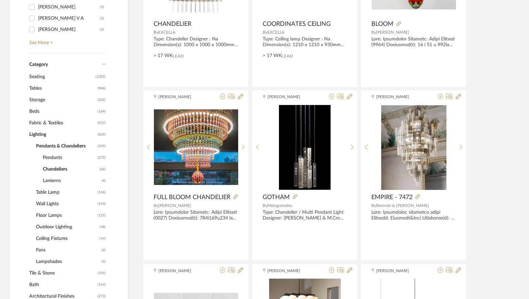
scroll to position [272, 0]
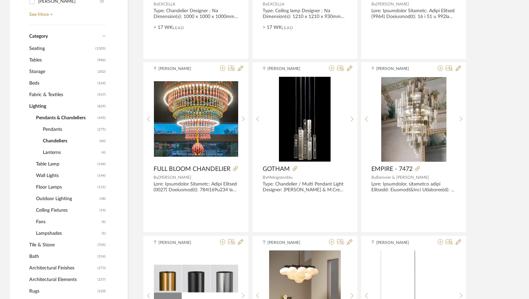
click at [40, 103] on span "Lighting" at bounding box center [62, 107] width 67 height 12
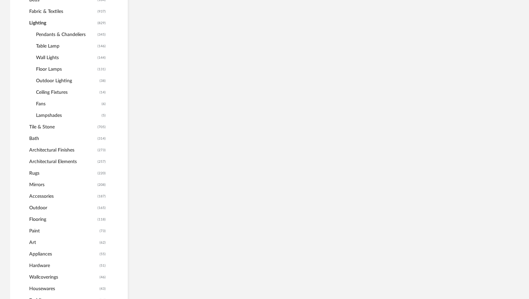
scroll to position [374, 0]
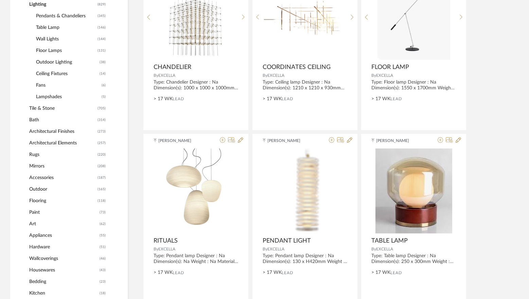
click at [36, 190] on span "Outdoor" at bounding box center [62, 190] width 67 height 12
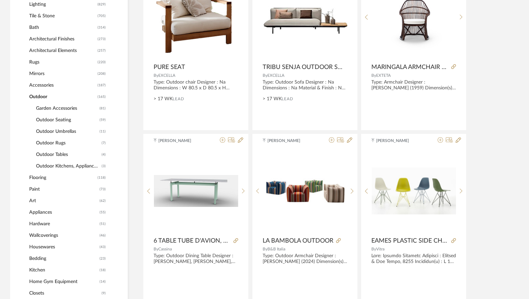
click at [60, 124] on span "Outdoor Seating" at bounding box center [67, 120] width 62 height 12
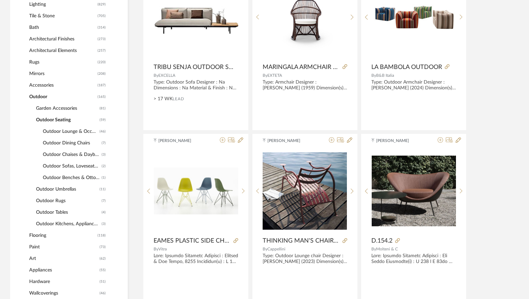
click at [62, 132] on span "Outdoor Lounge & Occasional Chairs" at bounding box center [70, 132] width 55 height 12
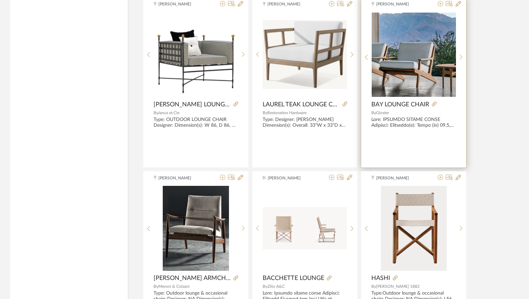
scroll to position [1394, 0]
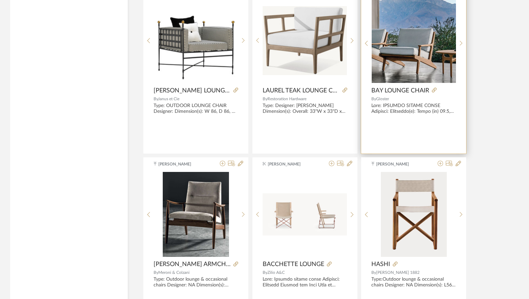
click at [410, 60] on img "0" at bounding box center [414, 41] width 84 height 84
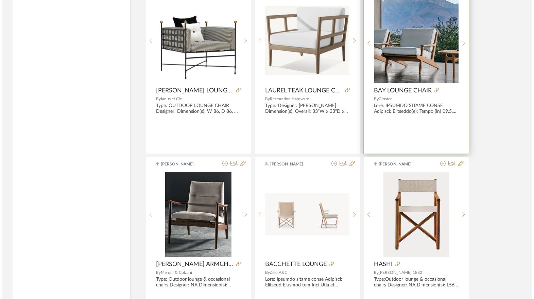
scroll to position [0, 0]
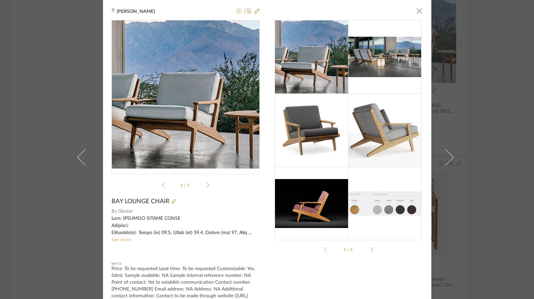
click at [187, 125] on img "0" at bounding box center [186, 94] width 148 height 148
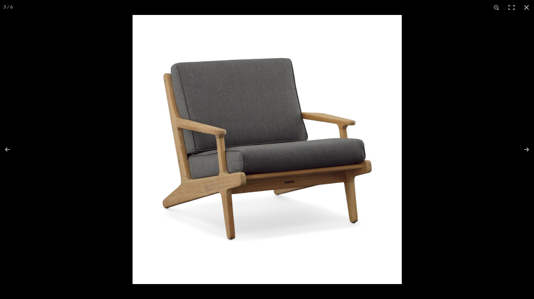
click at [139, 99] on img at bounding box center [267, 149] width 269 height 269
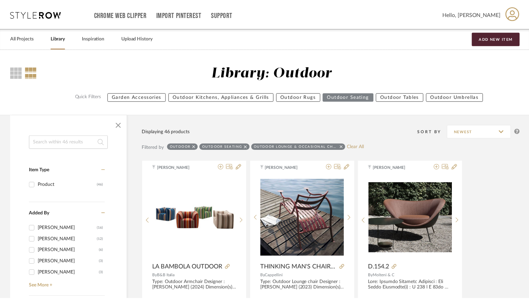
scroll to position [1394, 0]
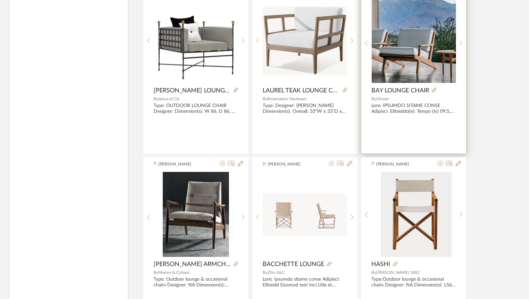
click at [417, 35] on img "0" at bounding box center [414, 41] width 84 height 84
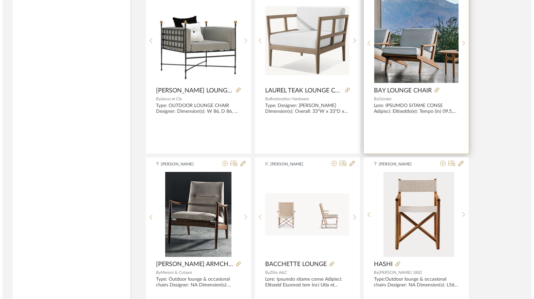
scroll to position [0, 0]
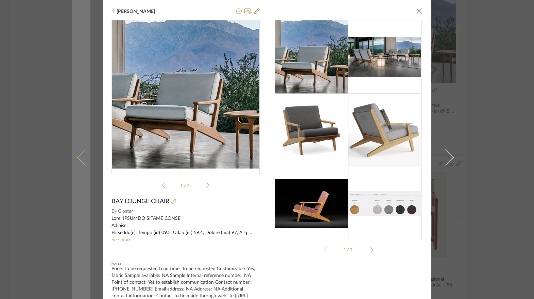
click at [77, 101] on link at bounding box center [81, 157] width 18 height 315
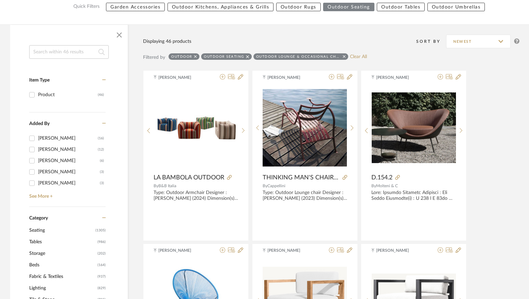
scroll to position [79, 0]
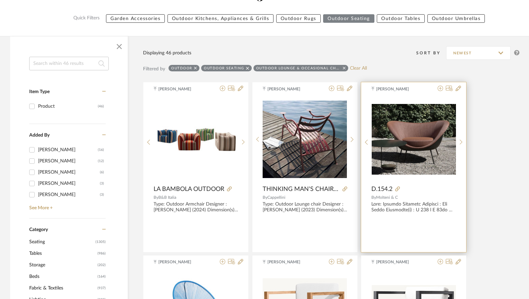
click at [441, 127] on img "0" at bounding box center [414, 139] width 84 height 70
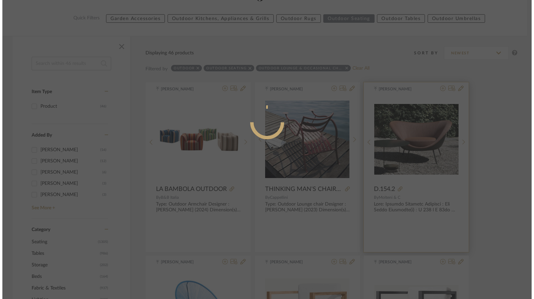
scroll to position [0, 0]
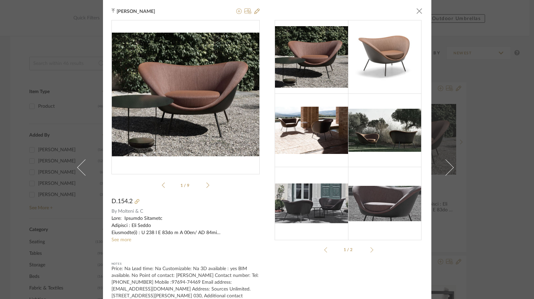
click at [172, 78] on div "0" at bounding box center [186, 94] width 148 height 148
drag, startPoint x: 394, startPoint y: 47, endPoint x: 368, endPoint y: 107, distance: 65.5
click at [394, 47] on img at bounding box center [384, 56] width 73 height 57
click at [203, 185] on li "1 / 9" at bounding box center [185, 185] width 41 height 8
click at [206, 185] on icon at bounding box center [207, 185] width 3 height 6
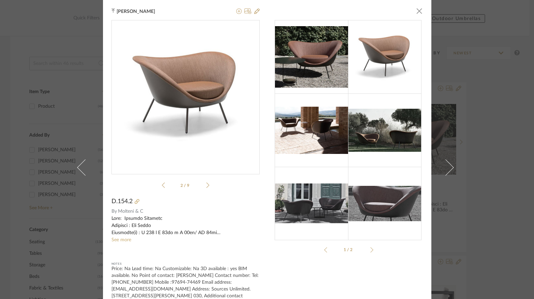
click at [190, 99] on img "1" at bounding box center [186, 95] width 148 height 116
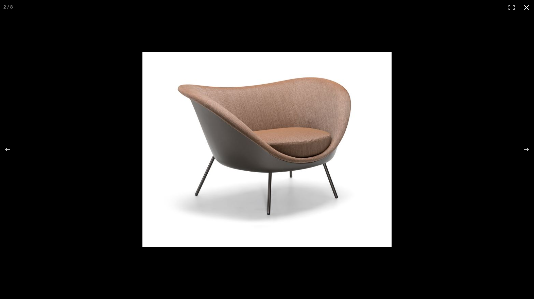
click at [528, 7] on button at bounding box center [526, 7] width 15 height 15
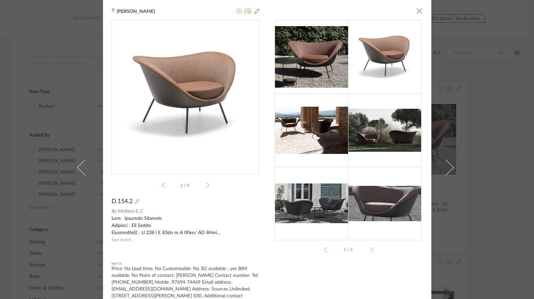
click at [150, 249] on div at bounding box center [186, 248] width 148 height 9
